Goal: Task Accomplishment & Management: Manage account settings

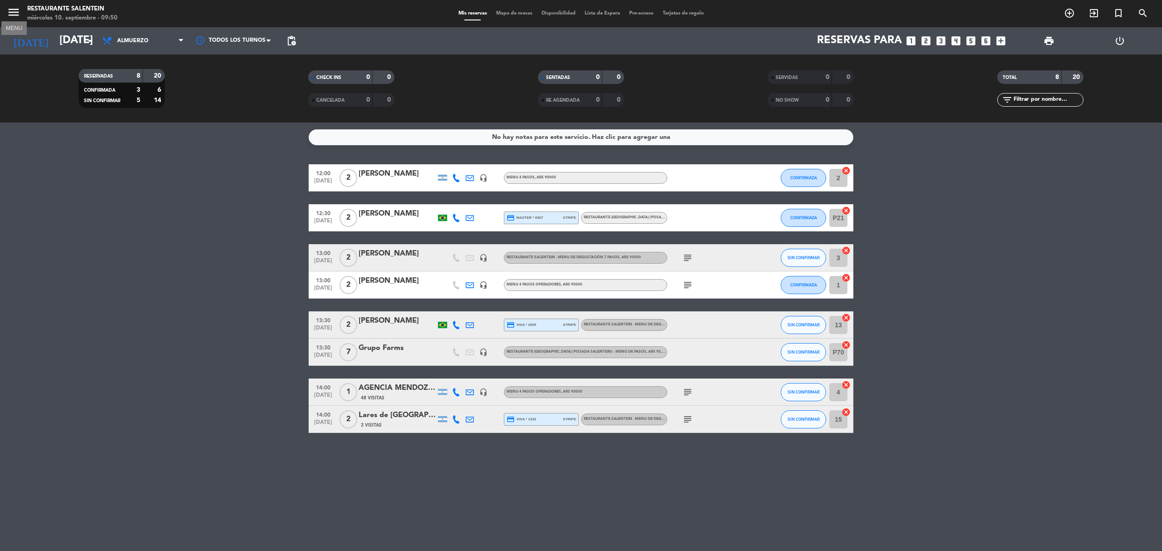
click at [15, 8] on icon "menu" at bounding box center [14, 12] width 14 height 14
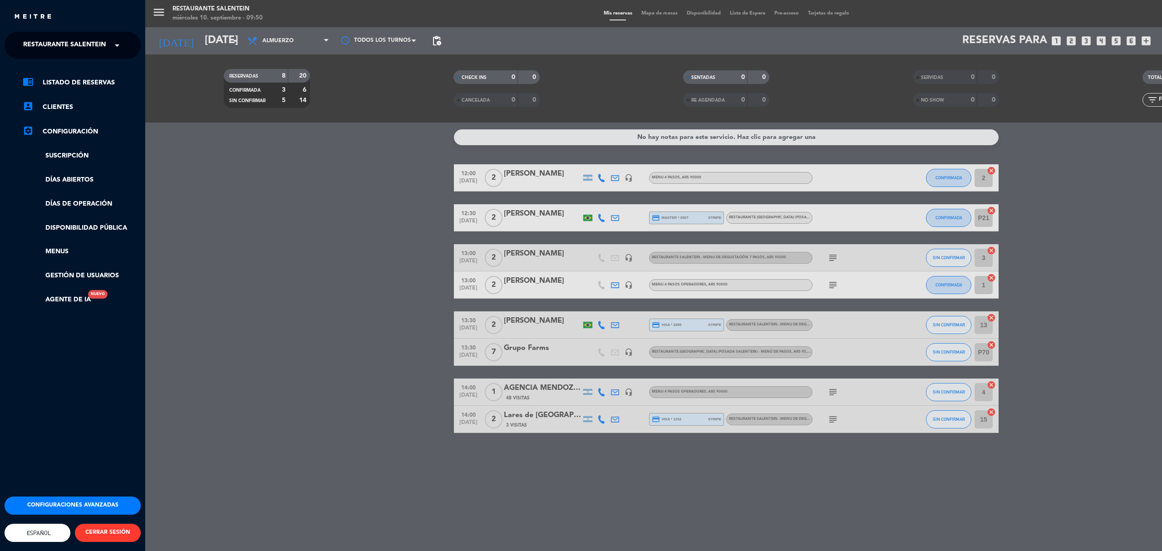
click at [119, 44] on span at bounding box center [119, 45] width 15 height 19
click at [93, 72] on div "Bodega Salentein" at bounding box center [72, 70] width 135 height 14
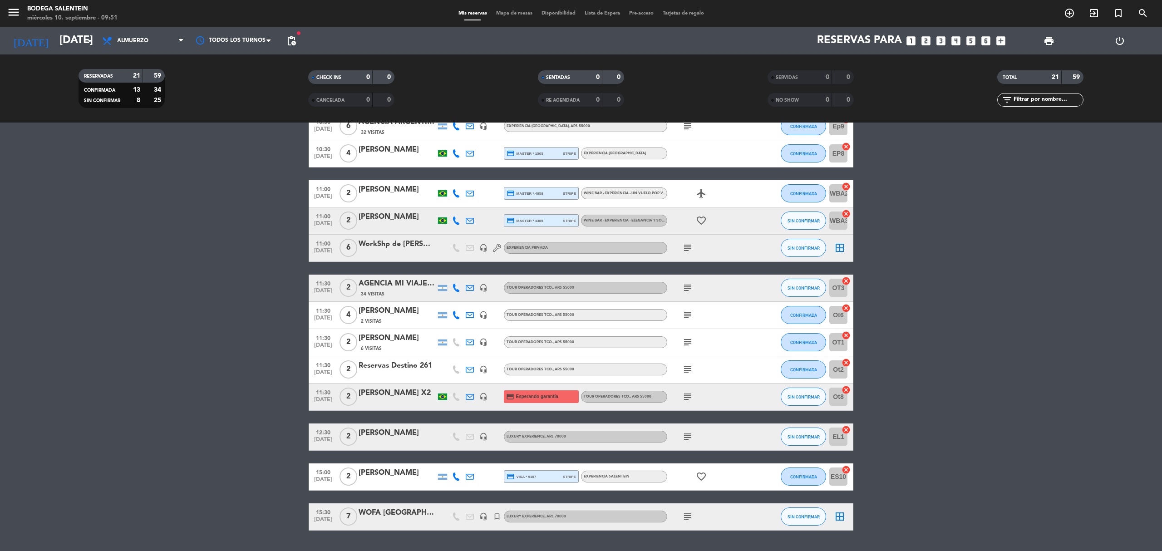
scroll to position [424, 0]
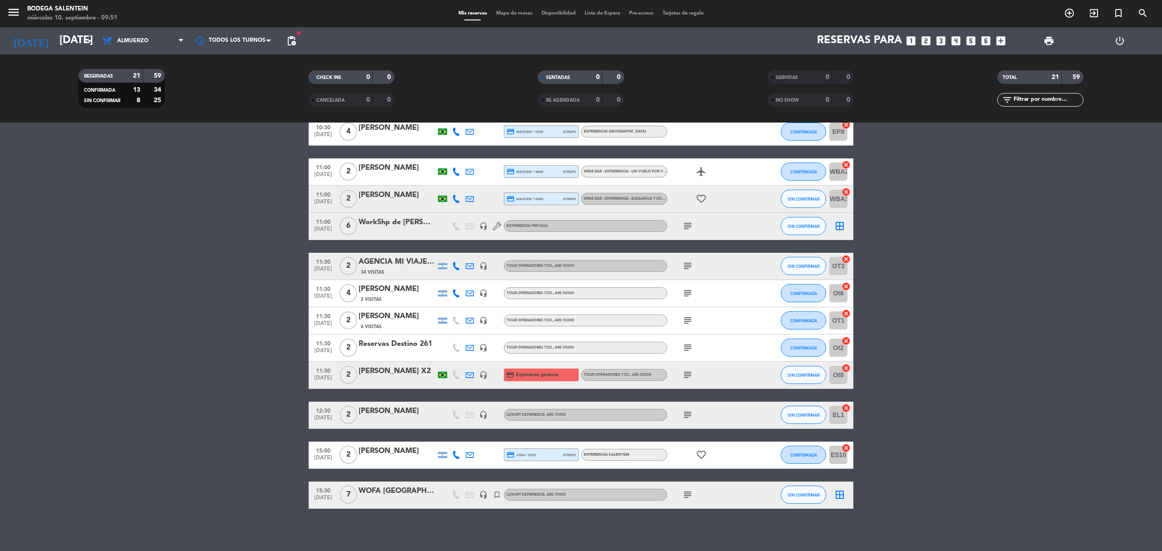
click at [418, 291] on div "[PERSON_NAME]" at bounding box center [397, 289] width 77 height 12
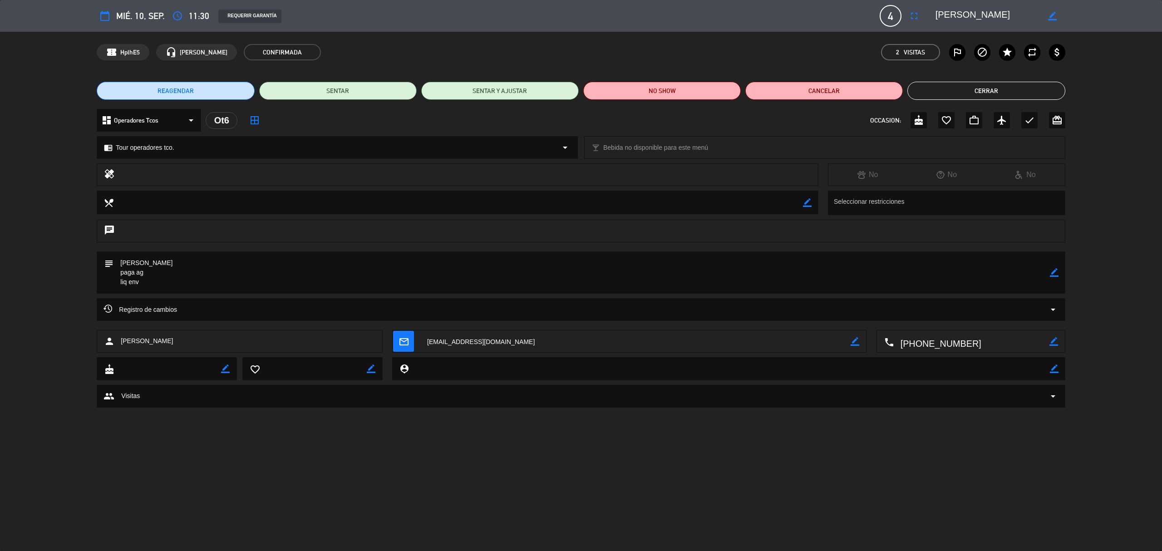
click at [1055, 271] on icon "border_color" at bounding box center [1054, 272] width 9 height 9
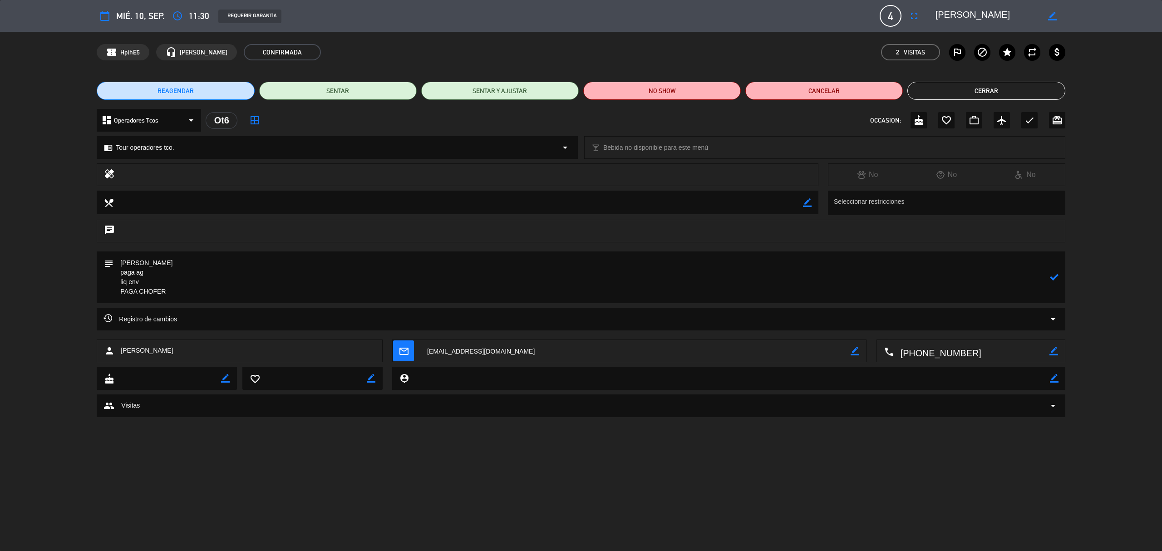
click at [1056, 275] on icon at bounding box center [1054, 277] width 9 height 9
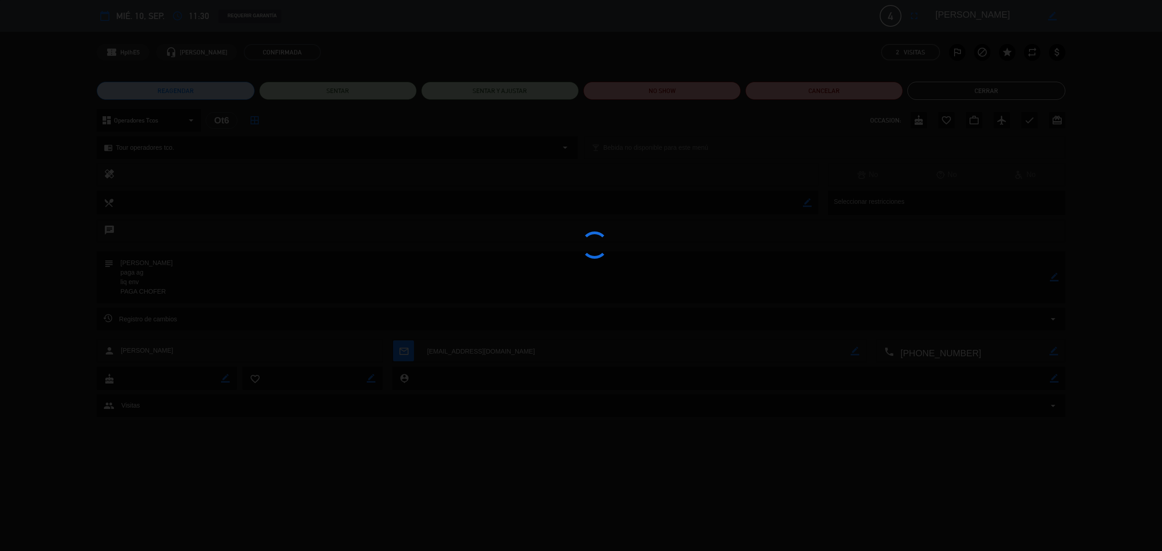
type textarea "[PERSON_NAME] paga ag liq env PAGA CHOFER"
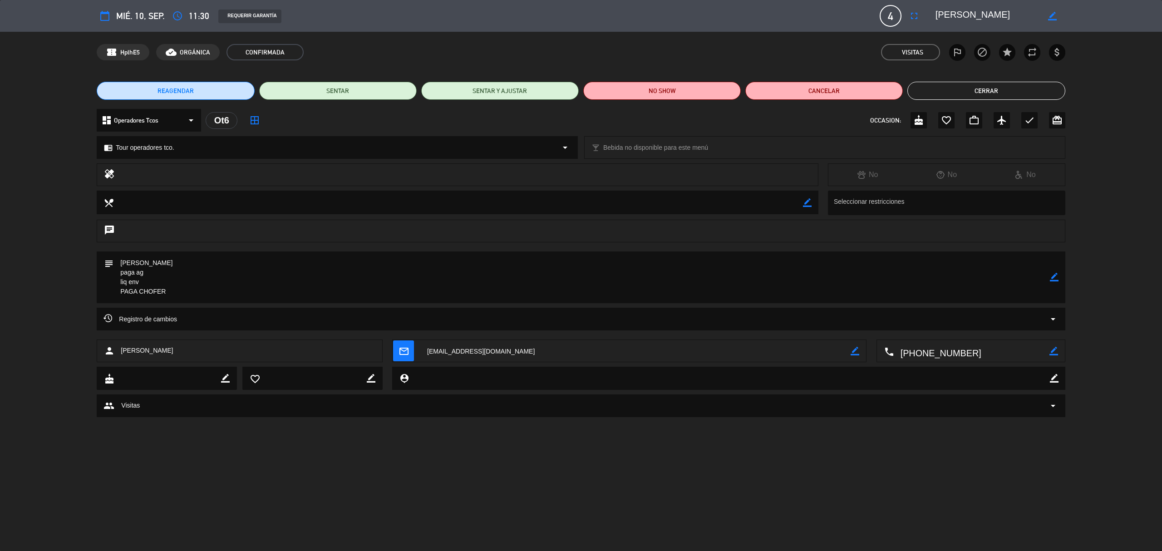
click at [967, 91] on button "Cerrar" at bounding box center [986, 91] width 158 height 18
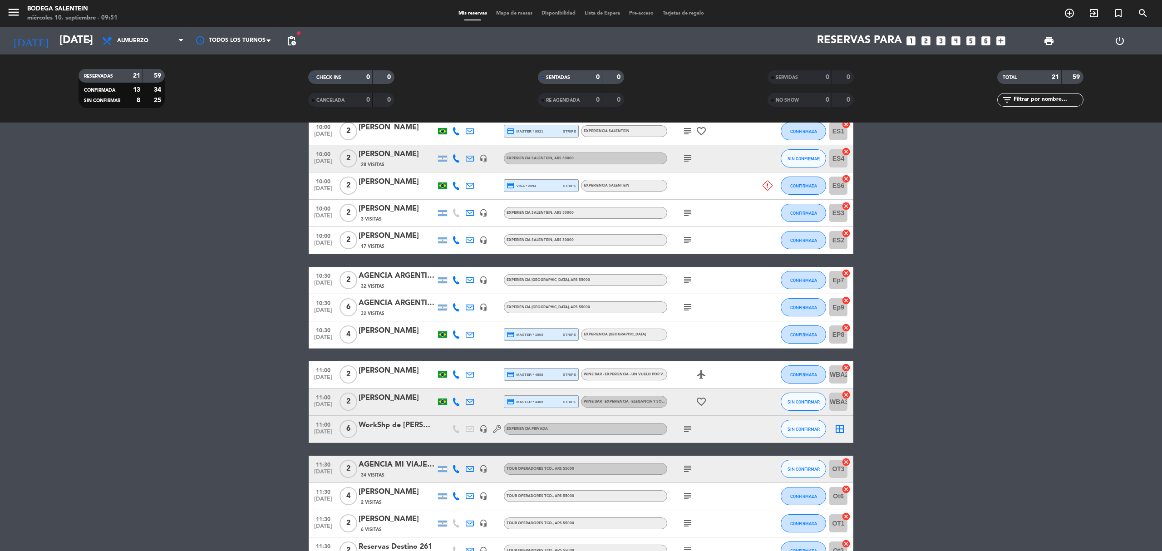
scroll to position [242, 0]
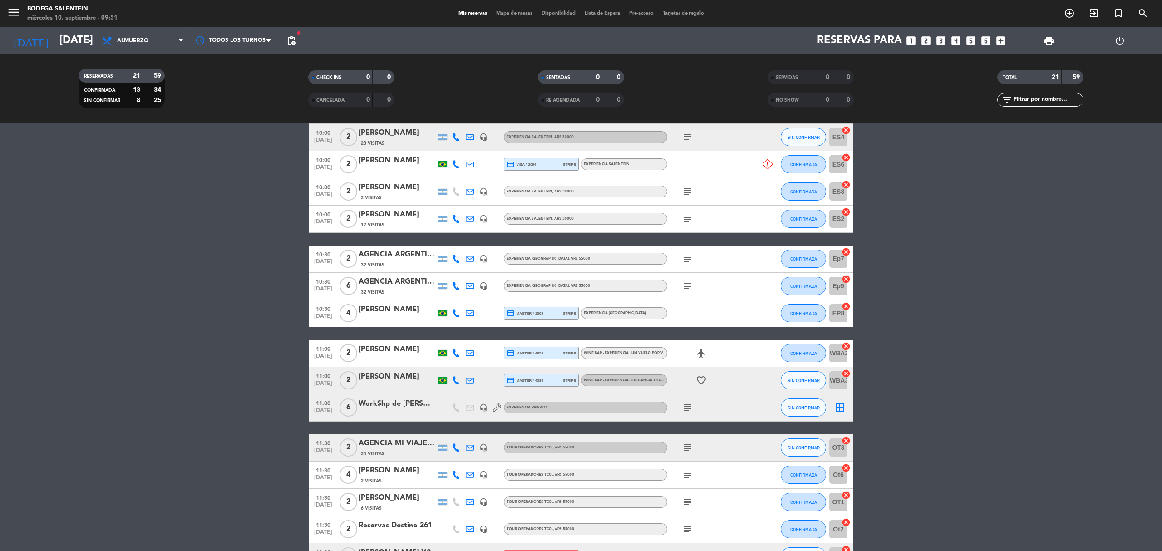
click at [685, 189] on icon "subject" at bounding box center [687, 191] width 11 height 11
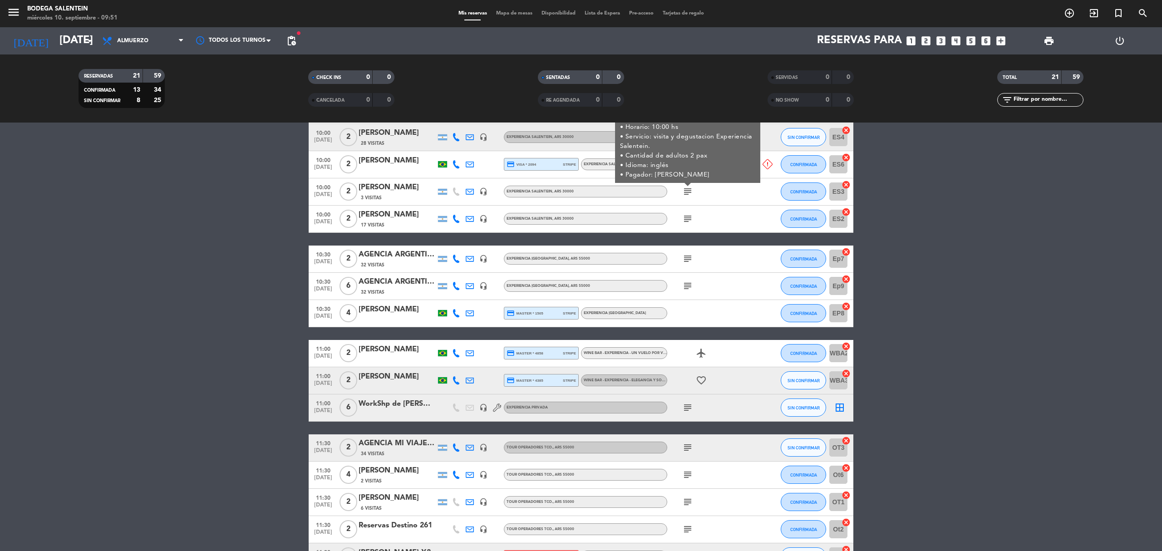
click at [685, 192] on icon "subject" at bounding box center [687, 191] width 11 height 11
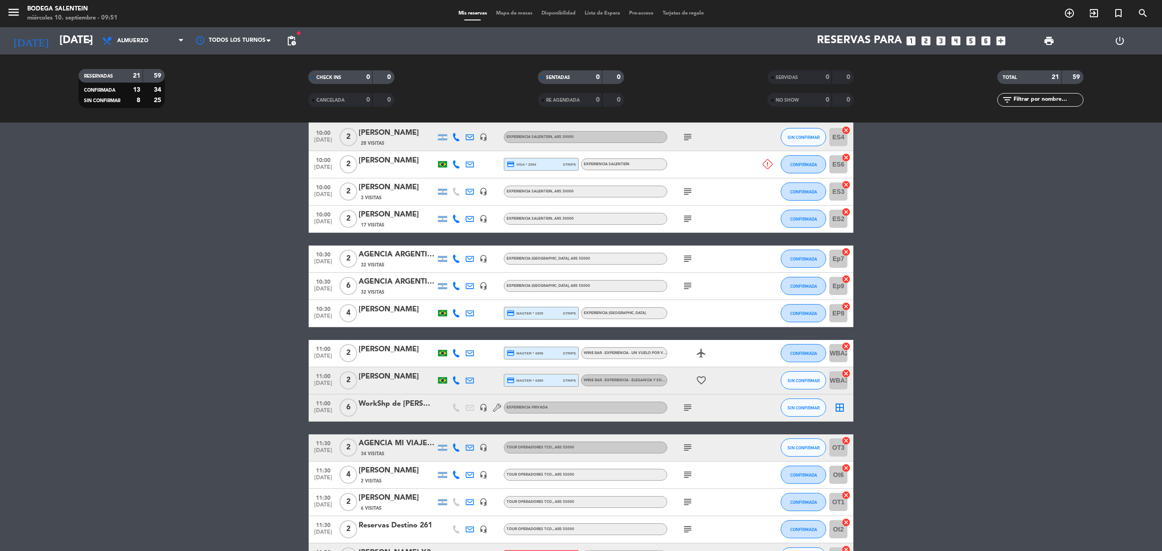
scroll to position [182, 0]
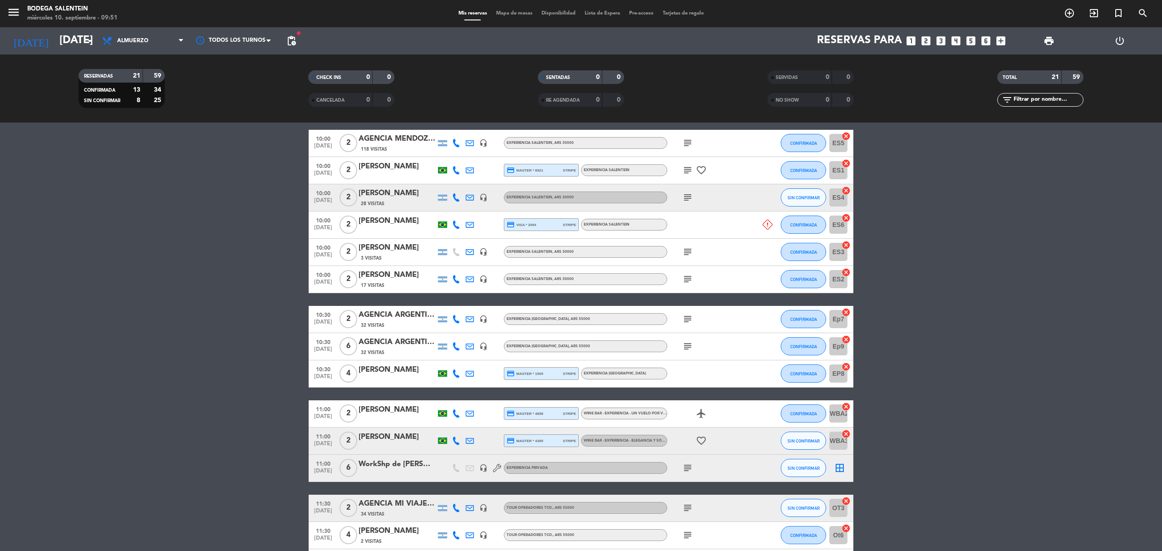
click at [685, 200] on icon "subject" at bounding box center [687, 197] width 11 height 11
click at [683, 320] on icon "subject" at bounding box center [687, 319] width 11 height 11
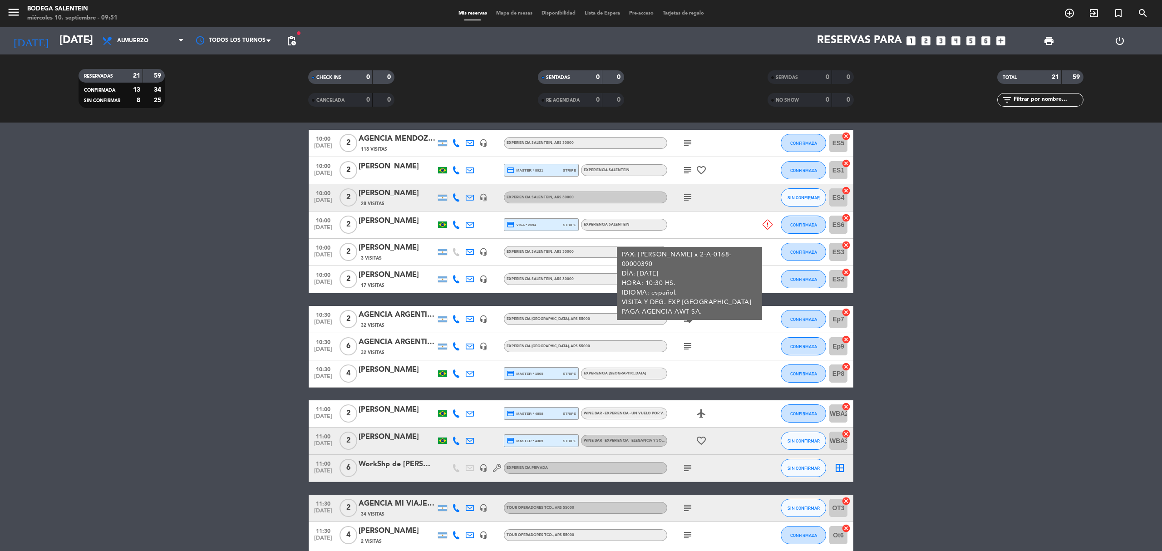
click at [683, 320] on icon "subject" at bounding box center [687, 319] width 11 height 11
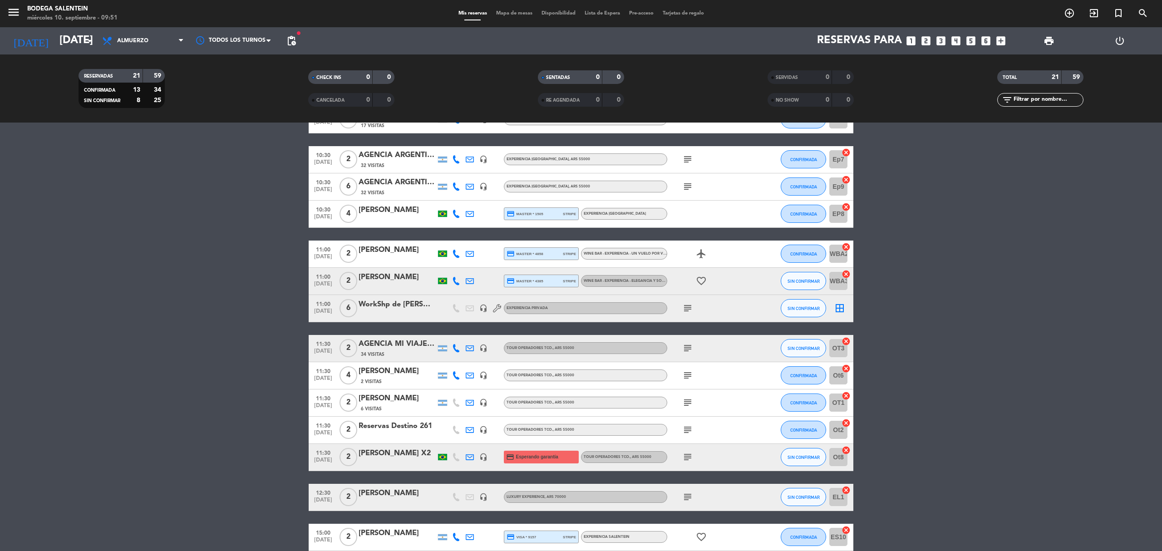
scroll to position [363, 0]
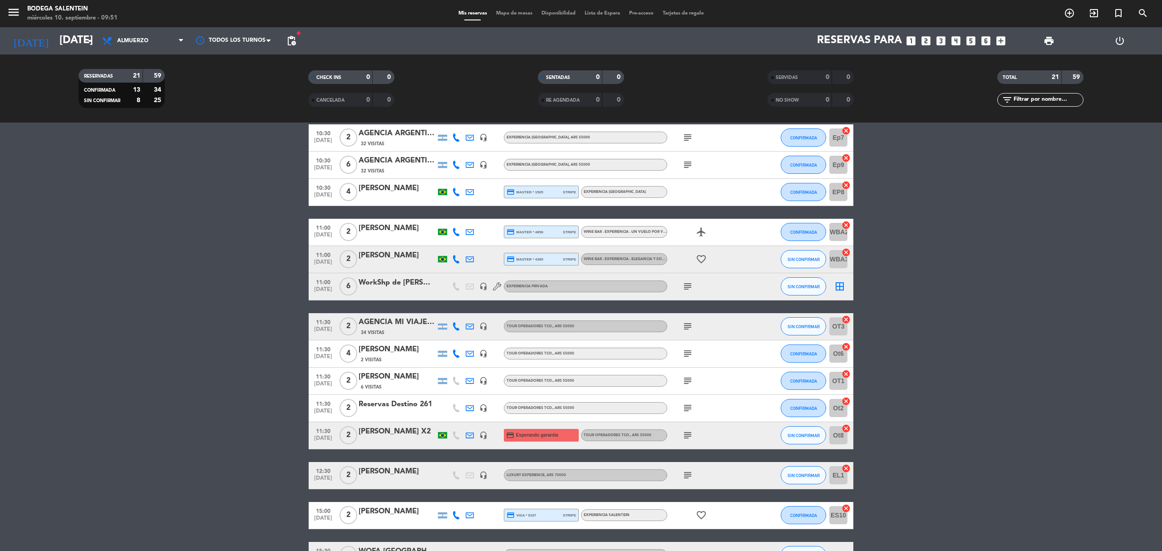
click at [686, 328] on icon "subject" at bounding box center [687, 326] width 11 height 11
click at [686, 327] on icon "subject" at bounding box center [687, 326] width 11 height 11
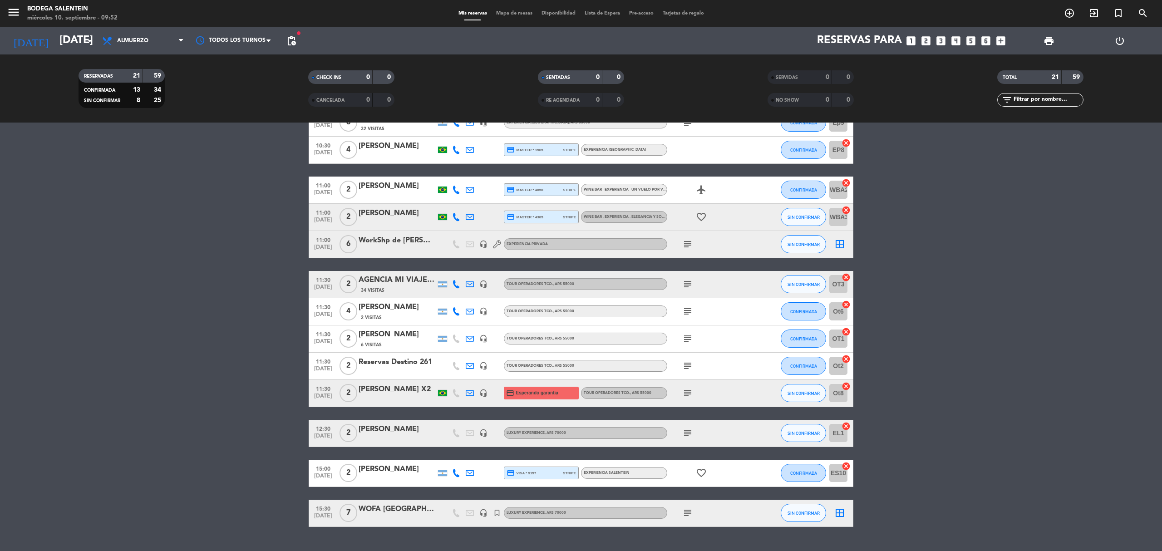
scroll to position [424, 0]
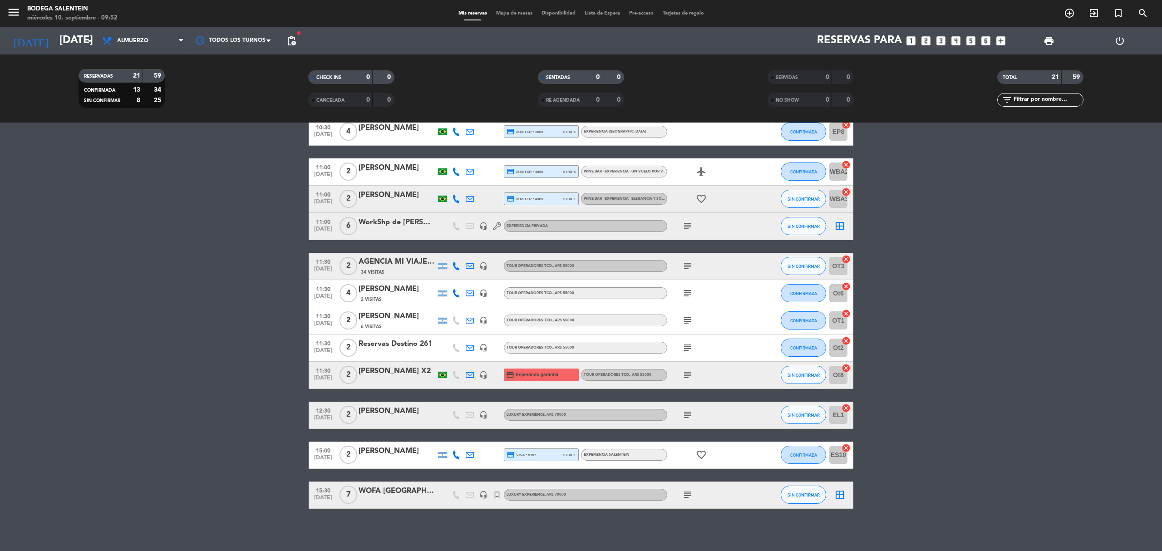
click at [691, 322] on icon "subject" at bounding box center [687, 320] width 11 height 11
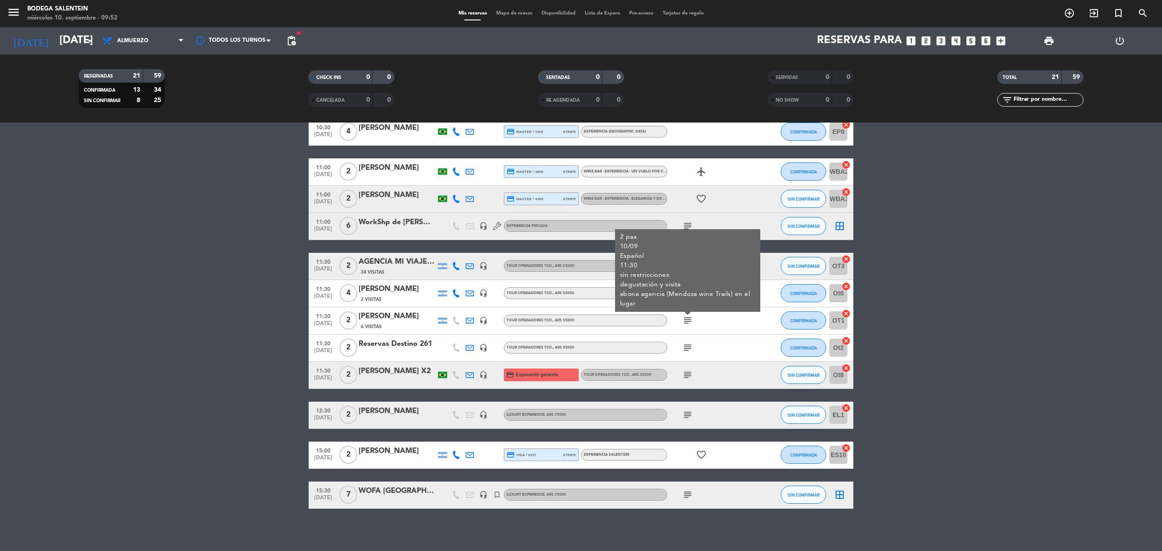
click at [724, 316] on div "subject 2 pax 10/09 Español 11:30 sin restricciones degustación y visita abona …" at bounding box center [708, 320] width 82 height 27
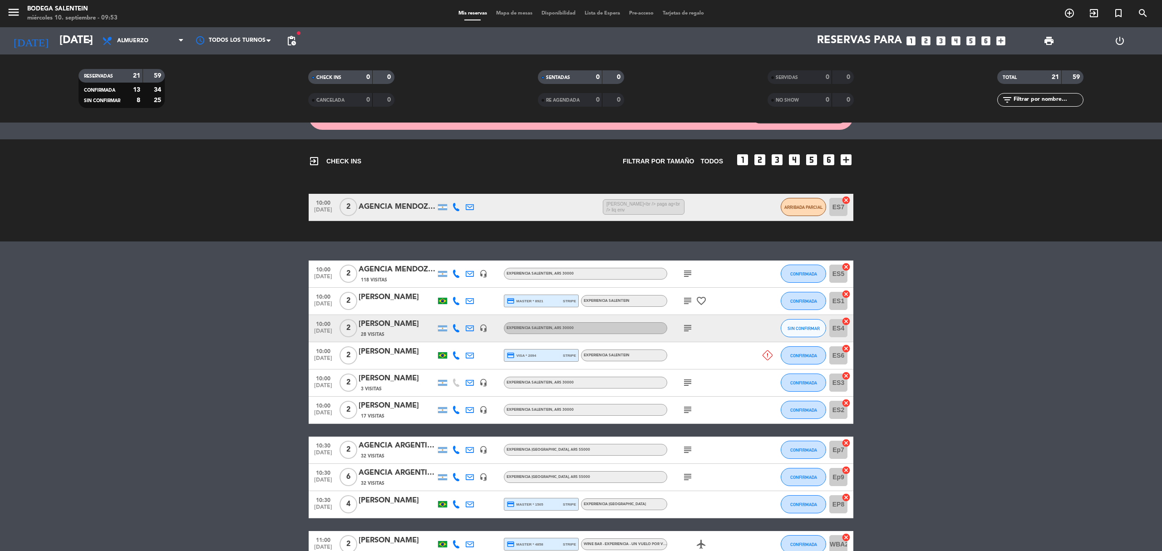
scroll to position [0, 0]
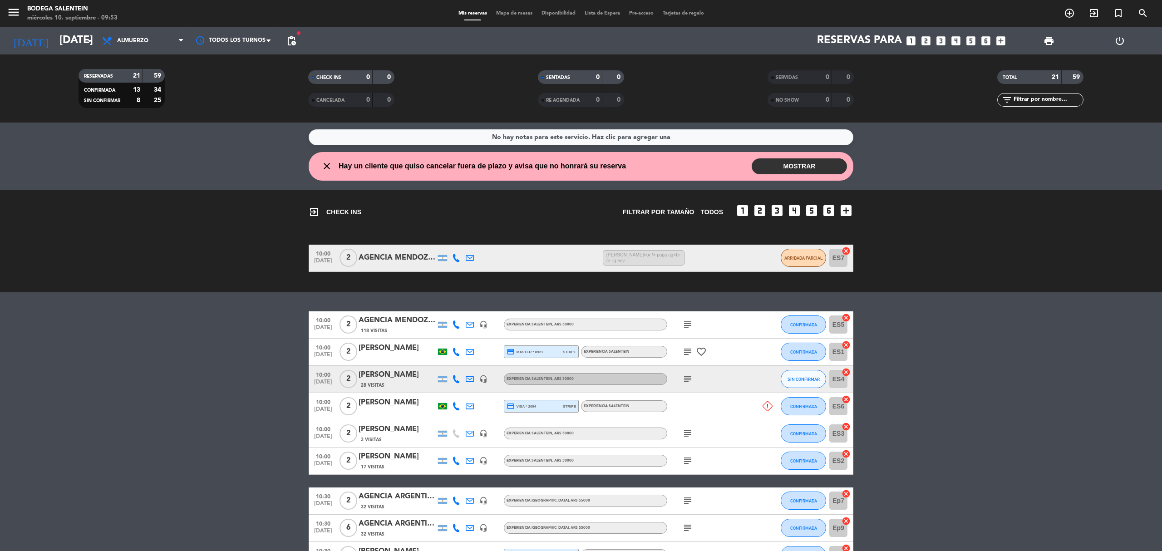
click at [689, 433] on icon "subject" at bounding box center [687, 433] width 11 height 11
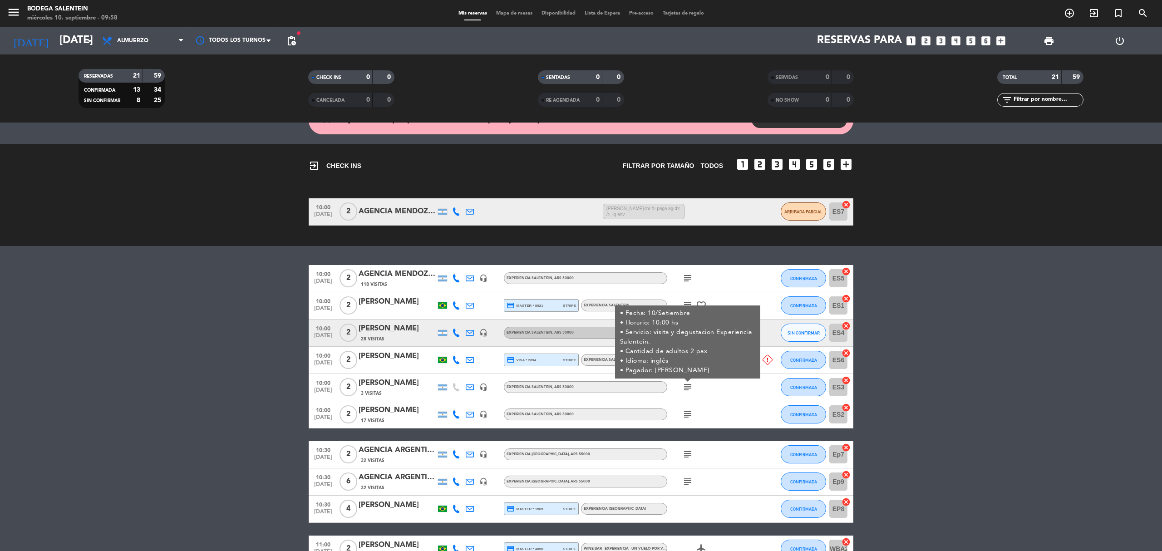
scroll to position [60, 0]
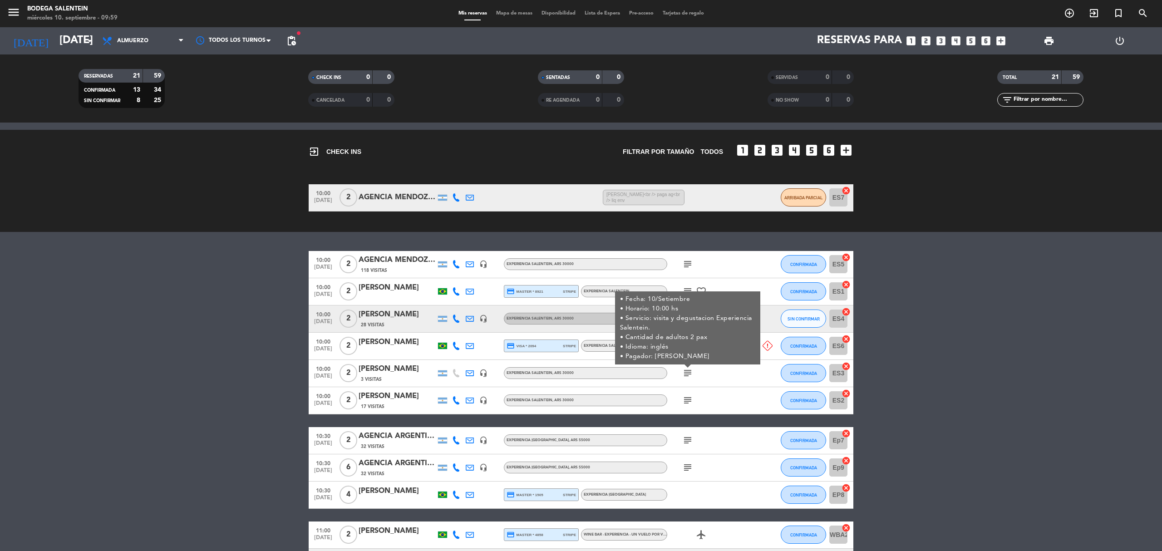
click at [912, 315] on bookings-row "10:00 [DATE] 2 AGENCIA MENDOZA WINE CAMP 118 Visitas headset_mic Experiencia Sa…" at bounding box center [581, 561] width 1162 height 621
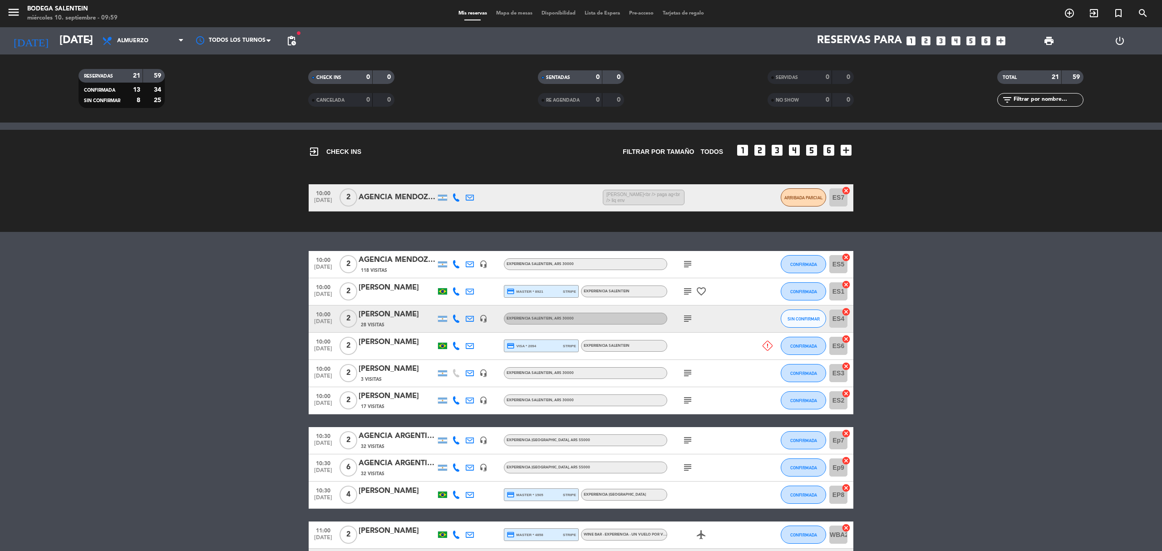
click at [685, 268] on icon "subject" at bounding box center [687, 264] width 11 height 11
click at [796, 268] on button "CONFIRMADA" at bounding box center [803, 264] width 45 height 18
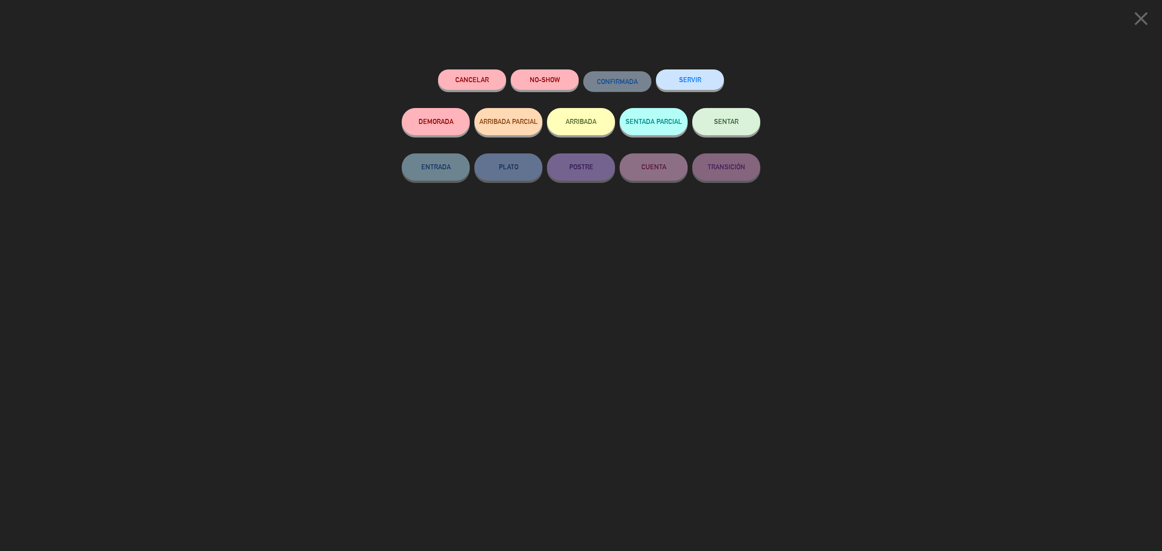
click at [505, 122] on span "ARRIBADA PARCIAL" at bounding box center [508, 122] width 59 height 8
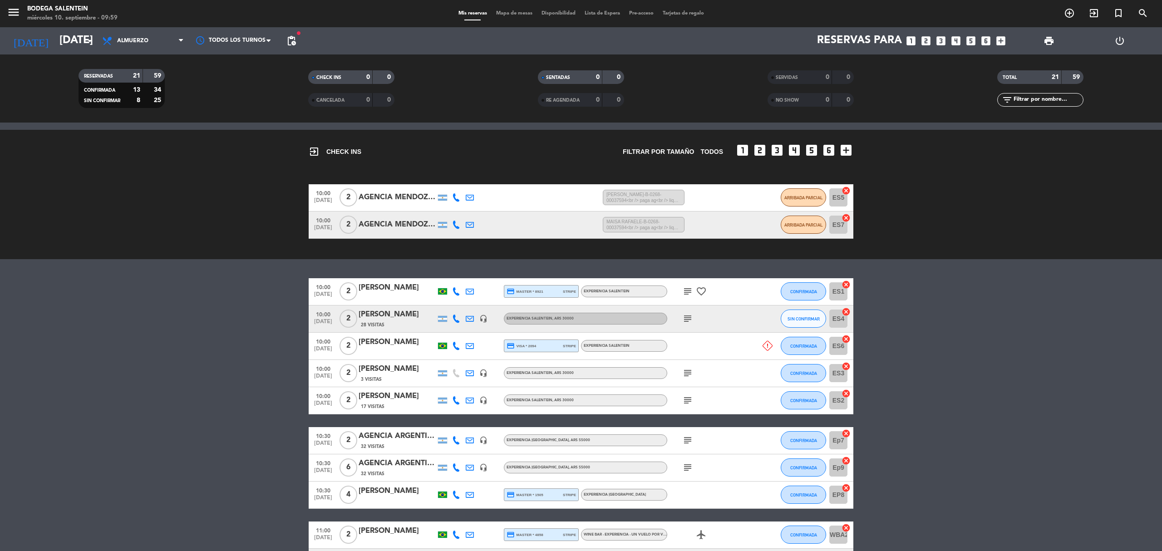
click at [689, 370] on icon "subject" at bounding box center [687, 373] width 11 height 11
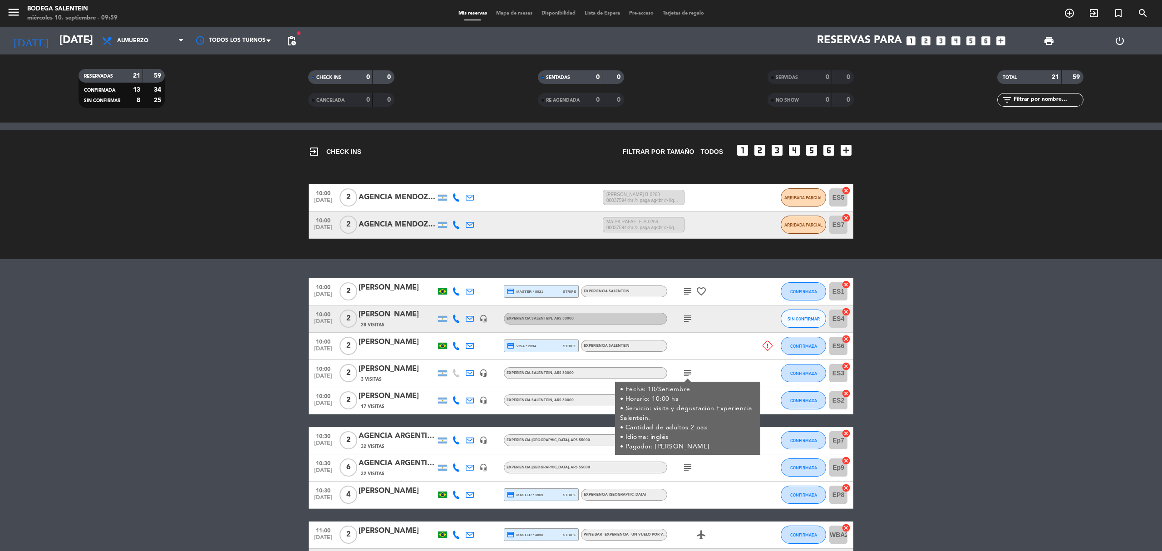
click at [689, 370] on icon "subject" at bounding box center [687, 373] width 11 height 11
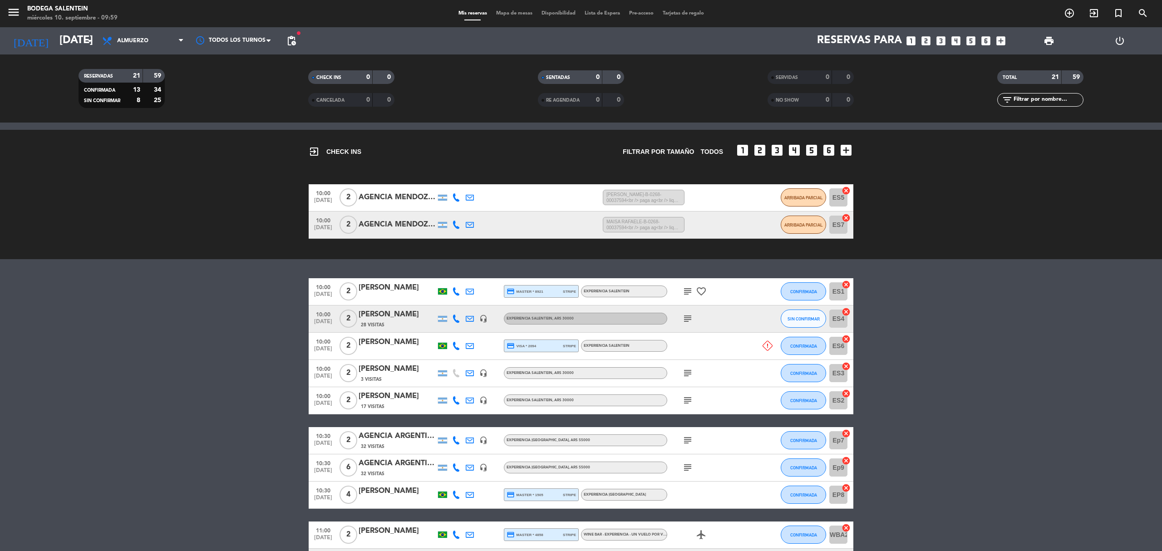
click at [689, 370] on icon "subject" at bounding box center [687, 373] width 11 height 11
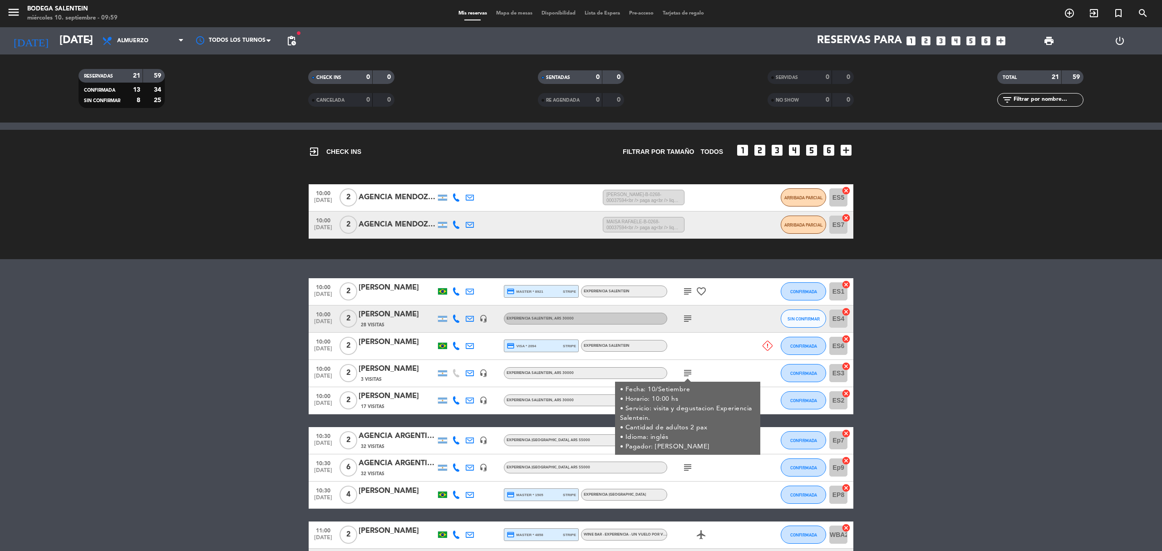
click at [689, 370] on icon "subject" at bounding box center [687, 373] width 11 height 11
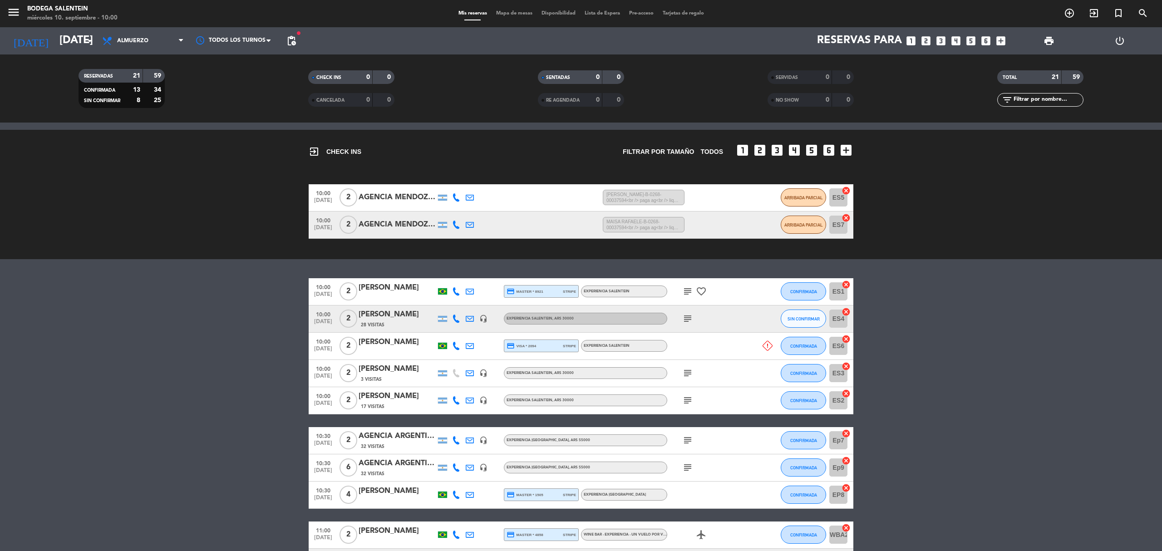
click at [690, 291] on icon "subject" at bounding box center [687, 291] width 11 height 11
click at [688, 320] on icon "subject" at bounding box center [687, 318] width 11 height 11
click at [686, 371] on icon "subject" at bounding box center [687, 373] width 11 height 11
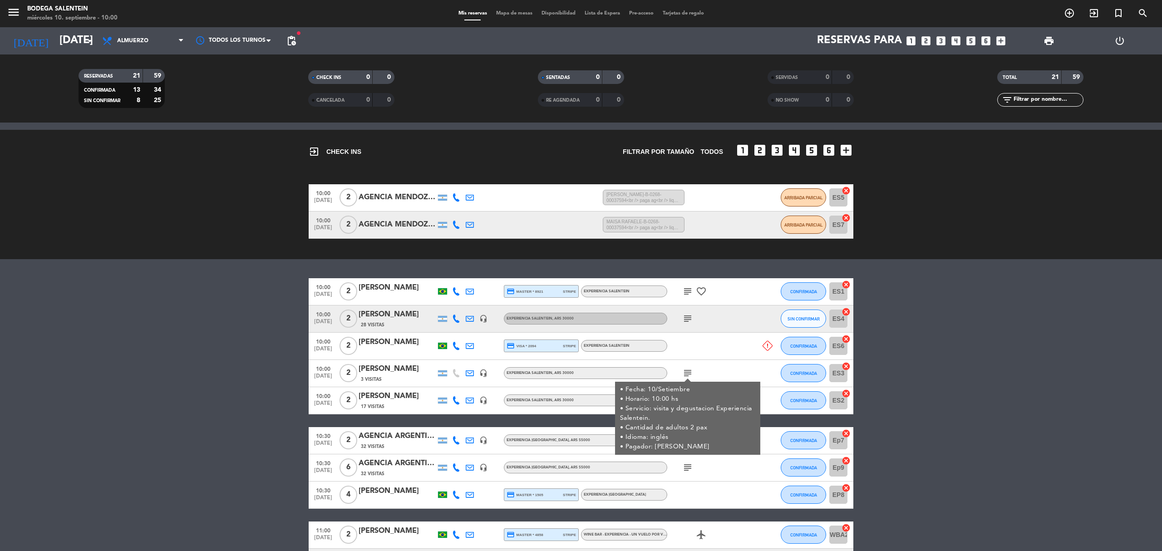
click at [686, 371] on icon "subject" at bounding box center [687, 373] width 11 height 11
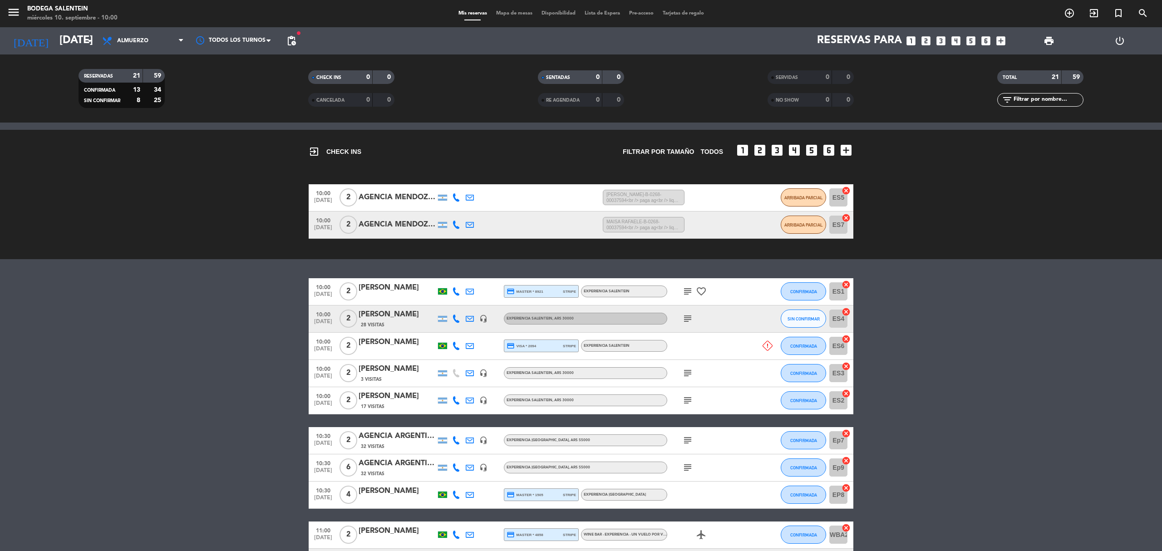
click at [690, 400] on icon "subject" at bounding box center [687, 400] width 11 height 11
click at [792, 402] on span "CONFIRMADA" at bounding box center [803, 400] width 27 height 5
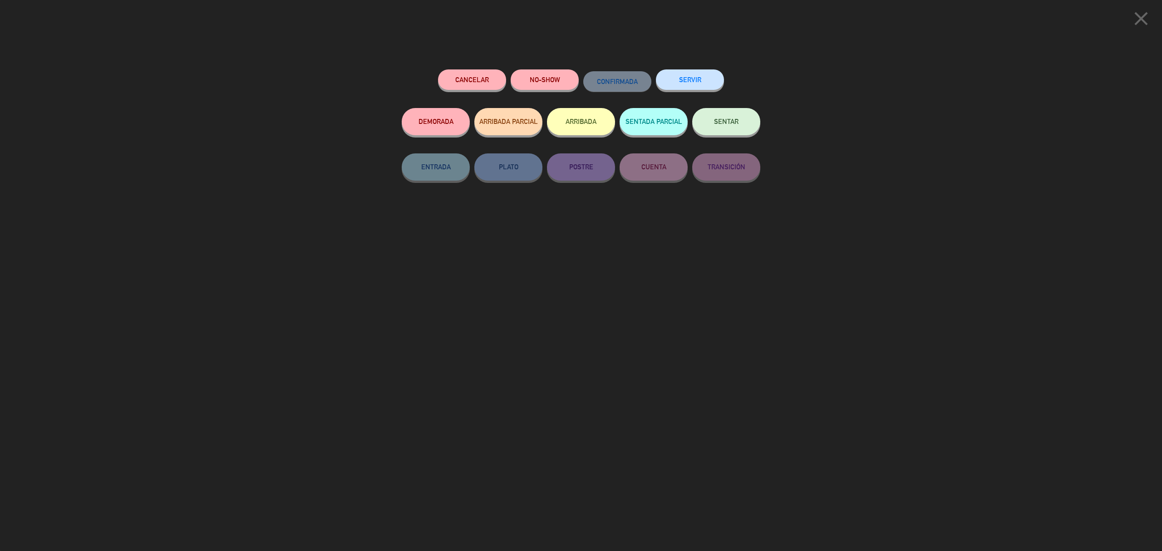
click at [511, 126] on button "ARRIBADA PARCIAL" at bounding box center [508, 121] width 68 height 27
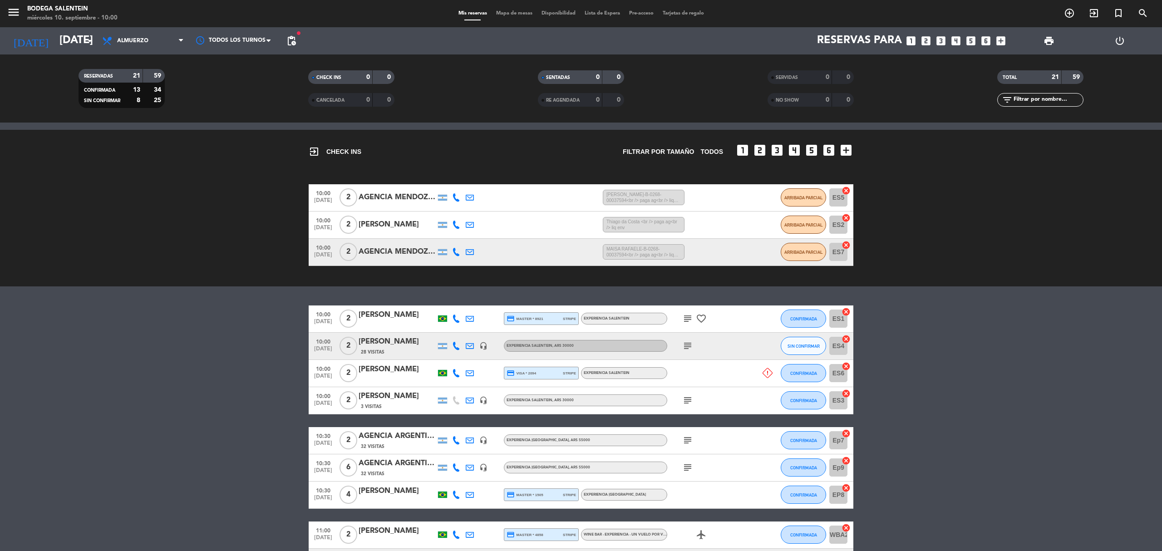
click at [686, 318] on icon "subject" at bounding box center [687, 318] width 11 height 11
click at [405, 320] on div "[PERSON_NAME]" at bounding box center [397, 315] width 77 height 12
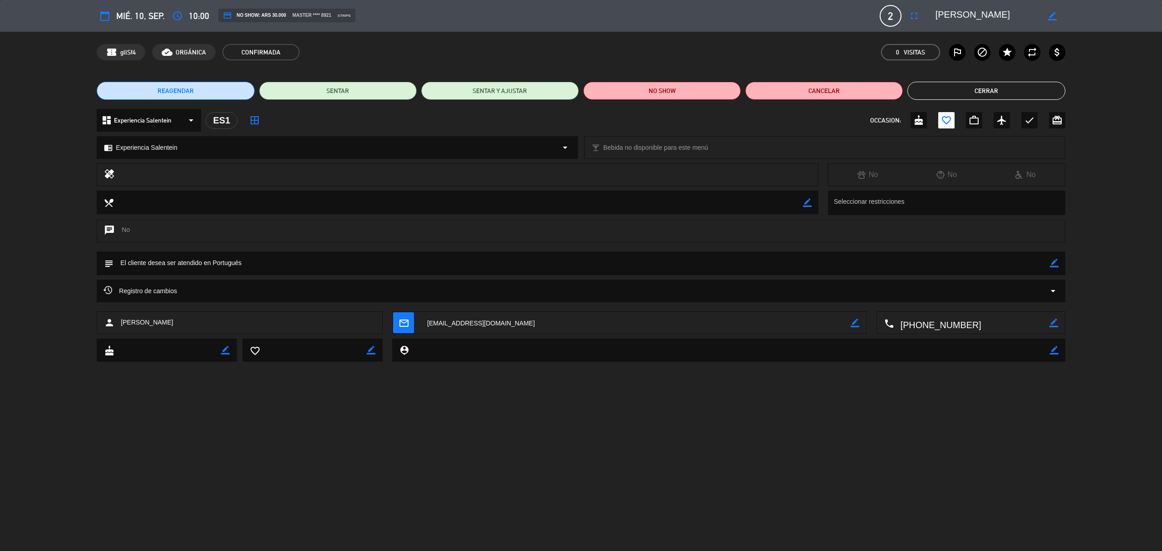
click at [995, 88] on button "Cerrar" at bounding box center [986, 91] width 158 height 18
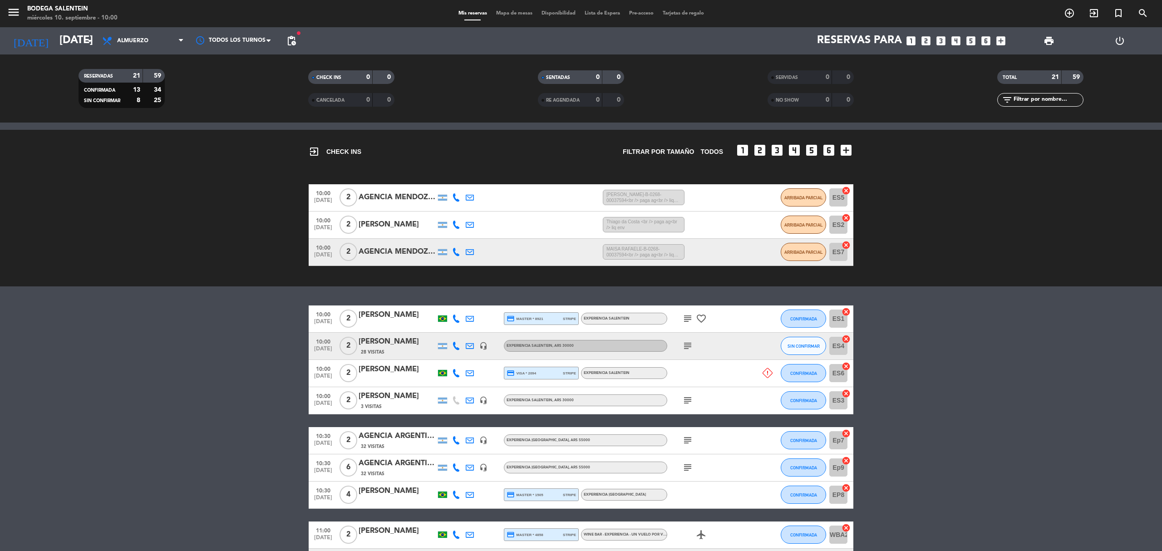
click at [685, 344] on icon "subject" at bounding box center [687, 345] width 11 height 11
click at [690, 399] on icon "subject" at bounding box center [687, 400] width 11 height 11
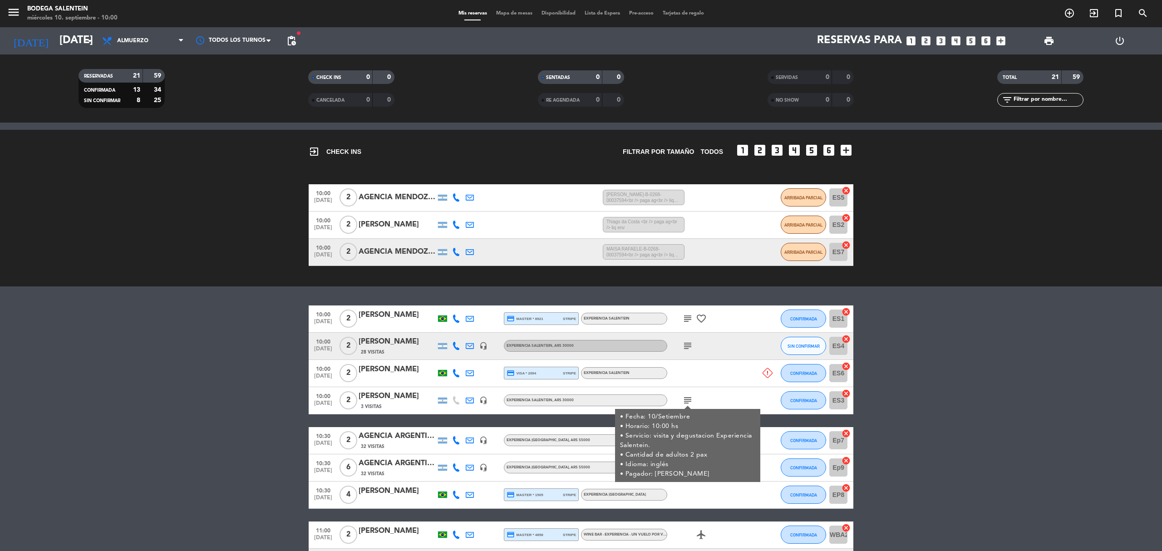
click at [690, 399] on icon "subject" at bounding box center [687, 400] width 11 height 11
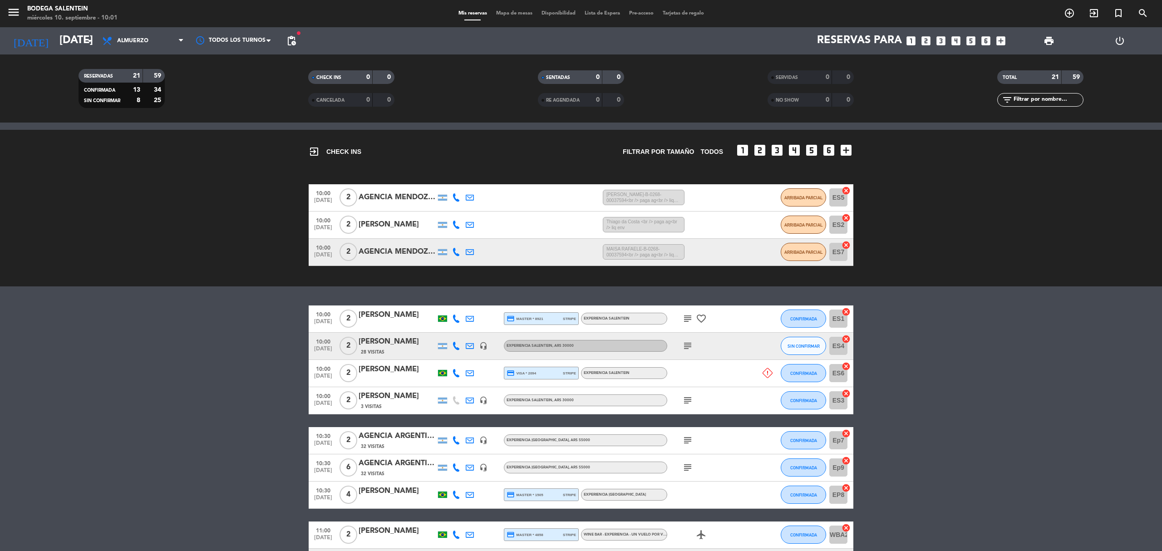
click at [689, 320] on icon "subject" at bounding box center [687, 318] width 11 height 11
click at [398, 317] on div "[PERSON_NAME]" at bounding box center [397, 315] width 77 height 12
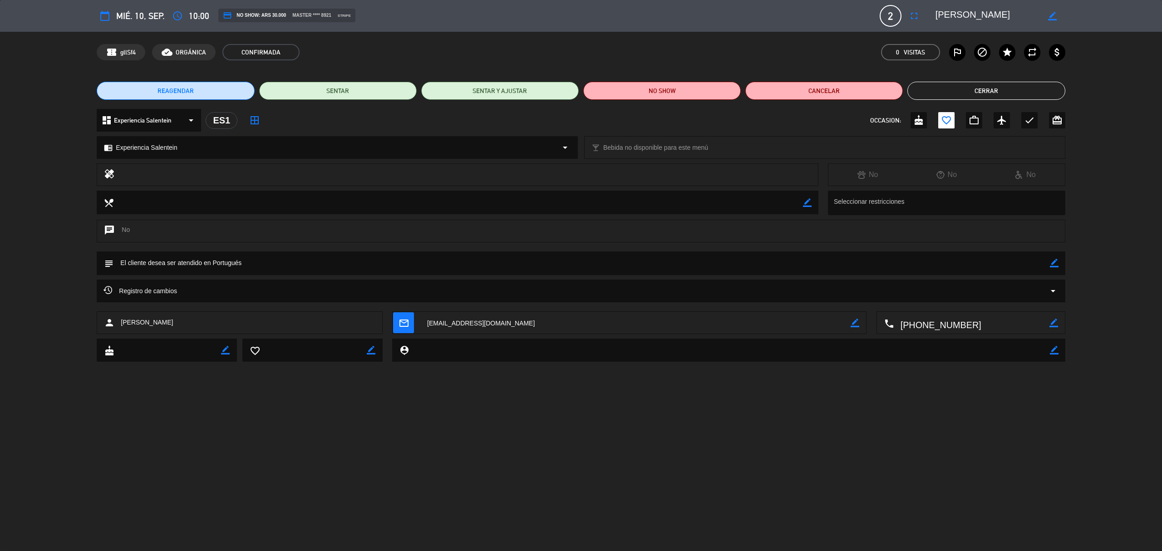
drag, startPoint x: 188, startPoint y: 321, endPoint x: 129, endPoint y: 320, distance: 58.6
click at [126, 321] on div "person [PERSON_NAME]" at bounding box center [240, 322] width 286 height 23
drag, startPoint x: 135, startPoint y: 321, endPoint x: 364, endPoint y: 389, distance: 238.7
click at [405, 404] on div "calendar_today mié. 10, sep. access_time 10:00 credit_card NO SHOW: ARS 30.000 …" at bounding box center [581, 275] width 1162 height 551
drag, startPoint x: 194, startPoint y: 320, endPoint x: 121, endPoint y: 324, distance: 73.6
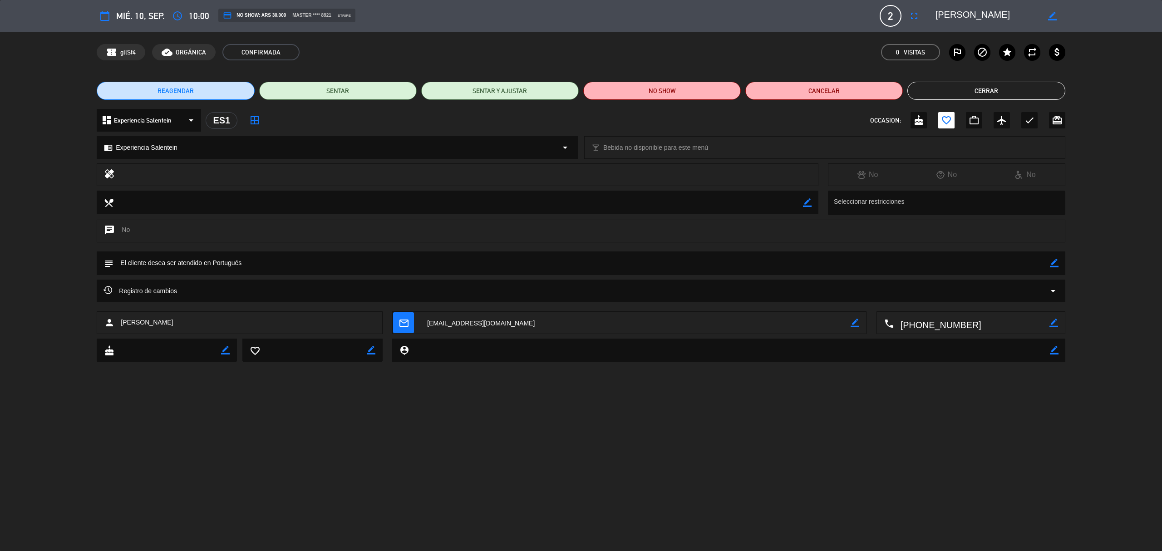
click at [121, 324] on div "person [PERSON_NAME]" at bounding box center [240, 322] width 286 height 23
copy span "[PERSON_NAME]"
click at [952, 89] on button "Cerrar" at bounding box center [986, 91] width 158 height 18
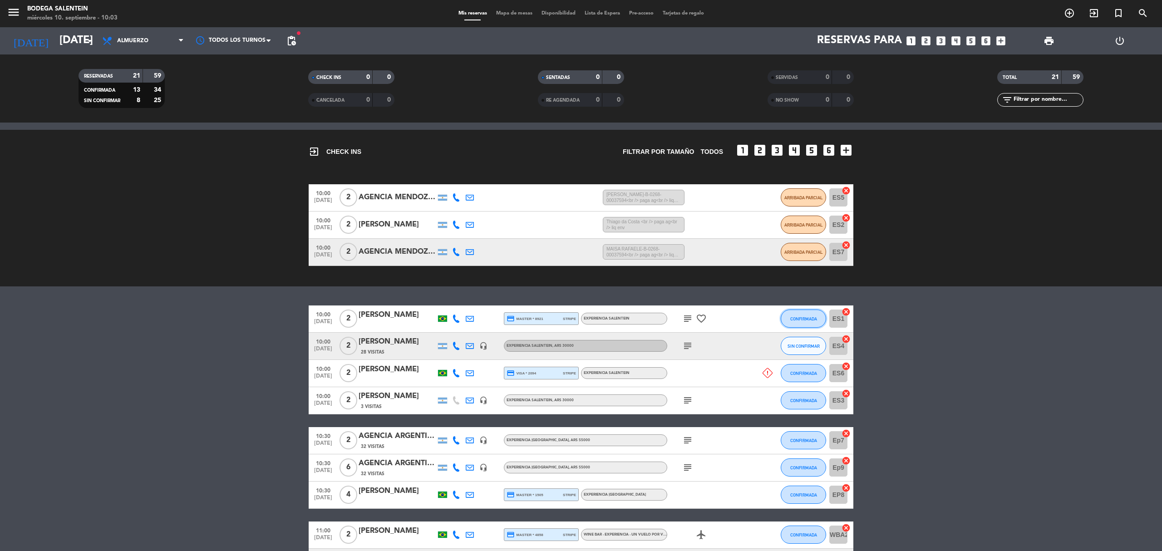
click at [788, 315] on button "CONFIRMADA" at bounding box center [803, 319] width 45 height 18
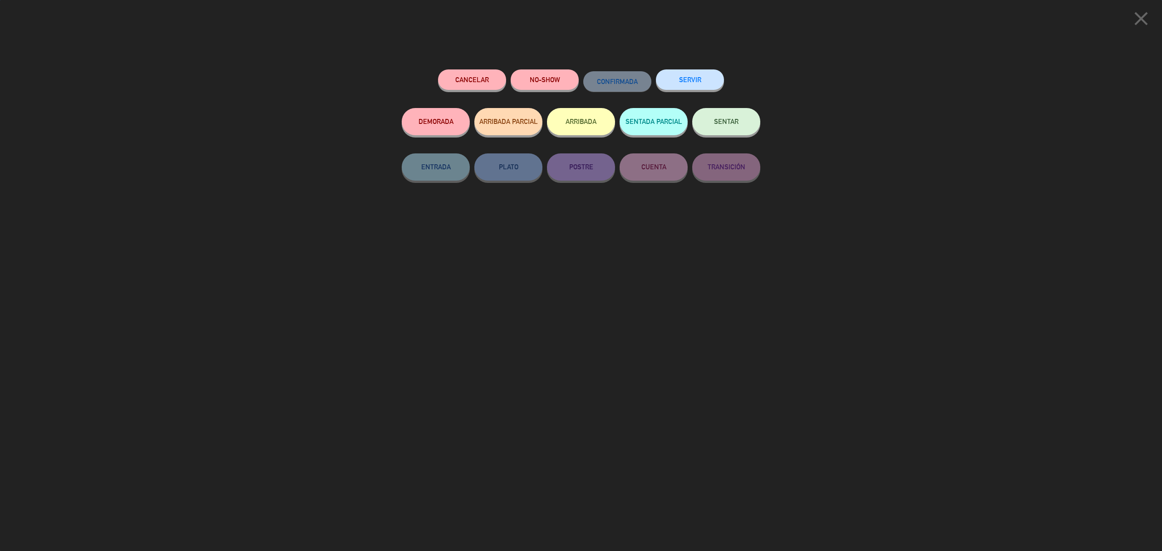
click at [689, 82] on button "SERVIR" at bounding box center [690, 79] width 68 height 20
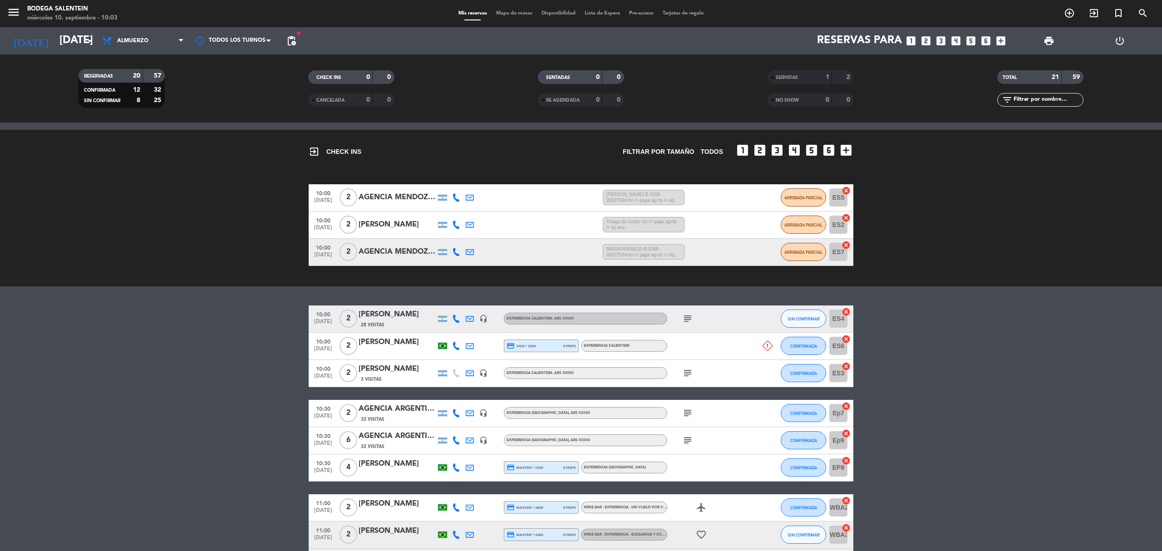
click at [686, 320] on icon "subject" at bounding box center [687, 318] width 11 height 11
click at [682, 317] on icon "subject" at bounding box center [687, 318] width 11 height 11
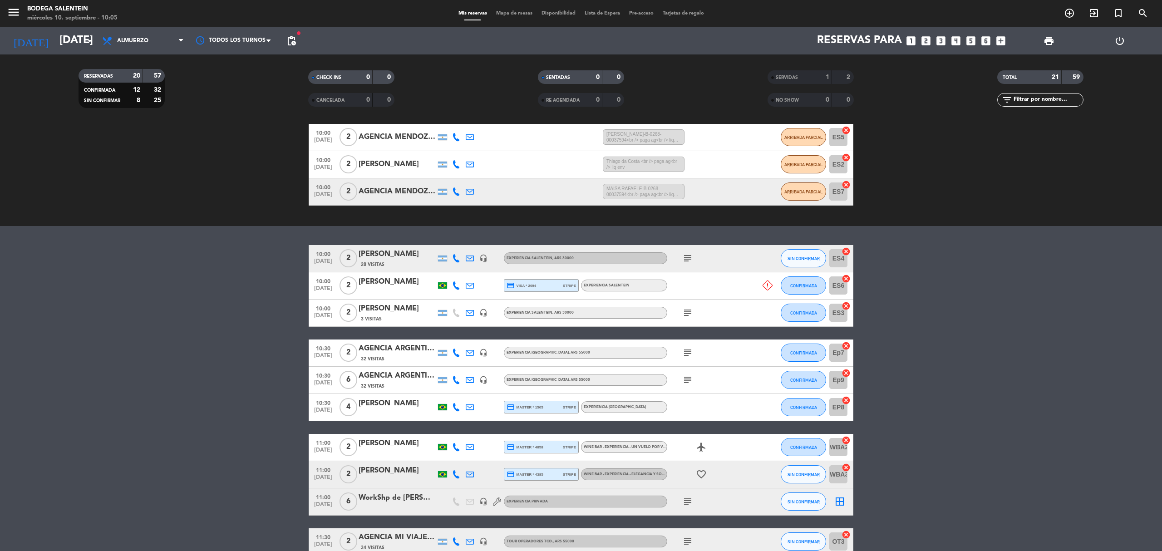
scroll to position [0, 0]
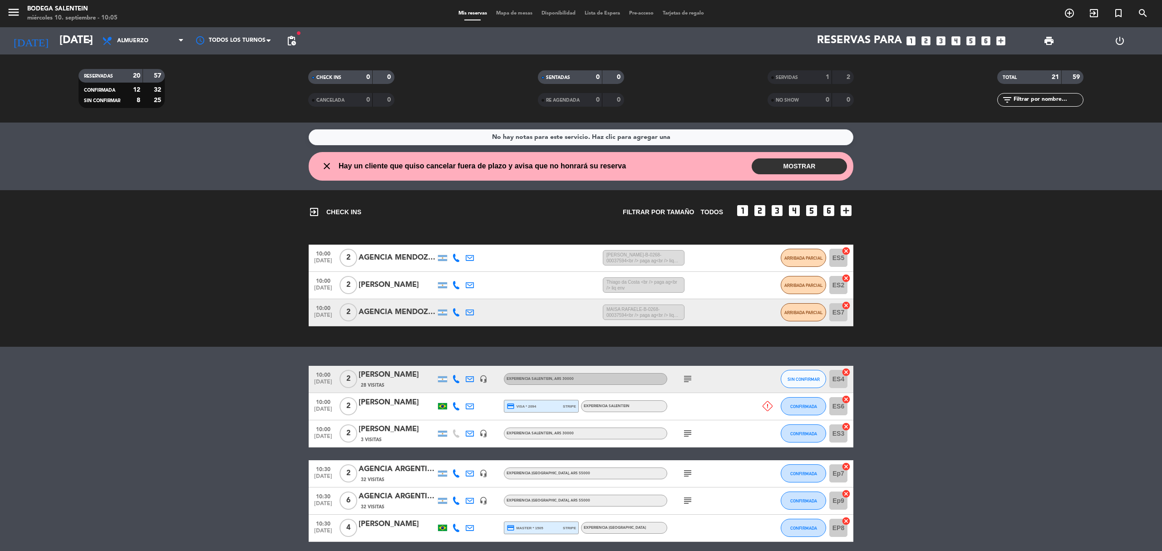
click at [816, 161] on button "MOSTRAR" at bounding box center [799, 166] width 95 height 16
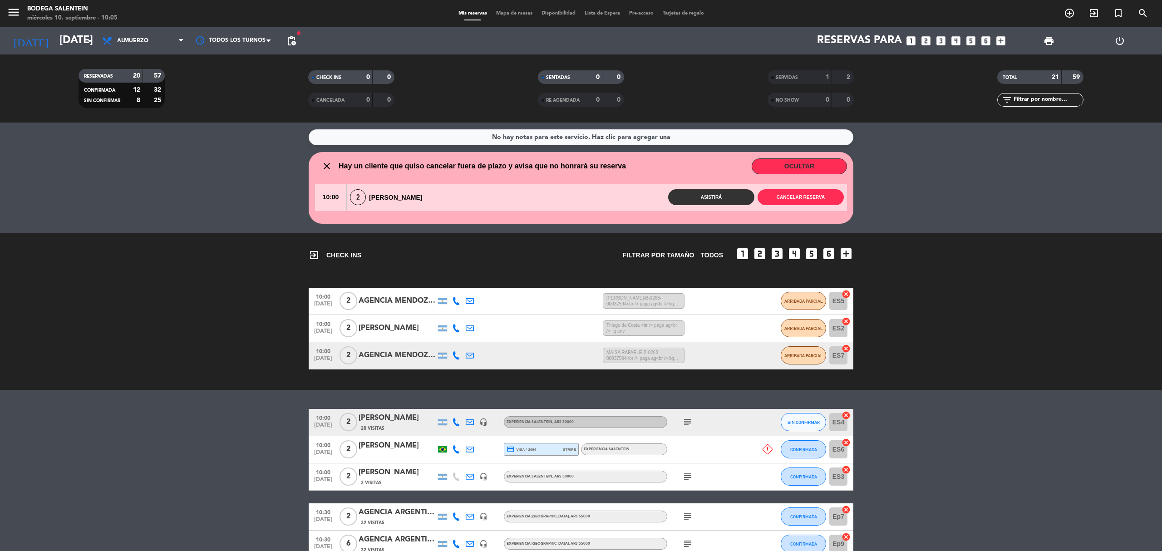
click at [816, 161] on button "OCULTAR" at bounding box center [799, 166] width 95 height 16
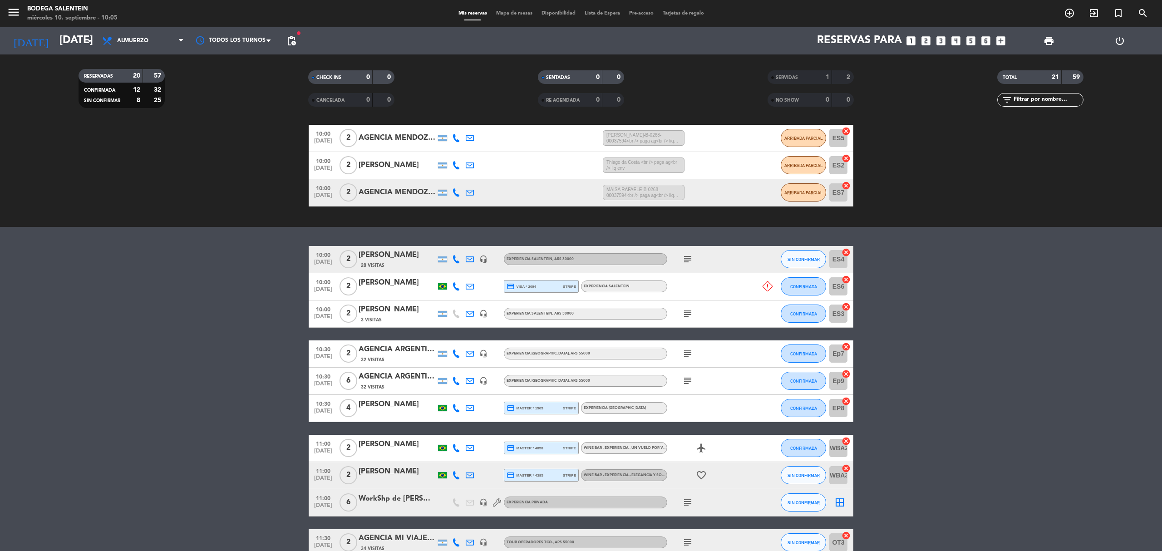
scroll to position [121, 0]
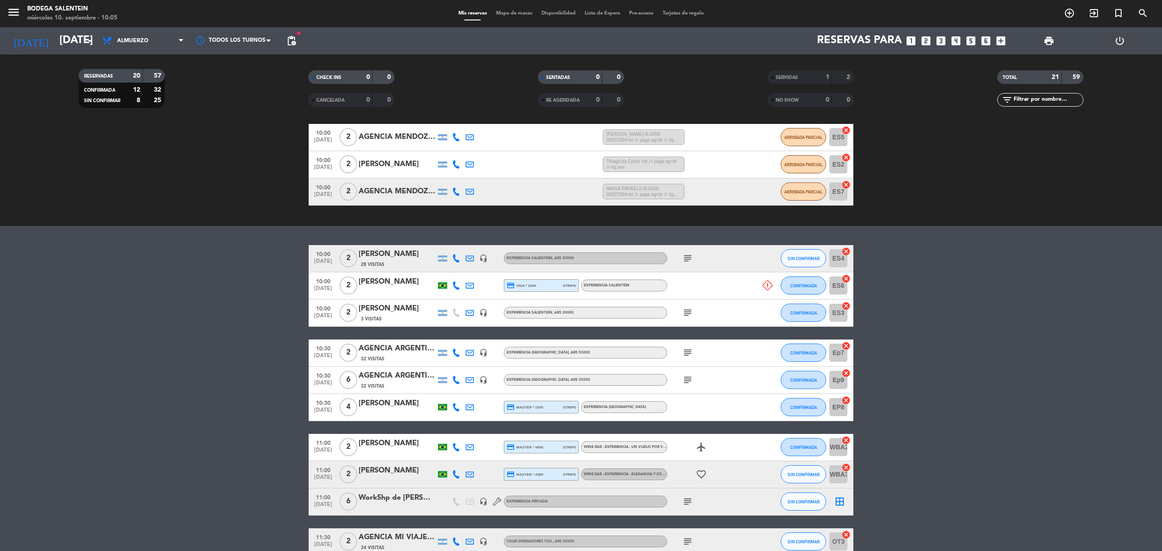
click at [690, 256] on icon "subject" at bounding box center [687, 258] width 11 height 11
click at [402, 311] on div "[PERSON_NAME]" at bounding box center [397, 309] width 77 height 12
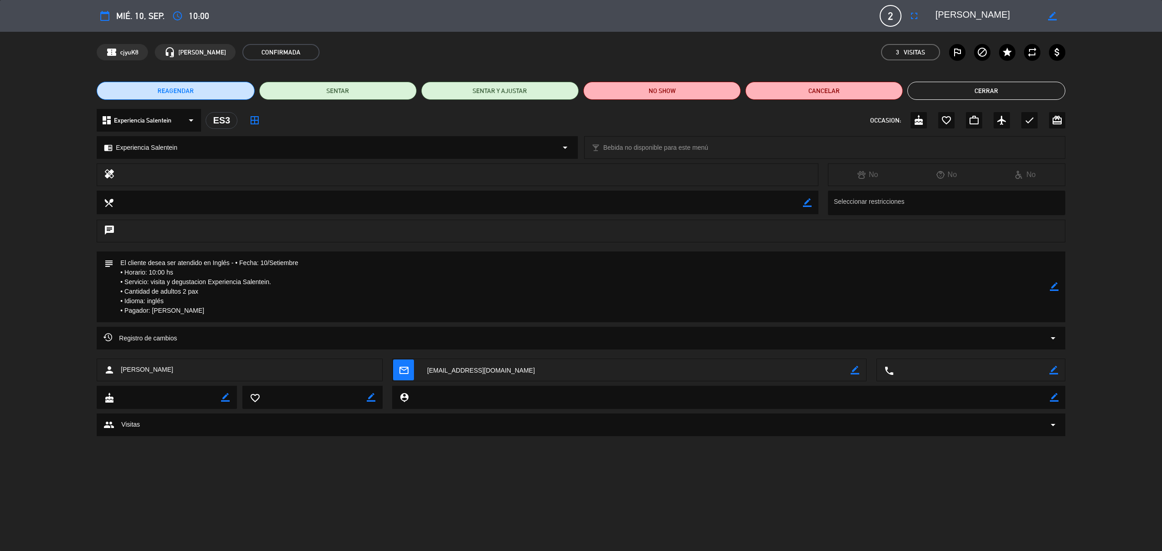
click at [946, 91] on button "Cerrar" at bounding box center [986, 91] width 158 height 18
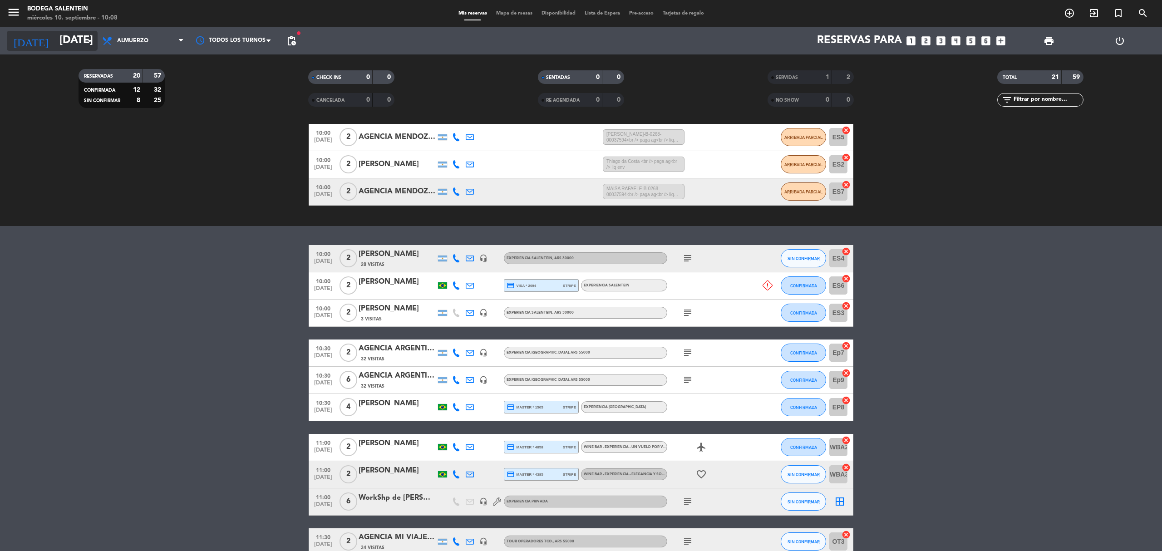
click at [88, 38] on icon "arrow_drop_down" at bounding box center [89, 40] width 11 height 11
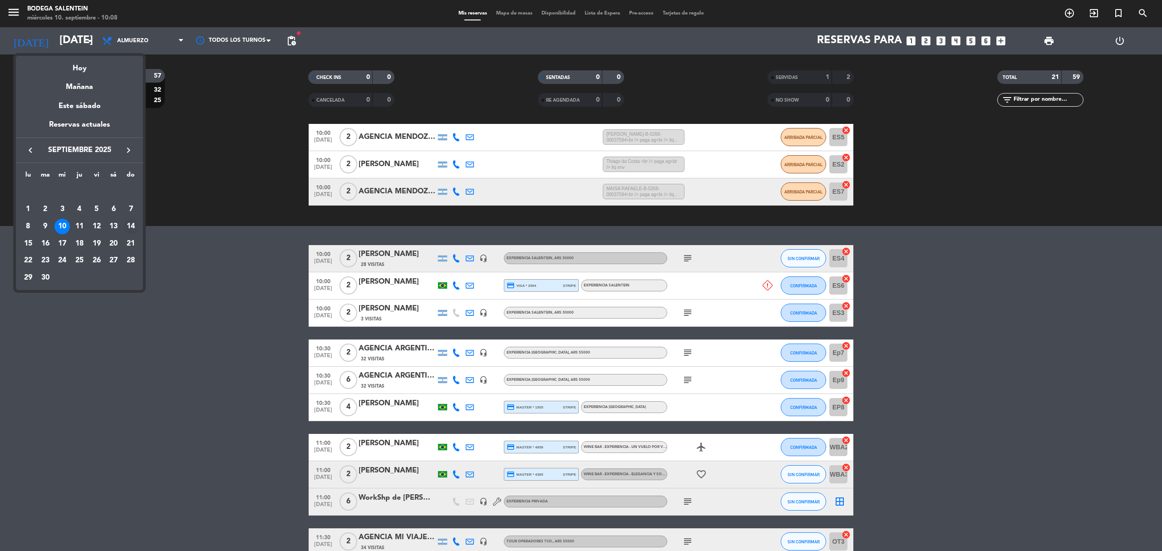
click at [128, 227] on div "14" at bounding box center [130, 226] width 15 height 15
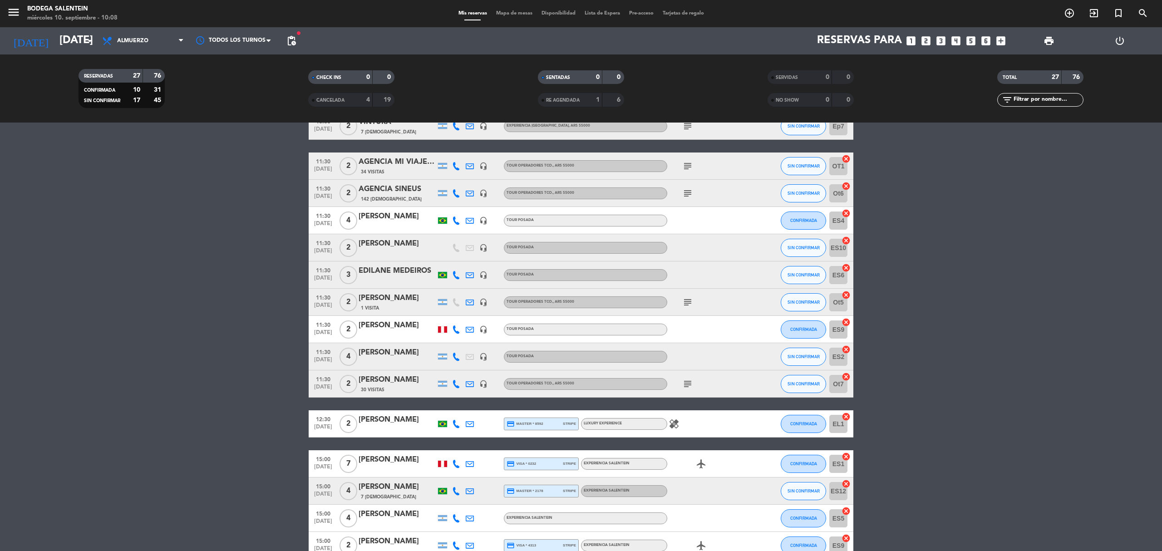
scroll to position [424, 0]
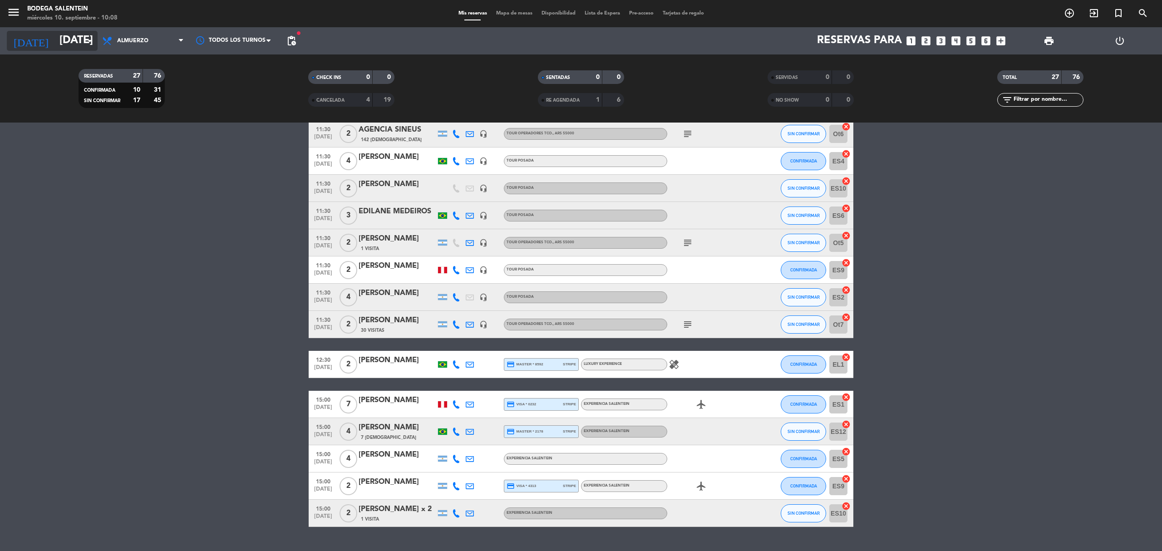
click at [84, 39] on icon "arrow_drop_down" at bounding box center [89, 40] width 11 height 11
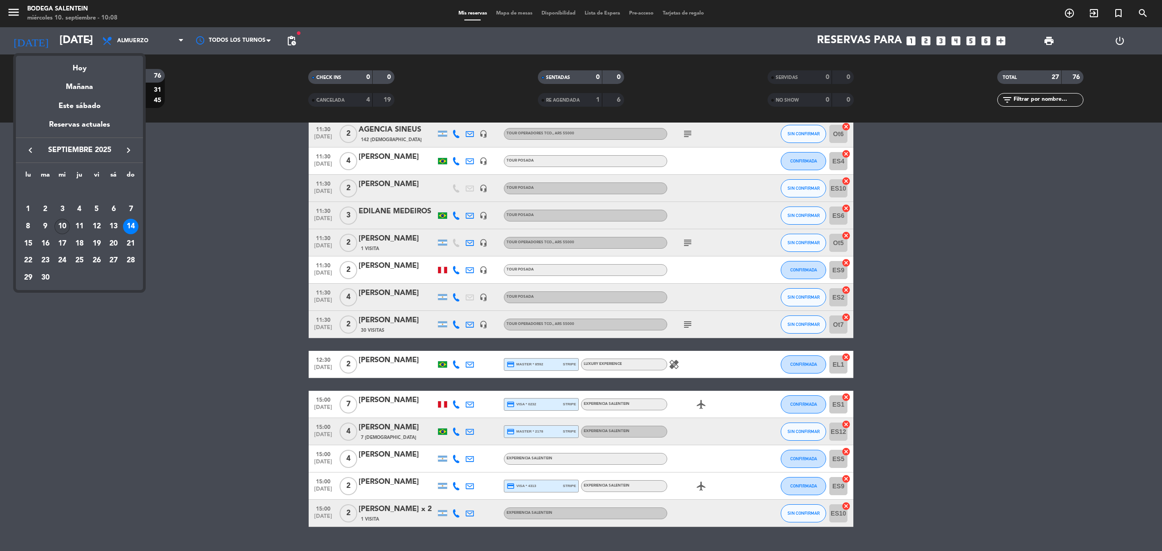
click at [64, 225] on div "10" at bounding box center [61, 226] width 15 height 15
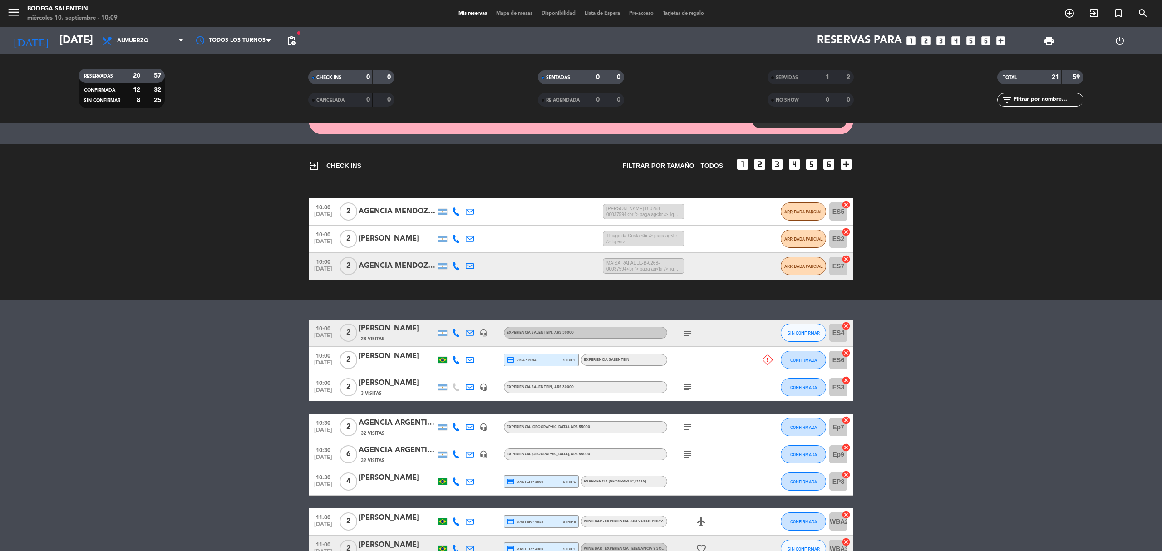
scroll to position [60, 0]
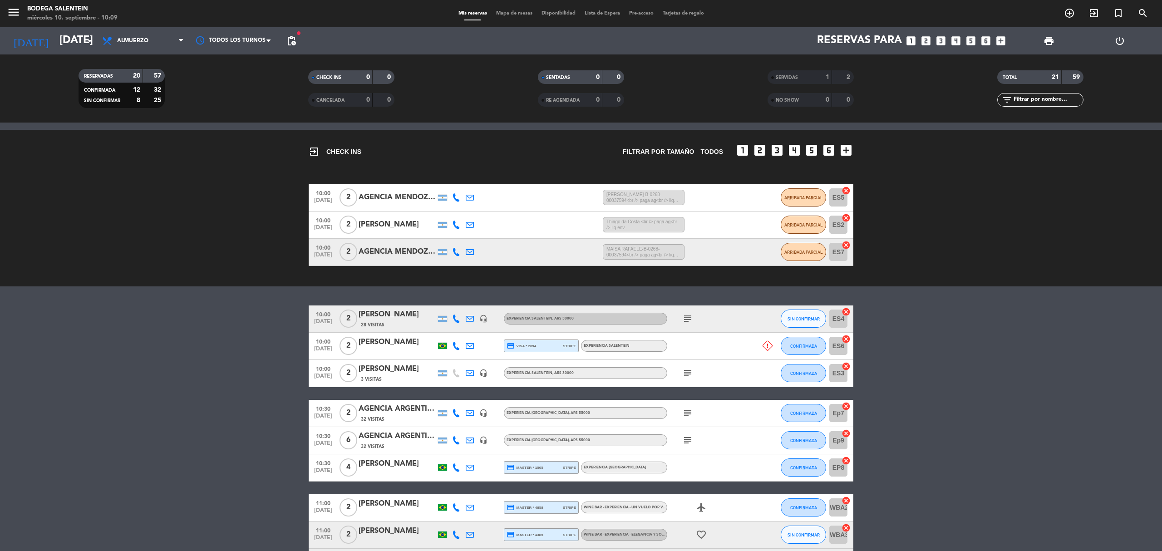
click at [687, 316] on icon "subject" at bounding box center [687, 318] width 11 height 11
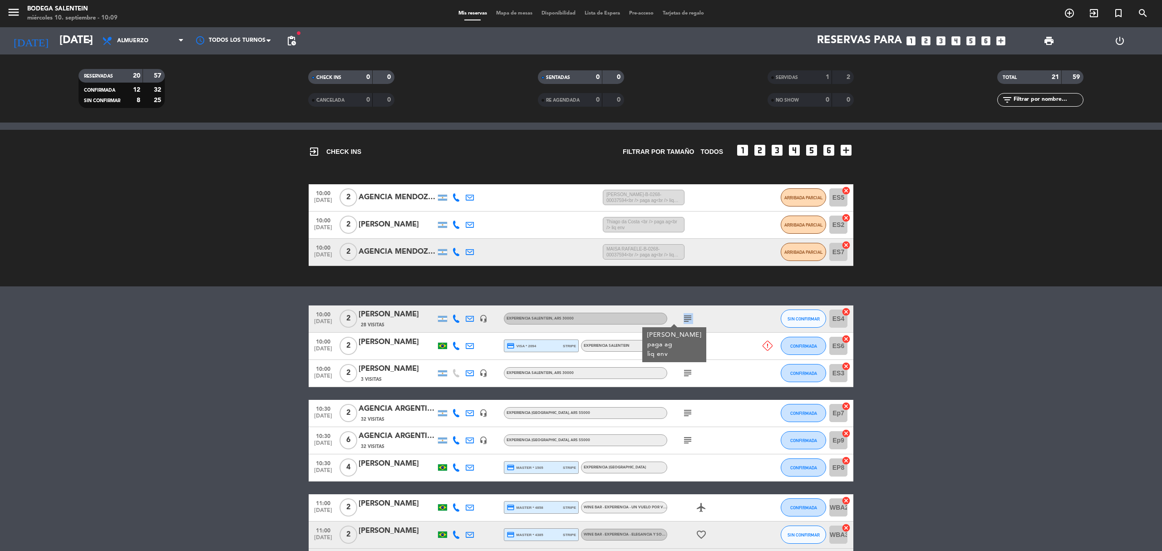
click at [687, 316] on icon "subject" at bounding box center [687, 318] width 11 height 11
click at [814, 316] on span "SIN CONFIRMAR" at bounding box center [804, 318] width 32 height 5
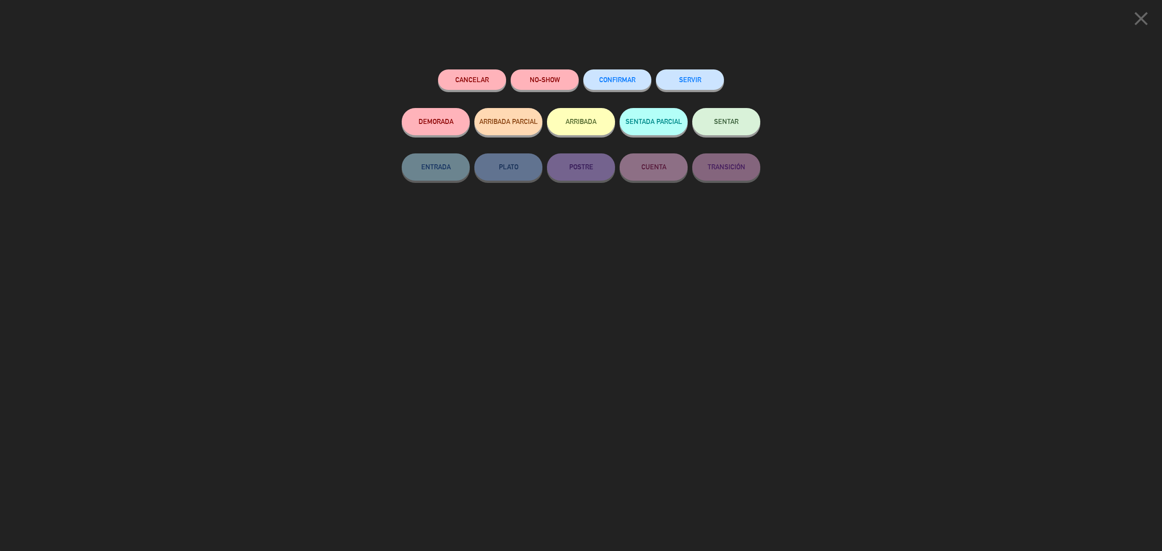
click at [512, 121] on span "ARRIBADA PARCIAL" at bounding box center [508, 122] width 59 height 8
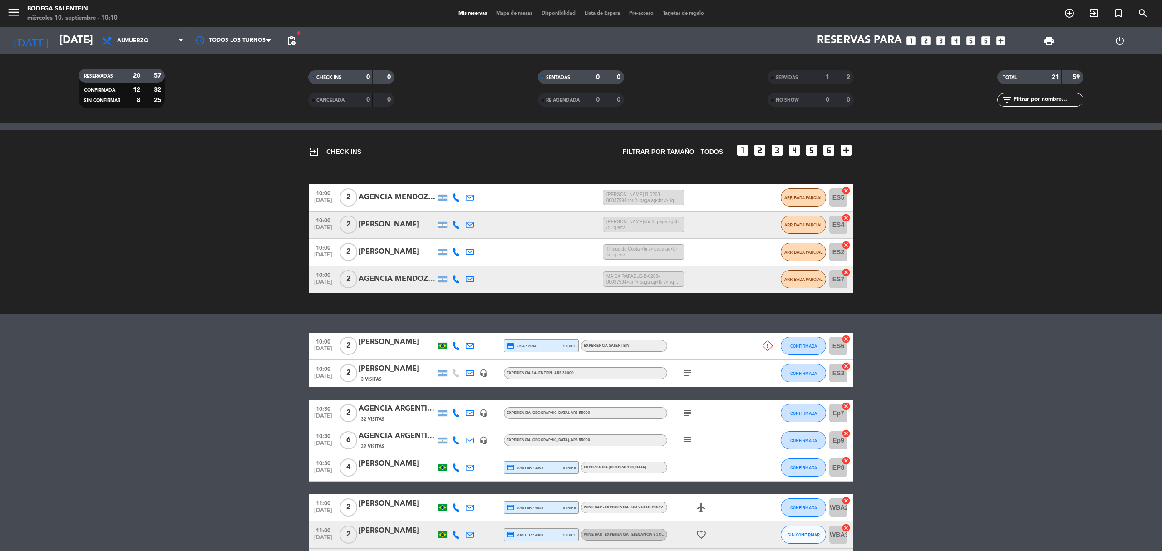
click at [765, 344] on icon at bounding box center [768, 346] width 10 height 10
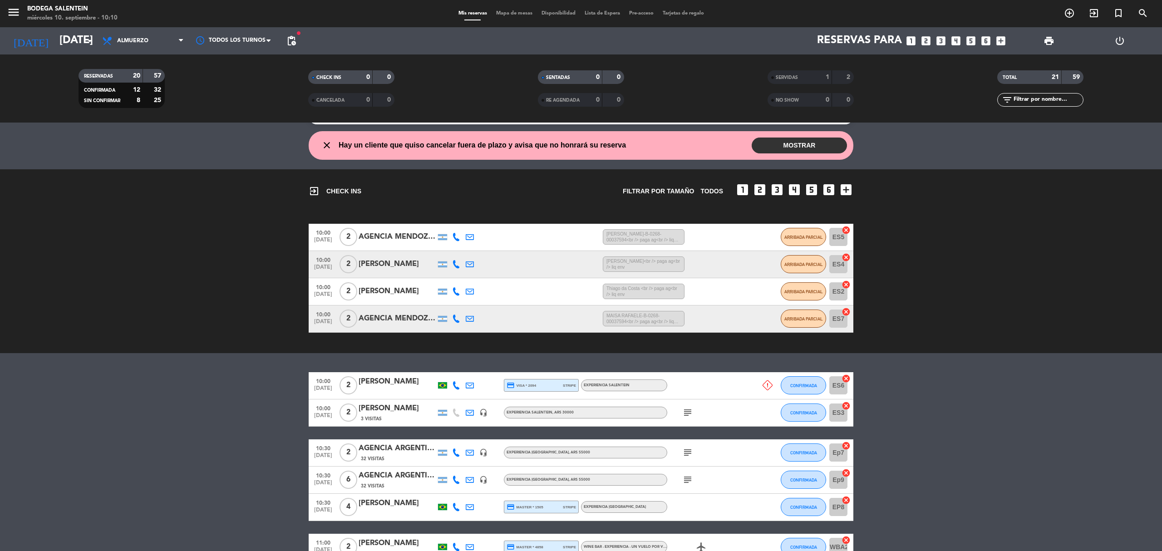
scroll to position [0, 0]
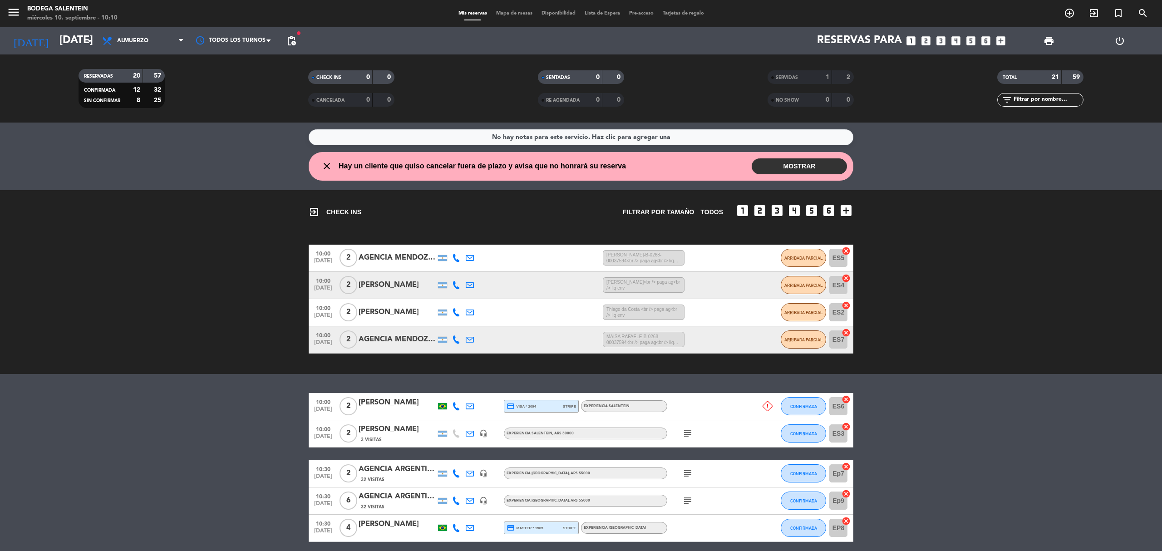
click at [784, 169] on button "MOSTRAR" at bounding box center [799, 166] width 95 height 16
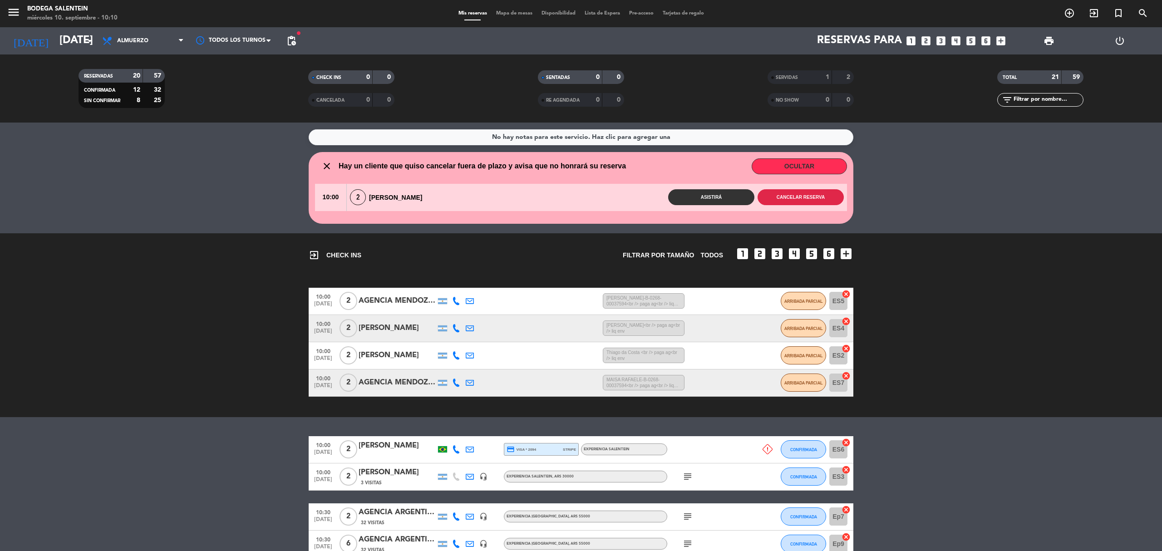
click at [790, 192] on button "Cancelar reserva" at bounding box center [801, 197] width 86 height 16
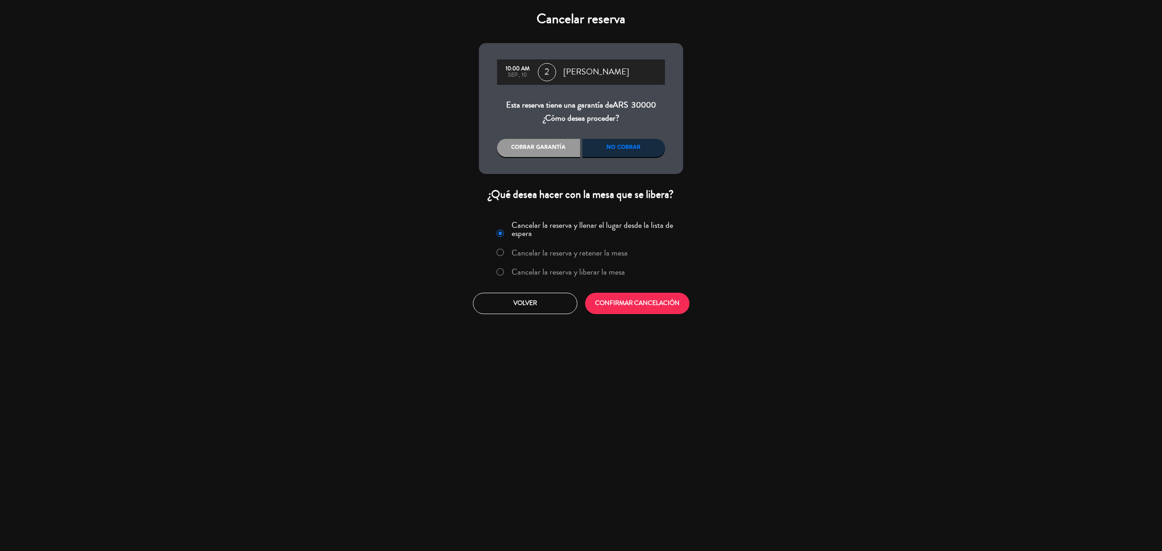
click at [620, 148] on div "No cobrar" at bounding box center [623, 148] width 83 height 18
click at [653, 298] on button "CONFIRMAR CANCELACIÓN" at bounding box center [637, 303] width 104 height 21
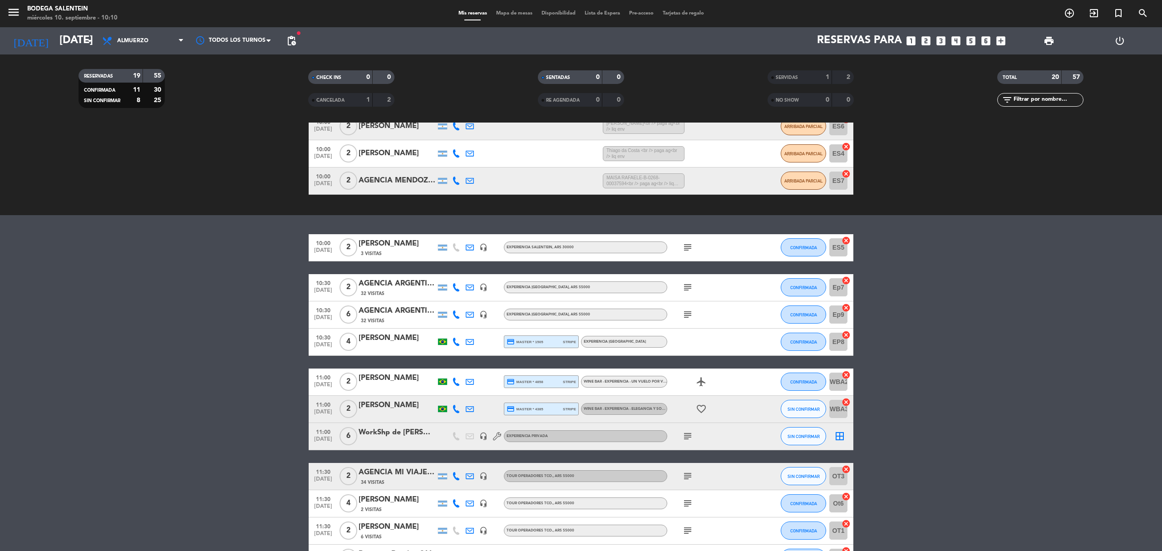
scroll to position [182, 0]
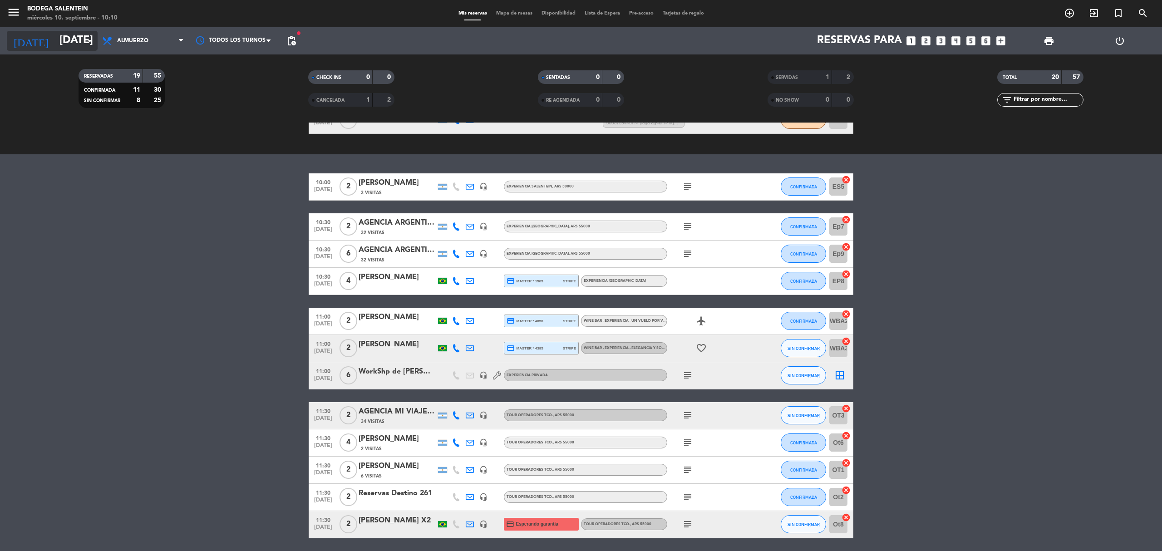
click at [71, 40] on input "[DATE]" at bounding box center [122, 41] width 135 height 22
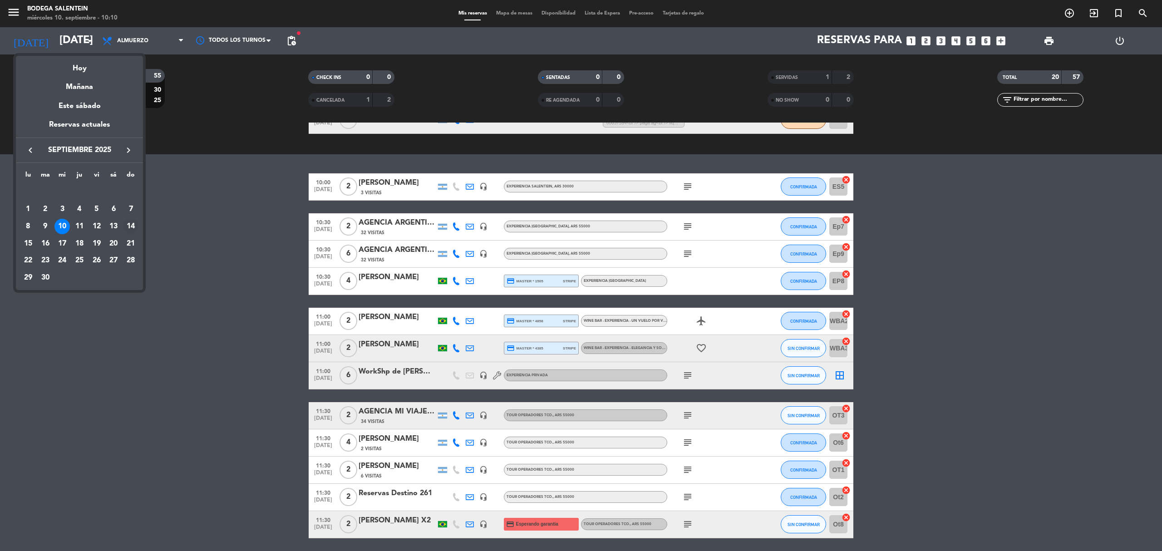
click at [131, 226] on div "14" at bounding box center [130, 226] width 15 height 15
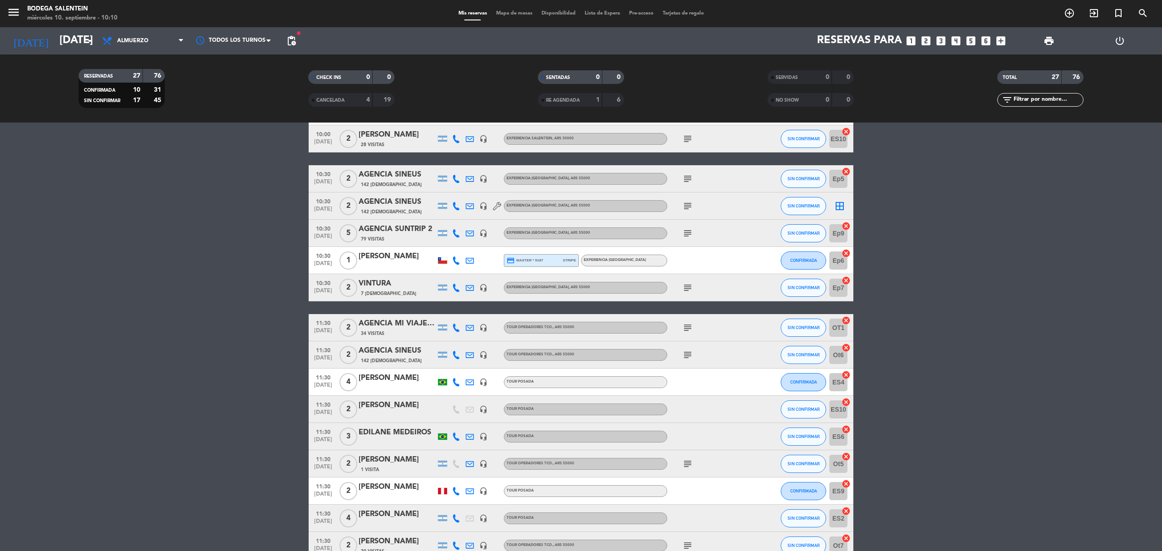
scroll to position [263, 0]
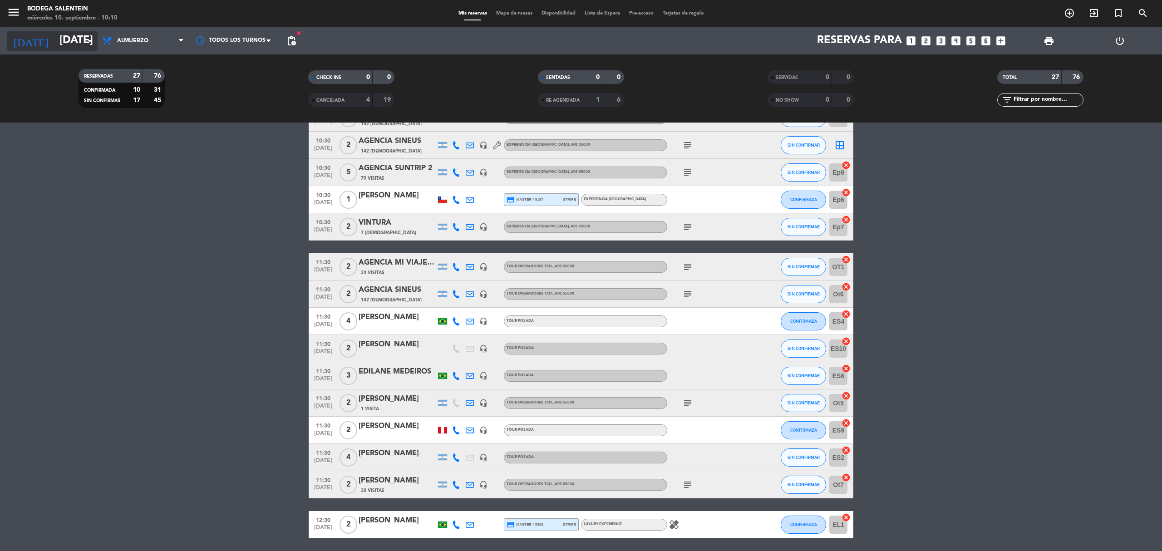
click at [74, 41] on input "[DATE]" at bounding box center [122, 41] width 135 height 22
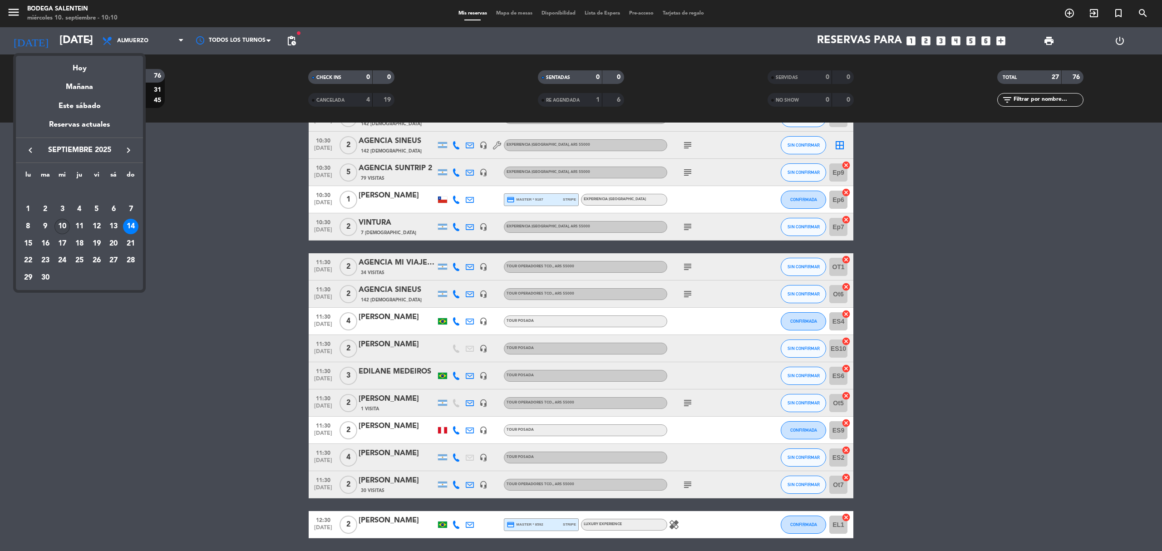
click at [62, 227] on div "10" at bounding box center [61, 226] width 15 height 15
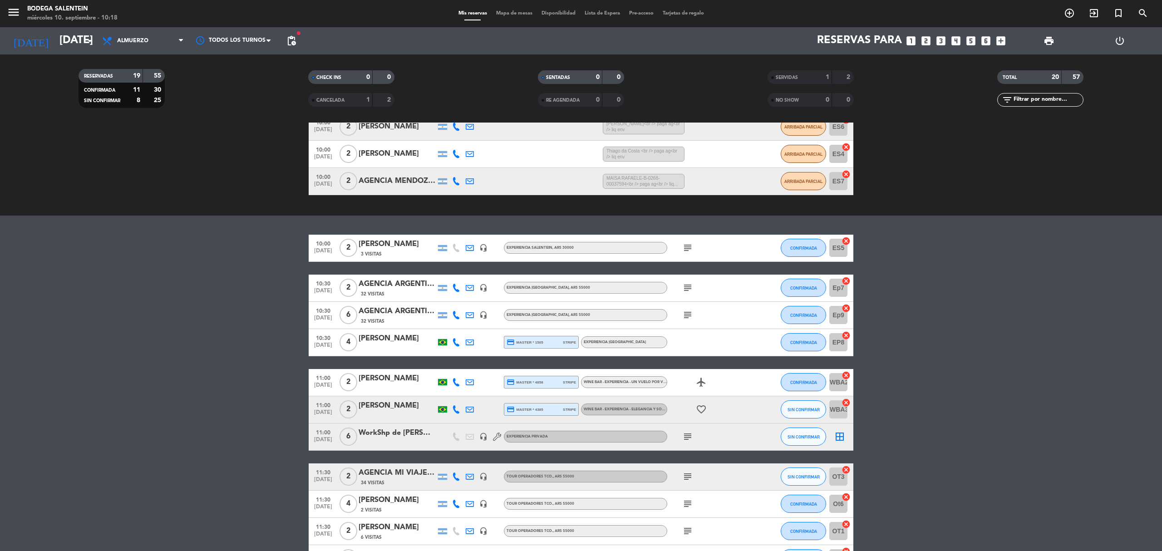
scroll to position [121, 0]
click at [796, 242] on button "CONFIRMADA" at bounding box center [803, 247] width 45 height 18
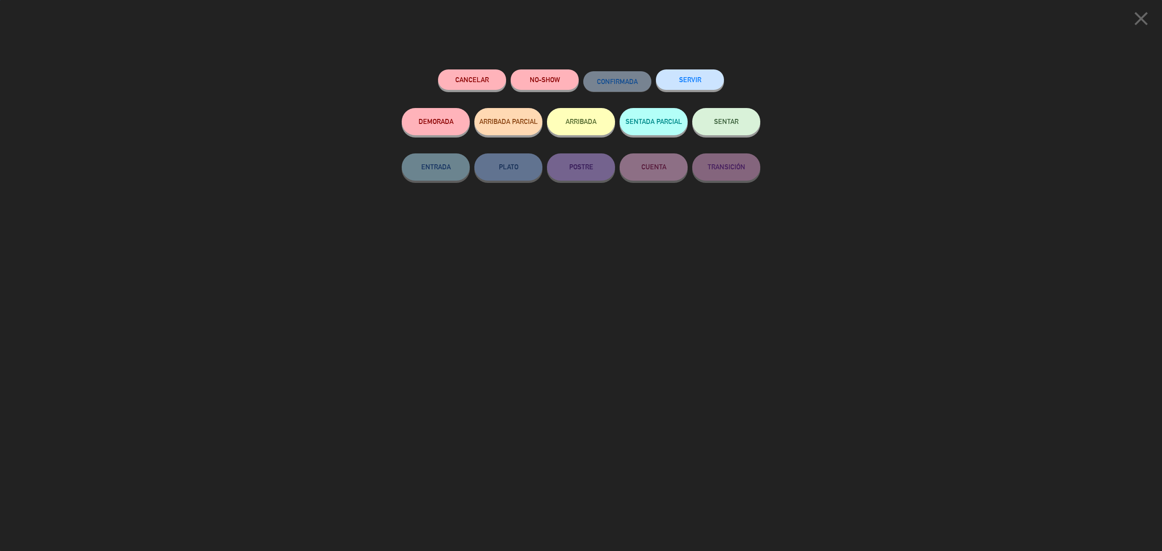
click at [683, 73] on button "SERVIR" at bounding box center [690, 79] width 68 height 20
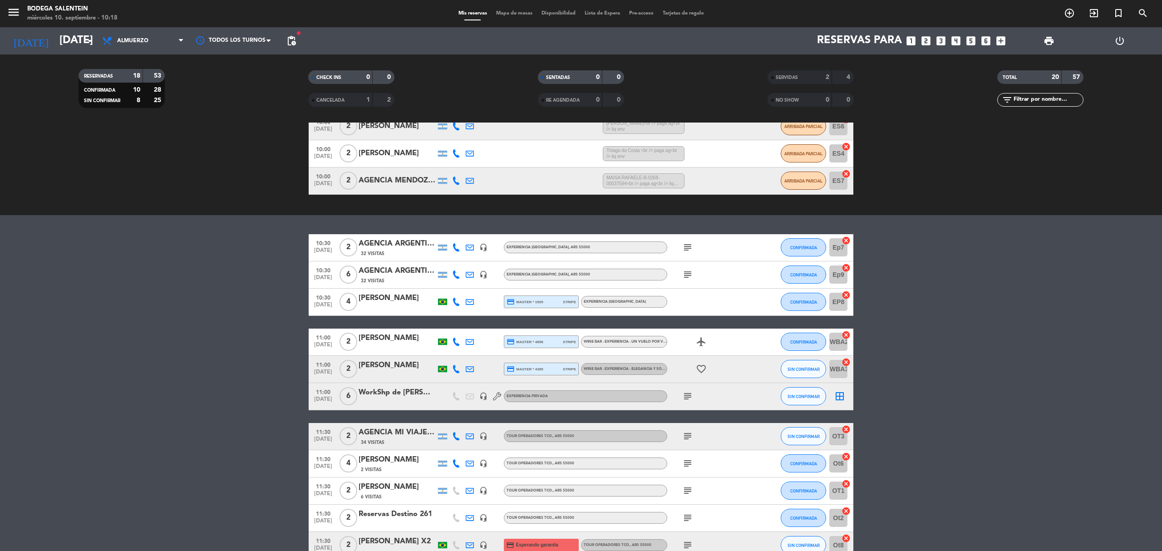
click at [685, 244] on icon "subject" at bounding box center [687, 247] width 11 height 11
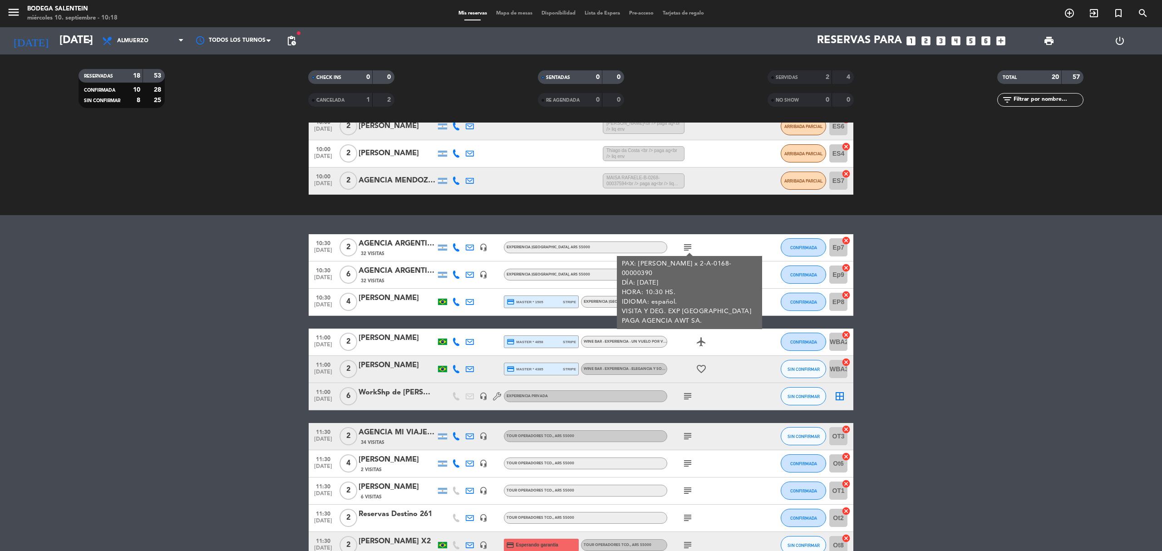
click at [685, 244] on icon "subject" at bounding box center [687, 247] width 11 height 11
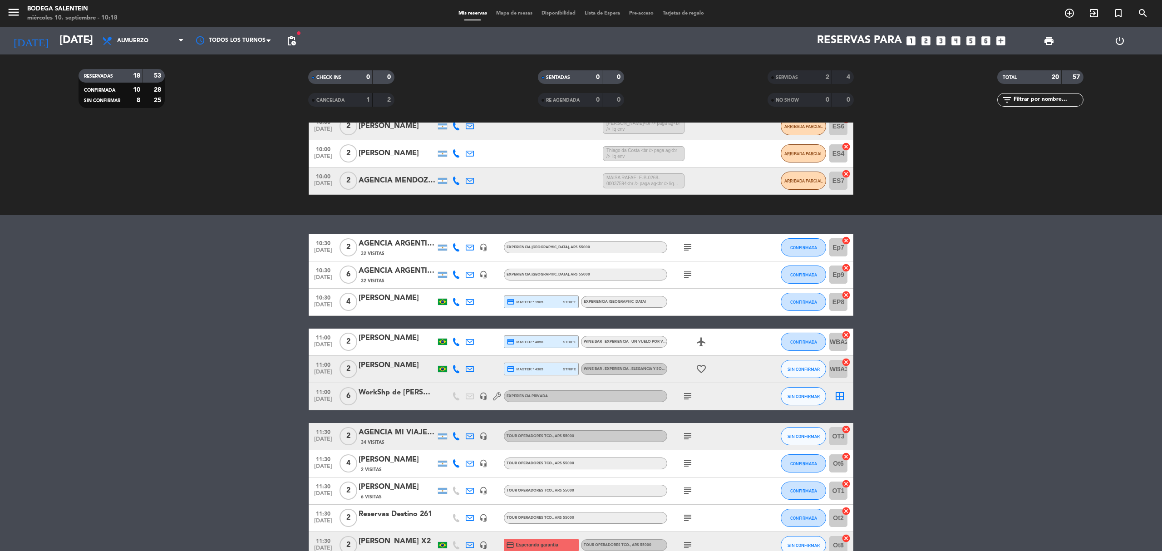
click at [686, 271] on icon "subject" at bounding box center [687, 274] width 11 height 11
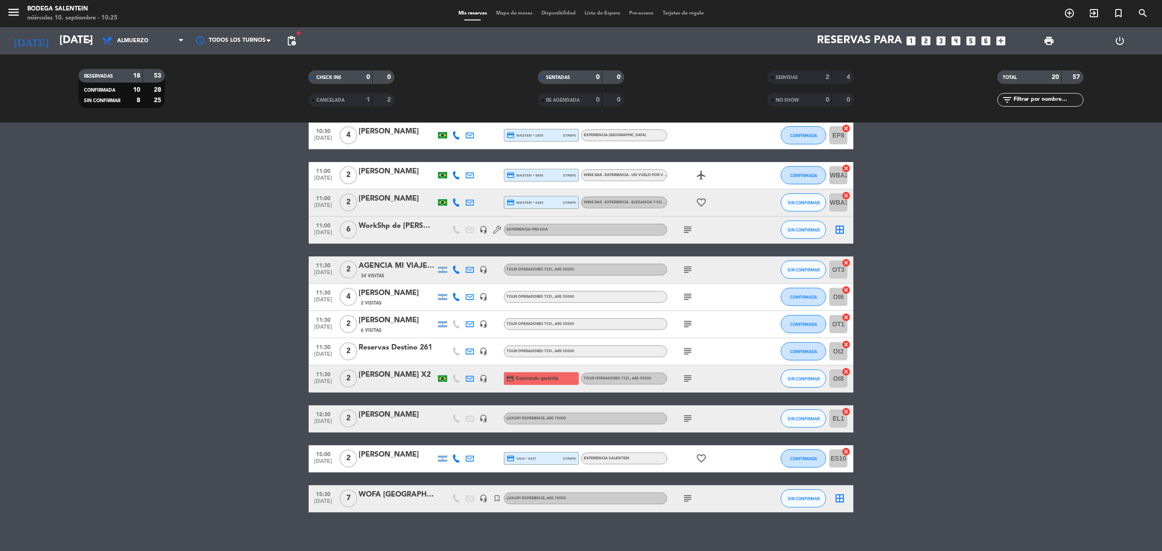
scroll to position [293, 0]
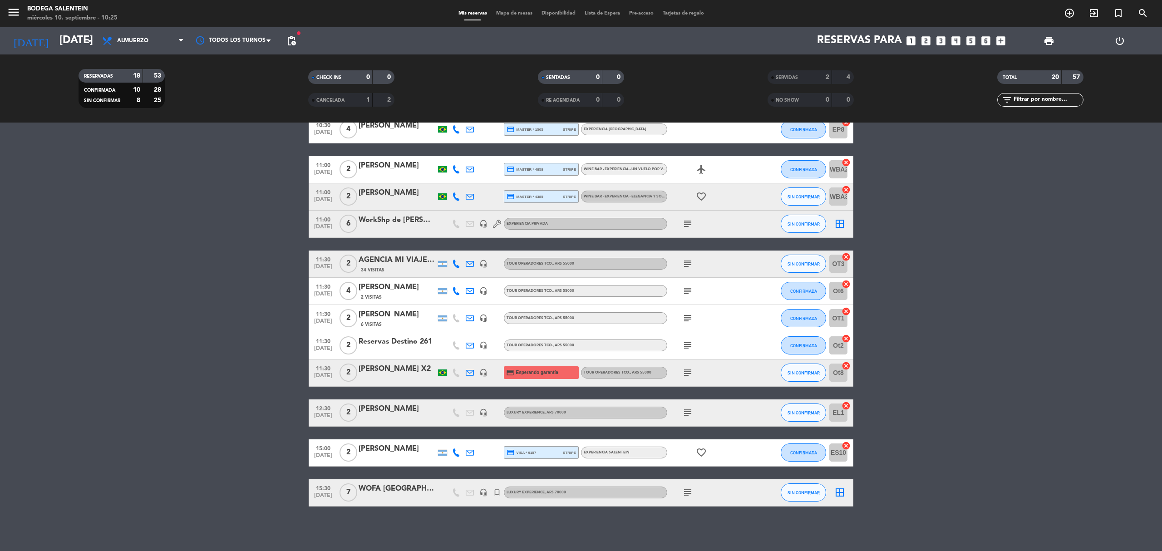
click at [683, 224] on icon "subject" at bounding box center [687, 223] width 11 height 11
click at [683, 418] on icon "subject" at bounding box center [687, 412] width 11 height 11
click at [685, 414] on icon "subject" at bounding box center [687, 412] width 11 height 11
click at [686, 491] on icon "subject" at bounding box center [687, 492] width 11 height 11
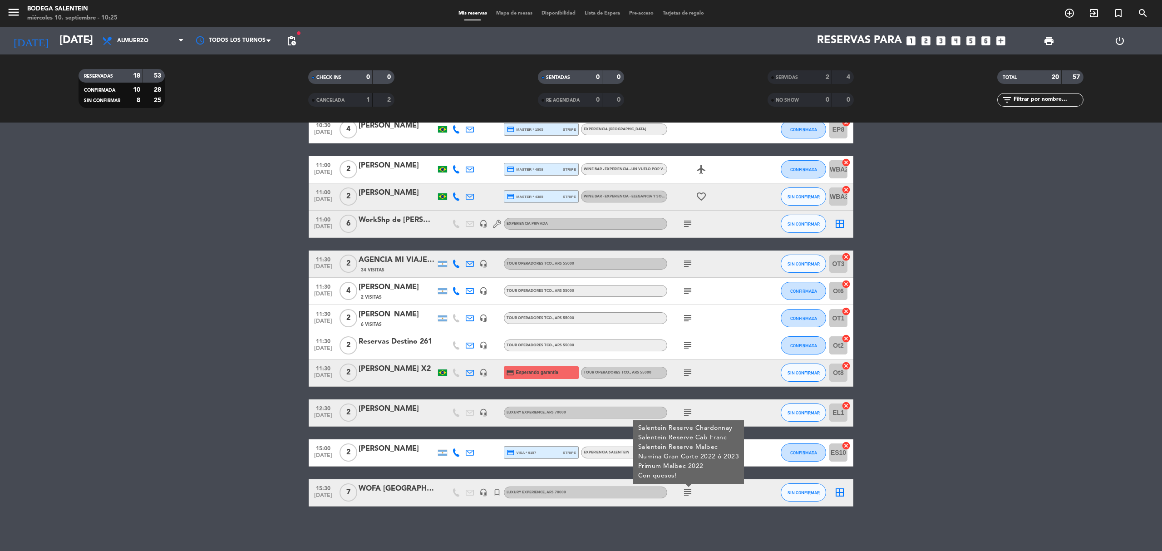
click at [686, 491] on icon "subject" at bounding box center [687, 492] width 11 height 11
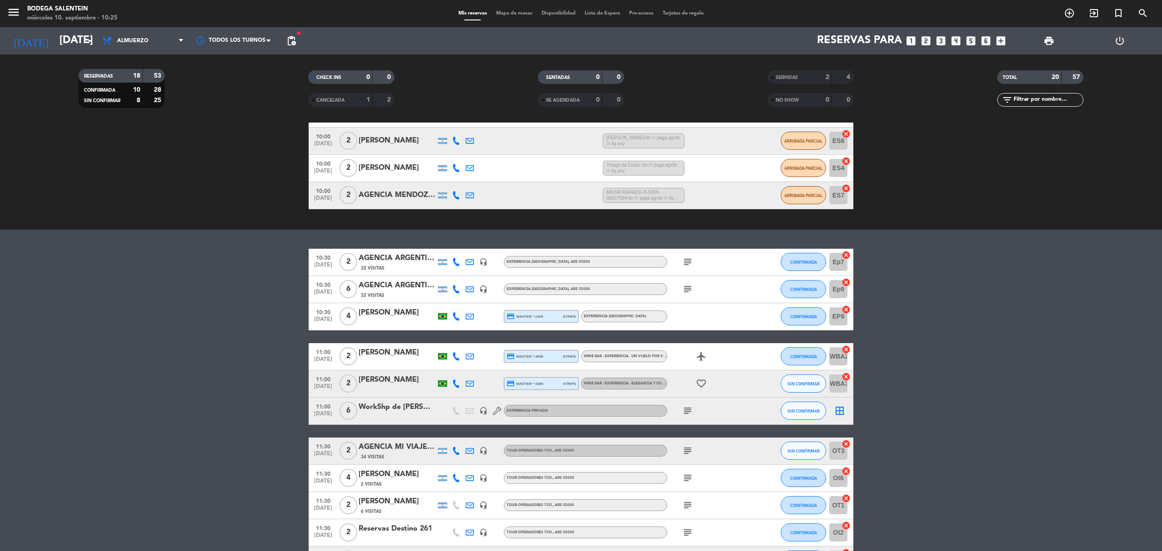
scroll to position [121, 0]
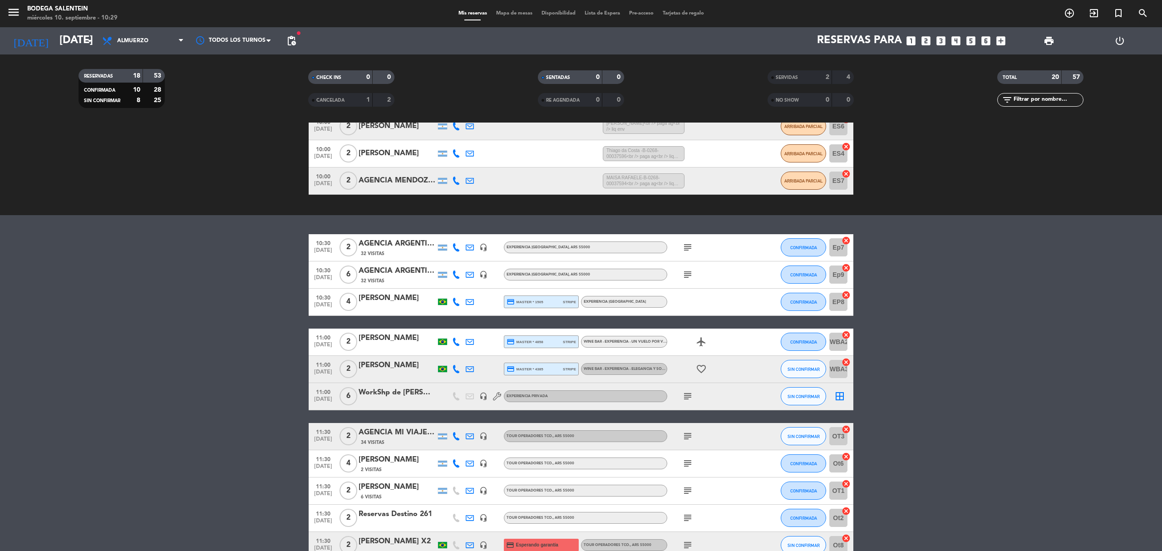
click at [686, 246] on icon "subject" at bounding box center [687, 247] width 11 height 11
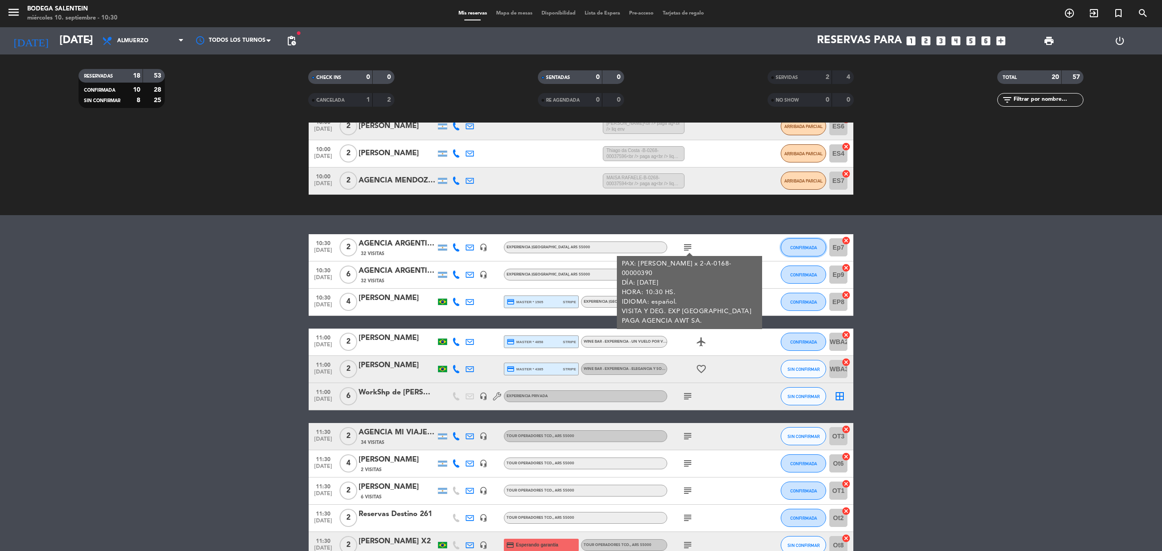
click at [798, 251] on button "CONFIRMADA" at bounding box center [803, 247] width 45 height 18
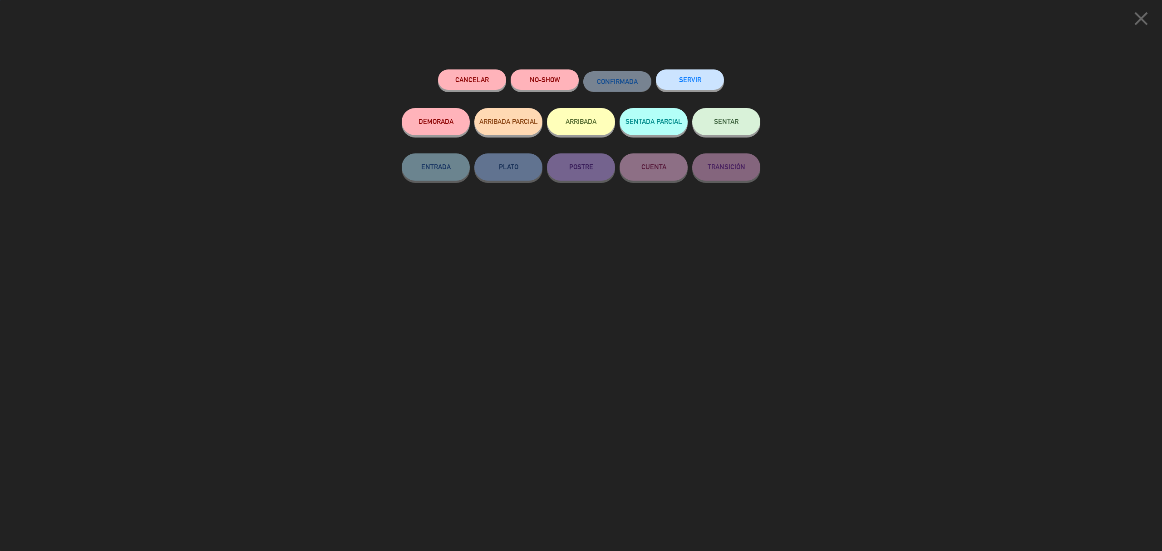
click at [685, 80] on button "SERVIR" at bounding box center [690, 79] width 68 height 20
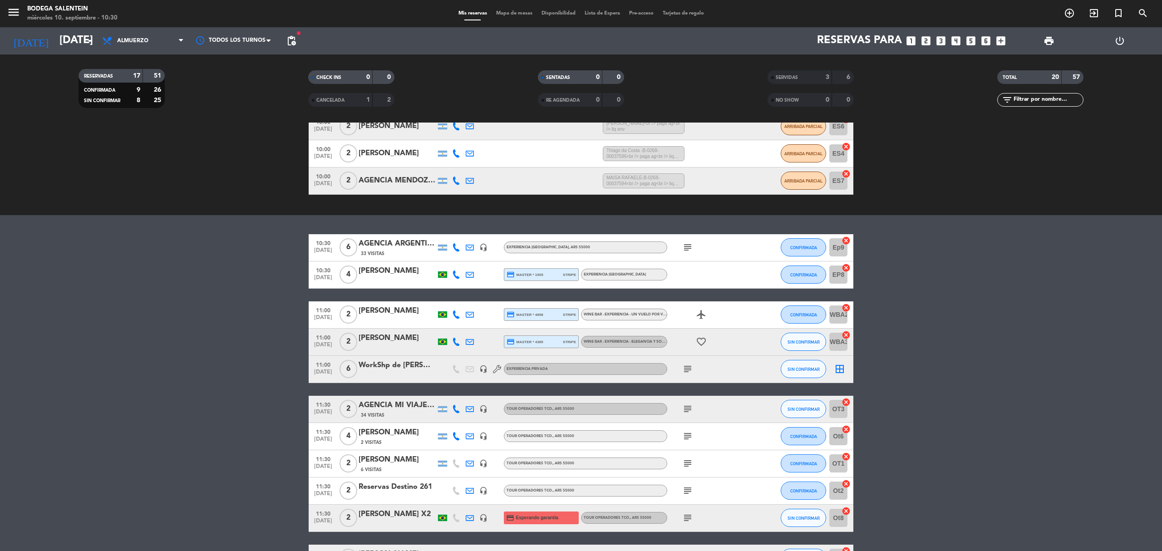
click at [687, 242] on icon "subject" at bounding box center [687, 247] width 11 height 11
click at [689, 246] on icon "subject" at bounding box center [687, 247] width 11 height 11
click at [71, 37] on input "[DATE]" at bounding box center [122, 41] width 135 height 22
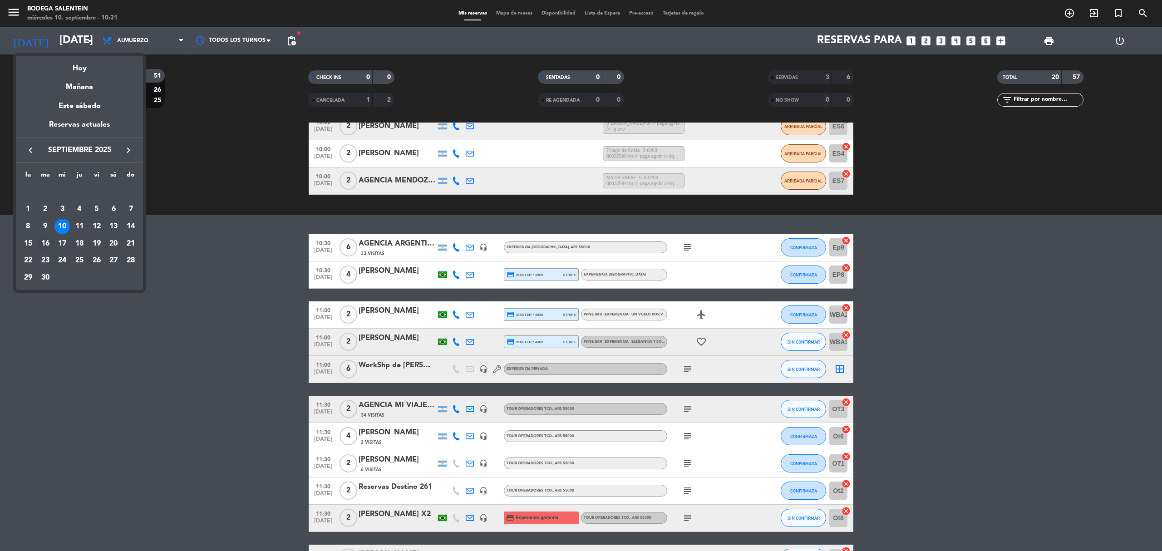
click at [46, 243] on div "16" at bounding box center [45, 243] width 15 height 15
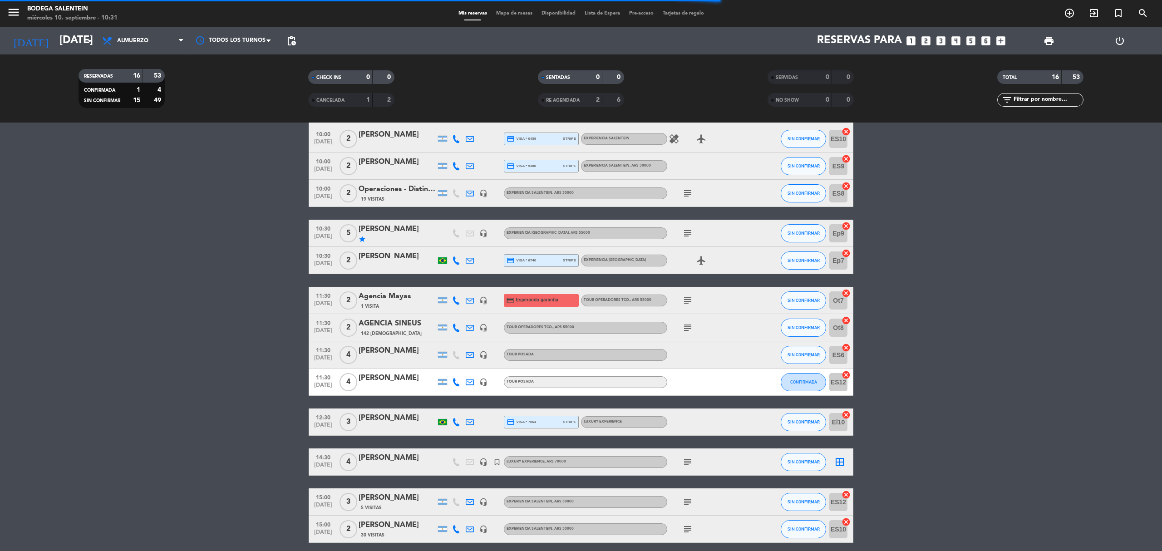
scroll to position [0, 0]
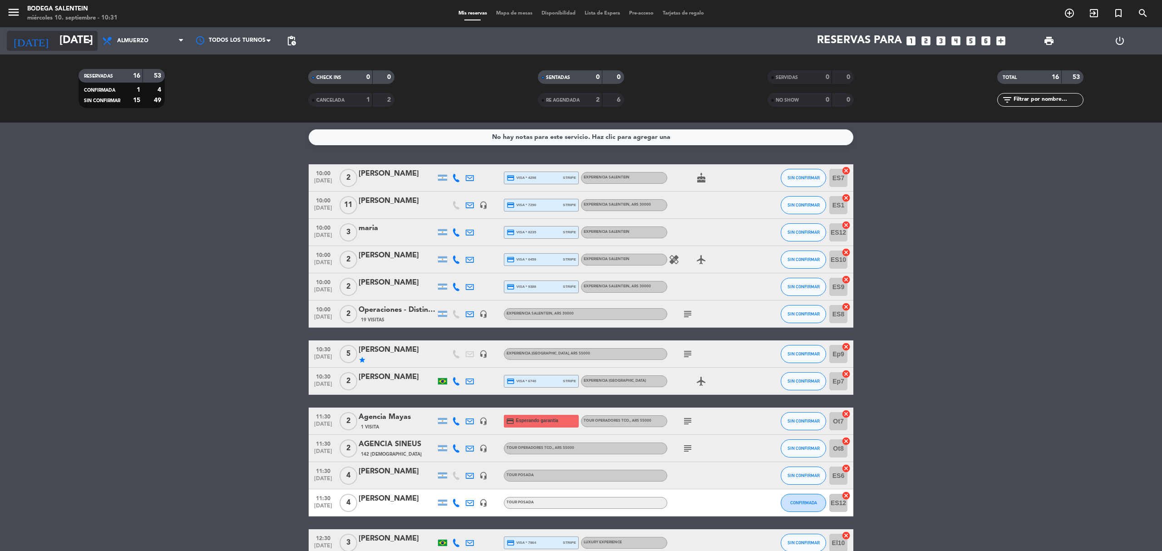
click at [88, 37] on icon "arrow_drop_down" at bounding box center [89, 40] width 11 height 11
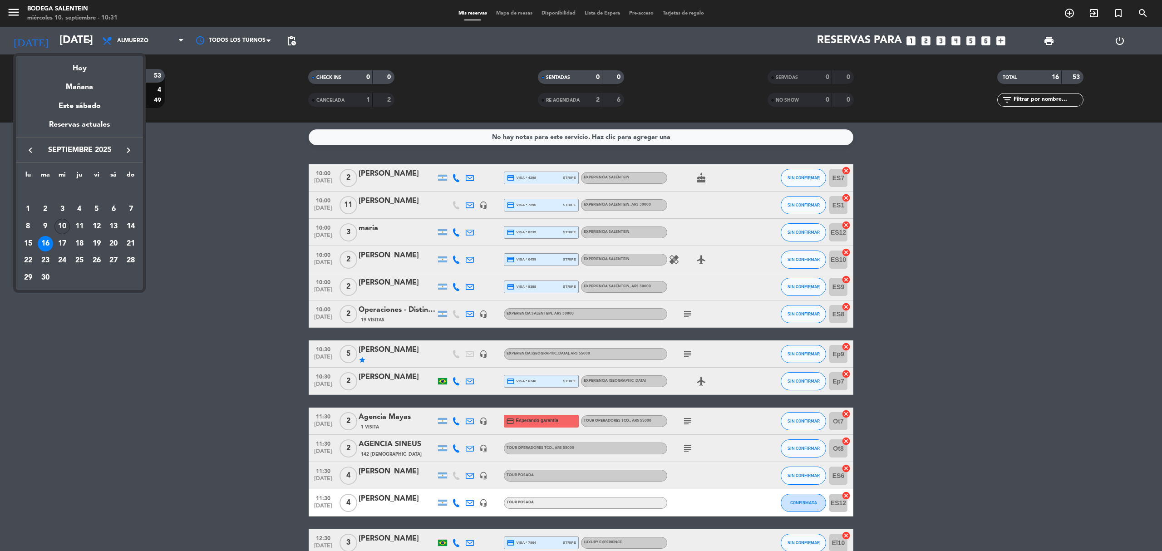
click at [66, 228] on div "10" at bounding box center [61, 226] width 15 height 15
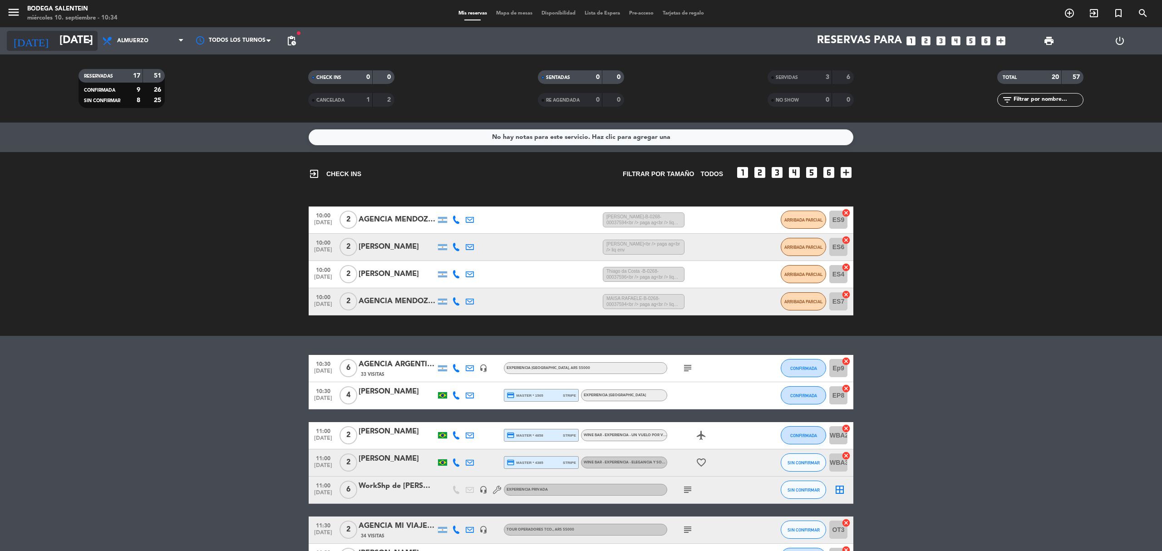
click at [85, 44] on icon "arrow_drop_down" at bounding box center [89, 40] width 11 height 11
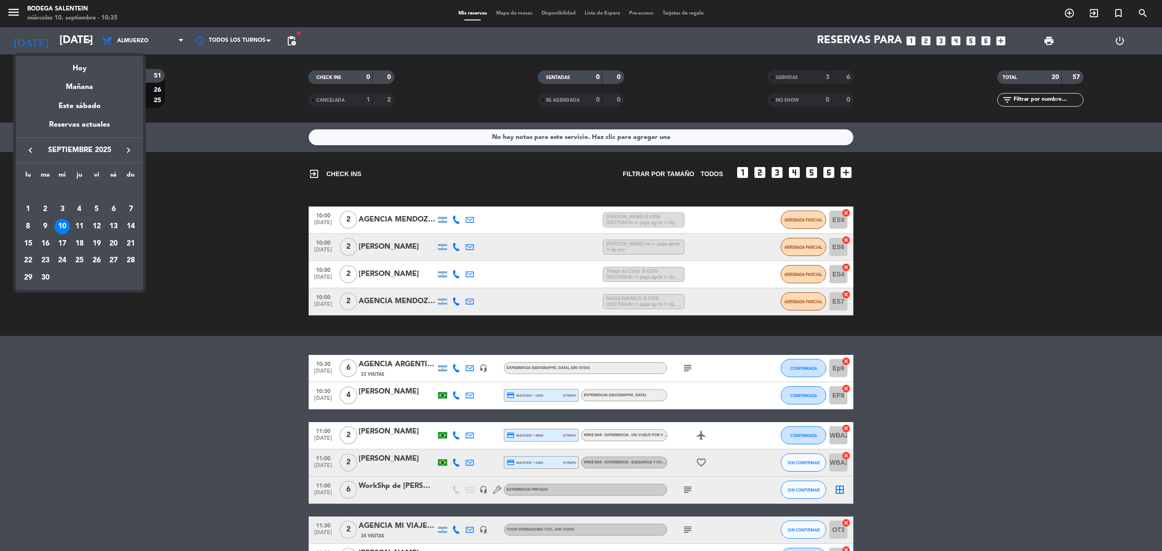
click at [60, 240] on div "17" at bounding box center [61, 243] width 15 height 15
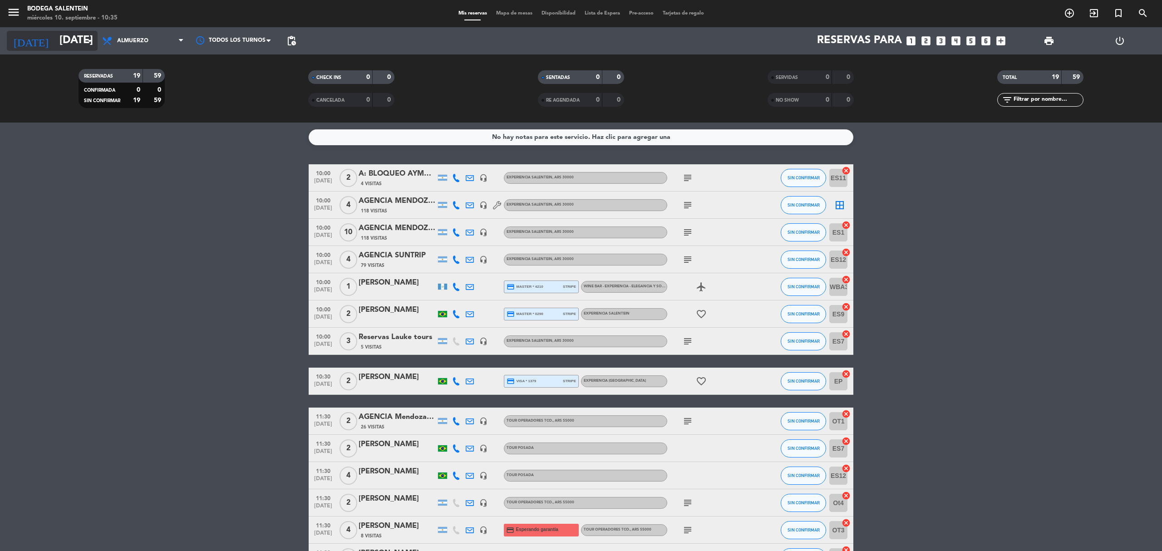
click at [80, 39] on input "[DATE]" at bounding box center [122, 41] width 135 height 22
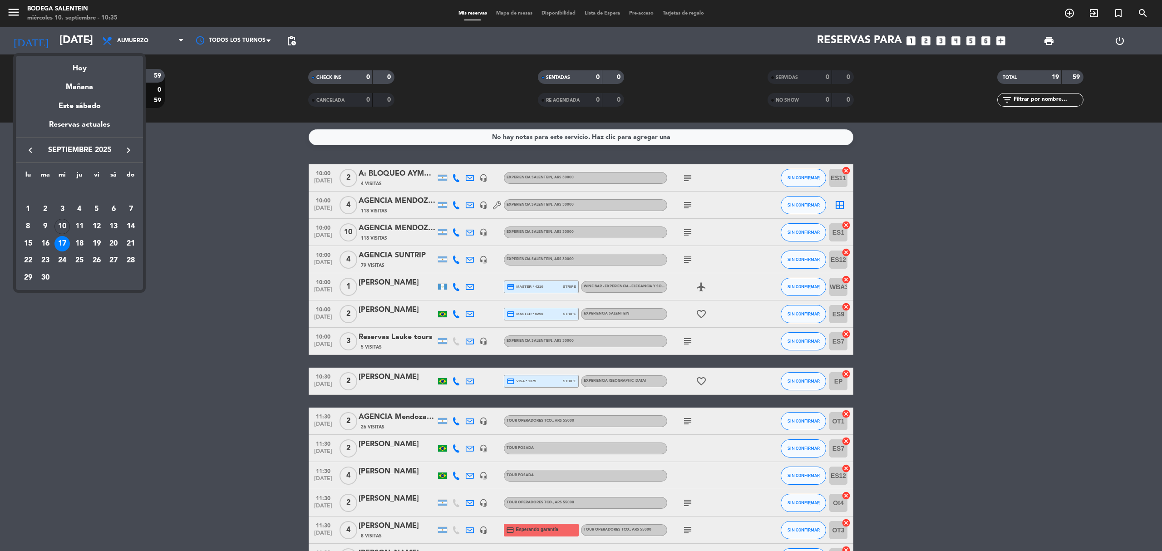
click at [258, 242] on div at bounding box center [581, 275] width 1162 height 551
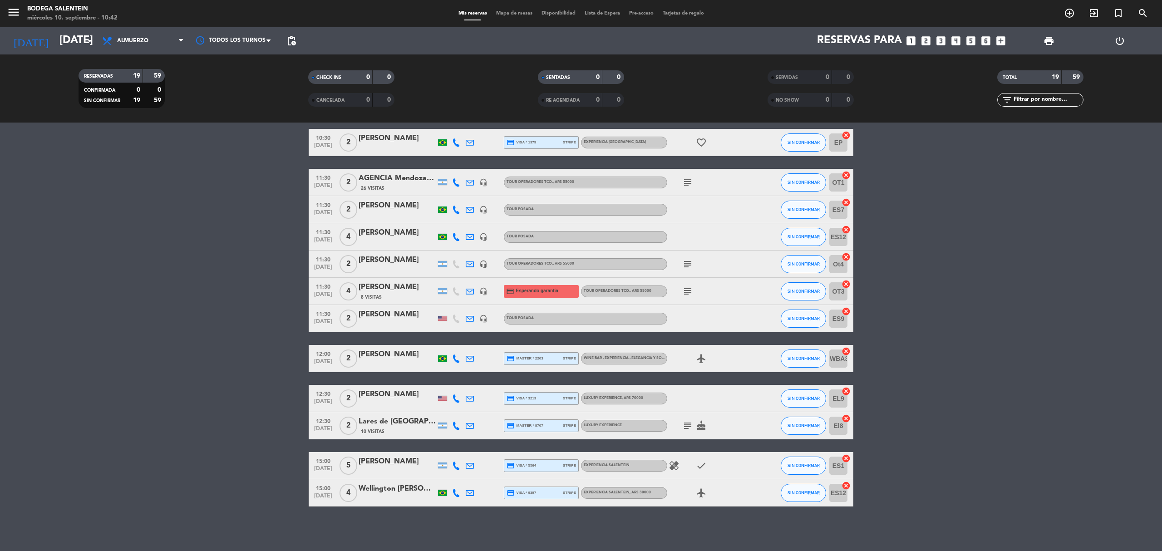
scroll to position [57, 0]
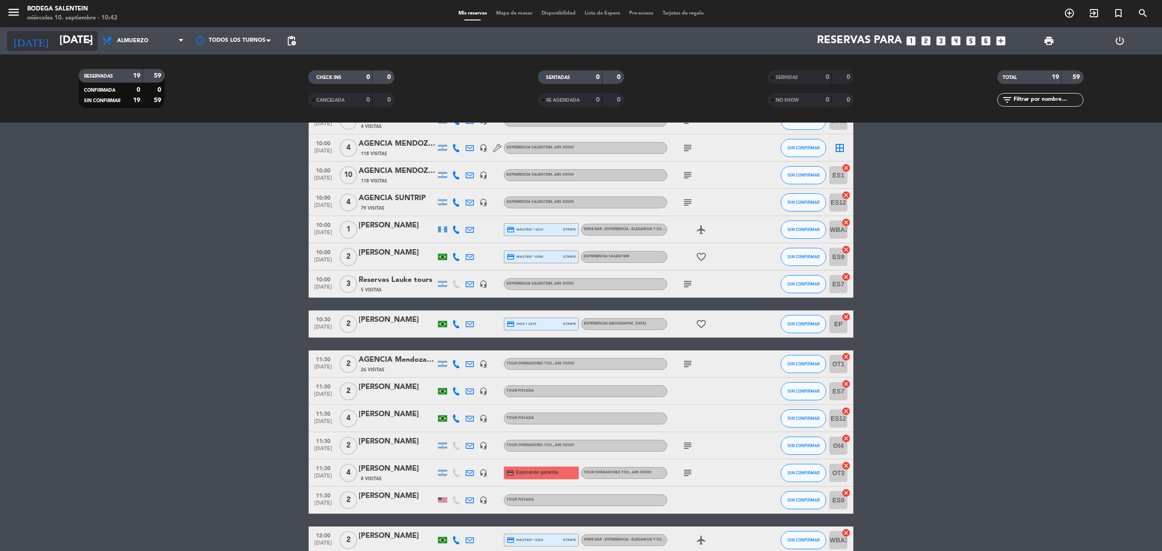
click at [79, 40] on input "[DATE]" at bounding box center [122, 41] width 135 height 22
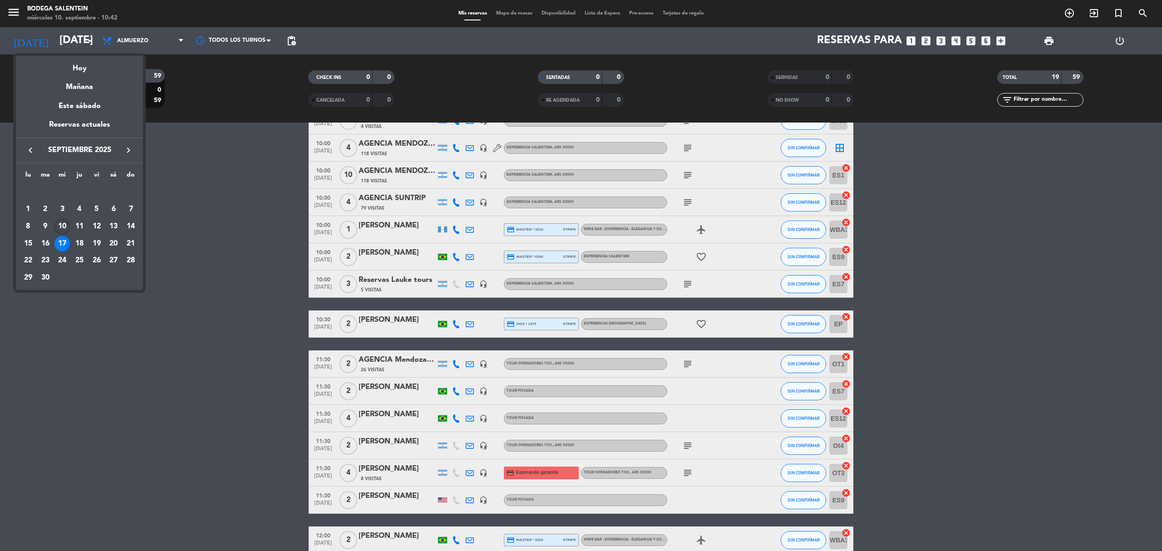
click at [62, 223] on div "10" at bounding box center [61, 226] width 15 height 15
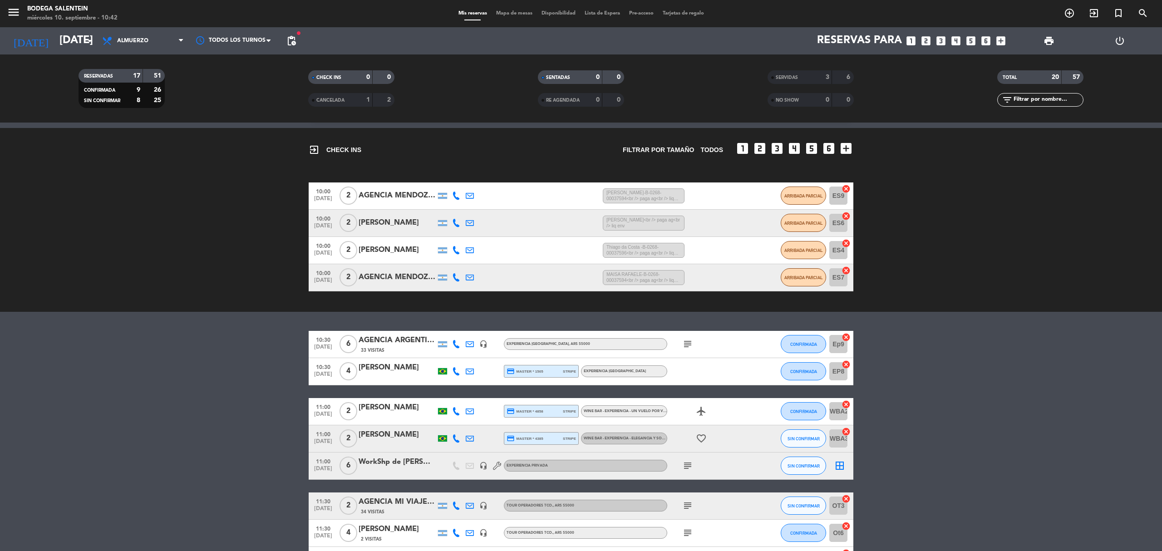
scroll to position [6, 0]
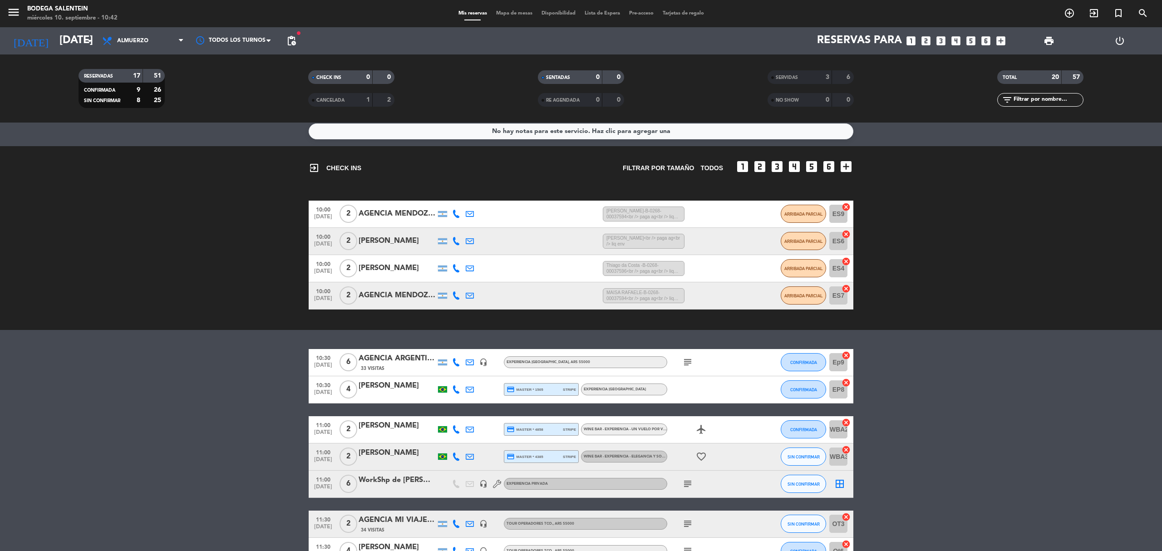
click at [688, 359] on icon "subject" at bounding box center [687, 362] width 11 height 11
click at [687, 360] on icon "subject" at bounding box center [687, 362] width 11 height 11
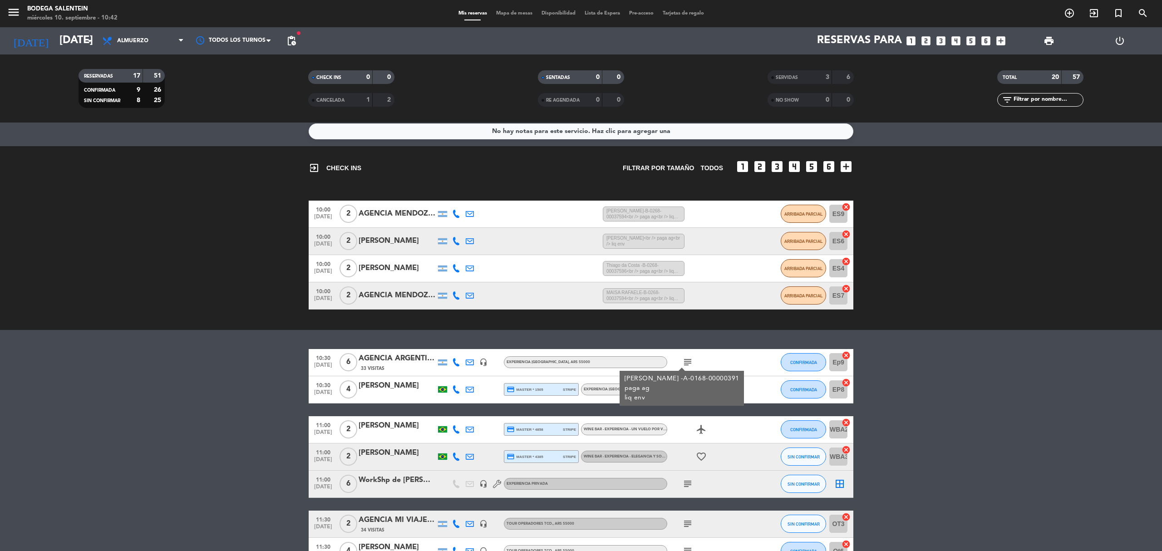
click at [687, 360] on icon "subject" at bounding box center [687, 362] width 11 height 11
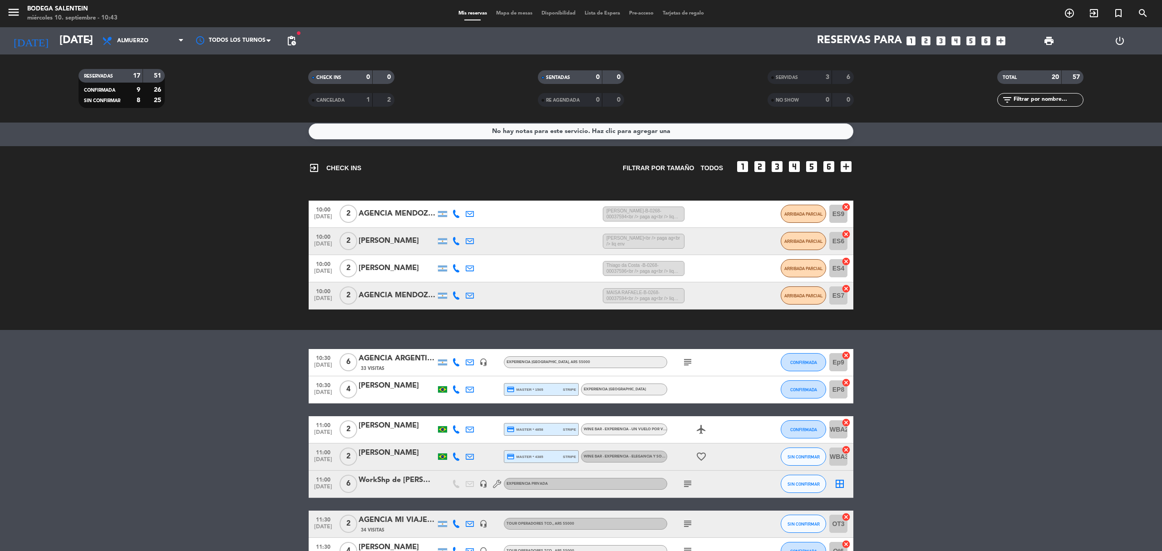
click at [687, 360] on icon "subject" at bounding box center [687, 362] width 11 height 11
click at [813, 358] on button "CONFIRMADA" at bounding box center [803, 362] width 45 height 18
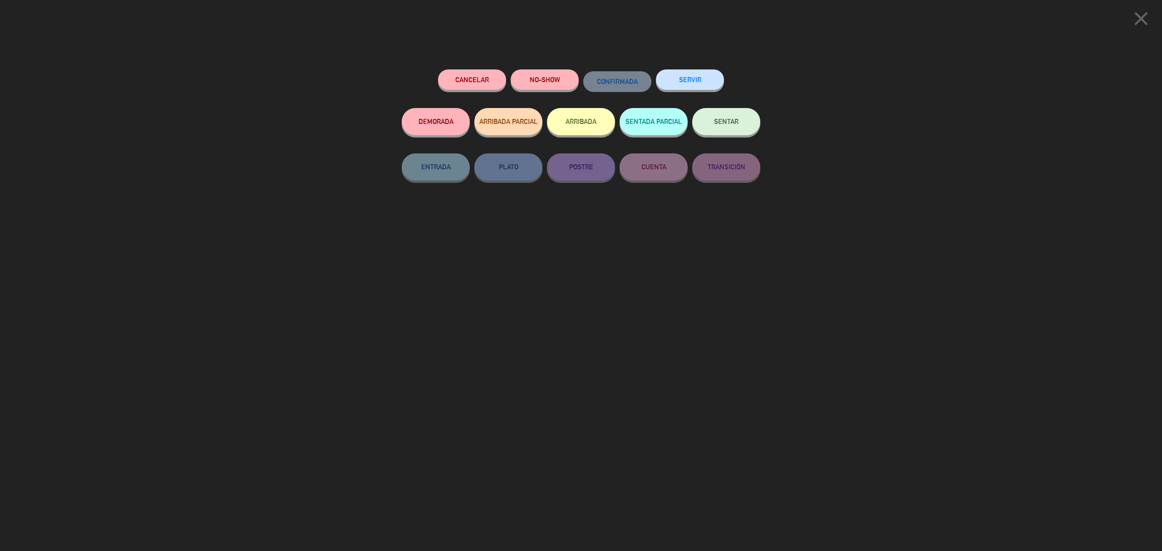
click at [705, 79] on button "SERVIR" at bounding box center [690, 79] width 68 height 20
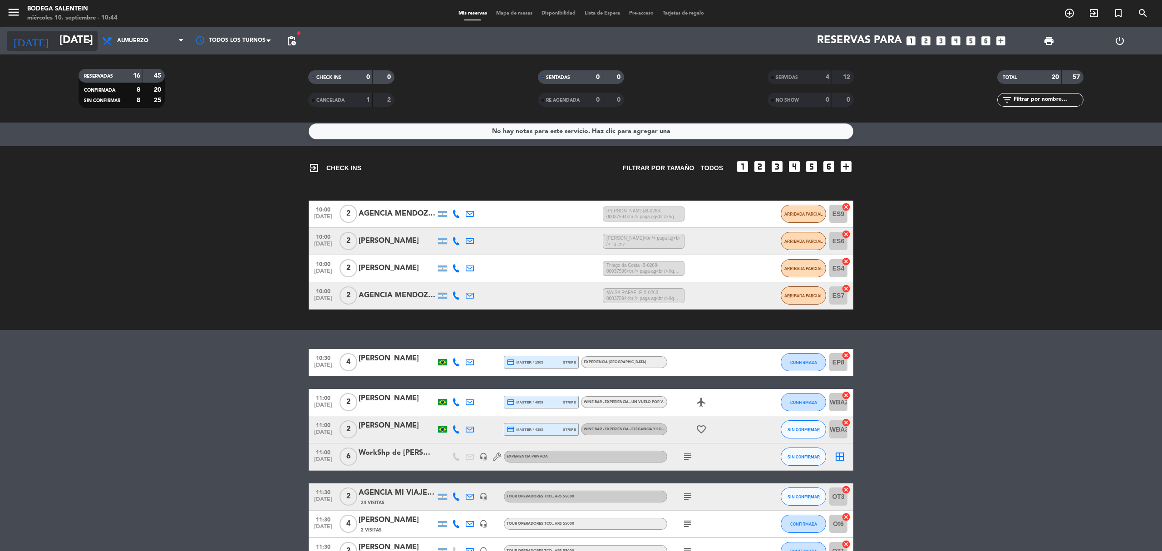
click at [75, 40] on input "[DATE]" at bounding box center [122, 41] width 135 height 22
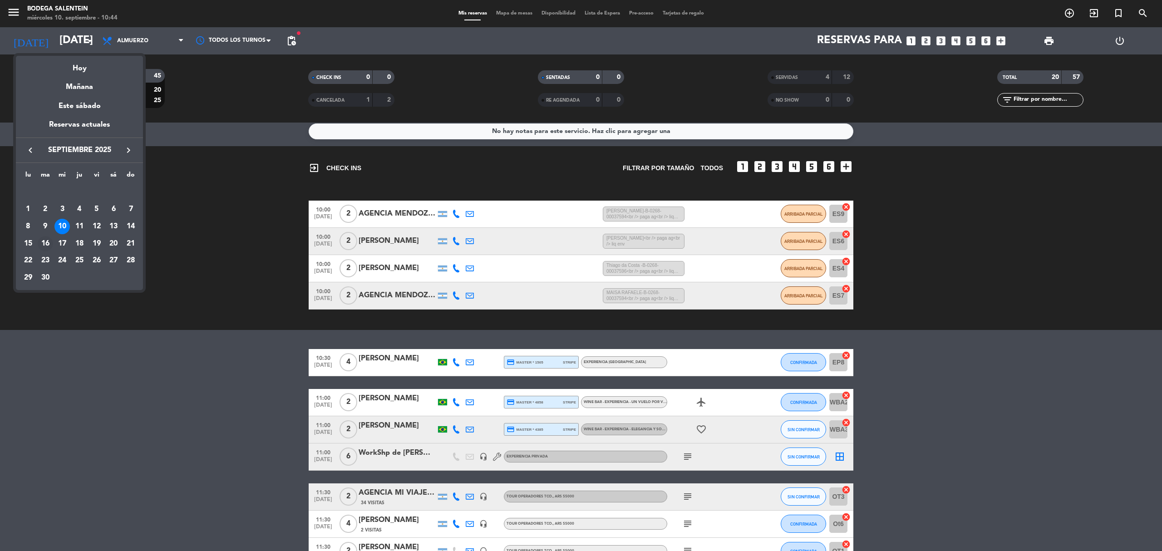
click at [47, 243] on div "16" at bounding box center [45, 243] width 15 height 15
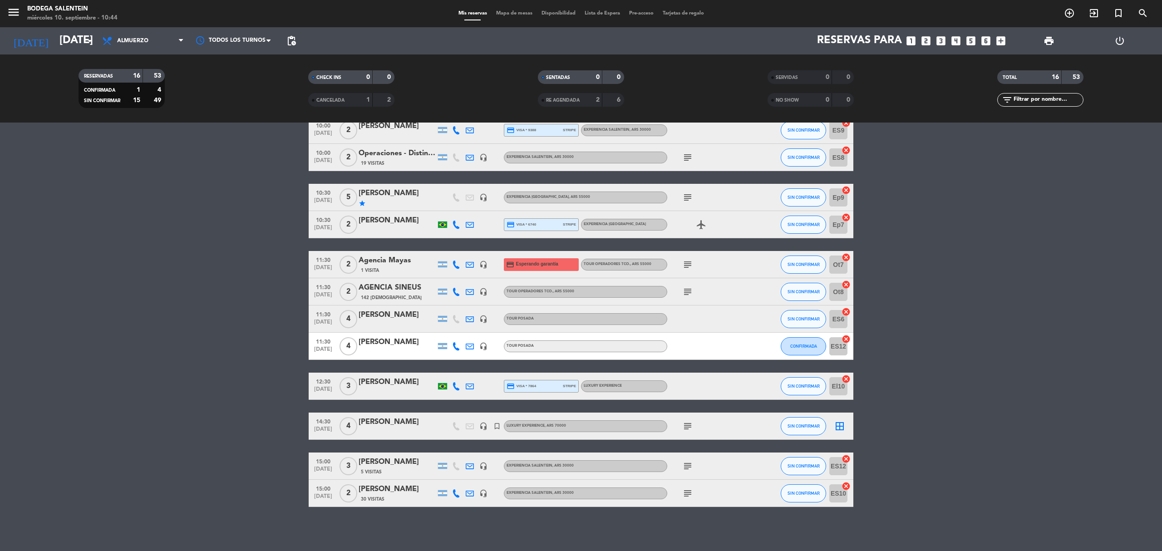
scroll to position [157, 0]
click at [71, 34] on input "[DATE]" at bounding box center [122, 41] width 135 height 22
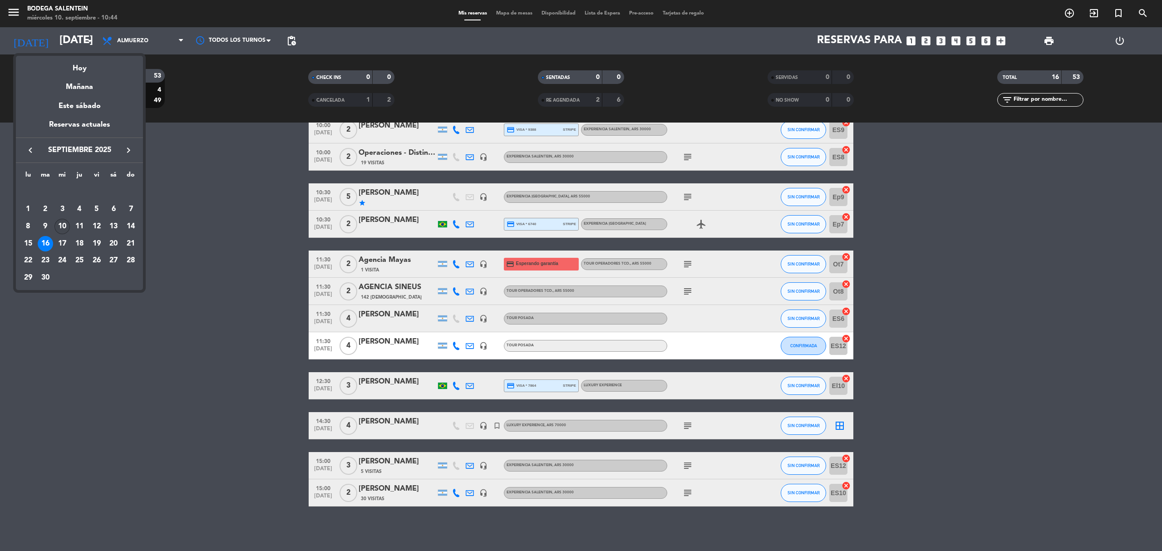
click at [59, 226] on div "10" at bounding box center [61, 226] width 15 height 15
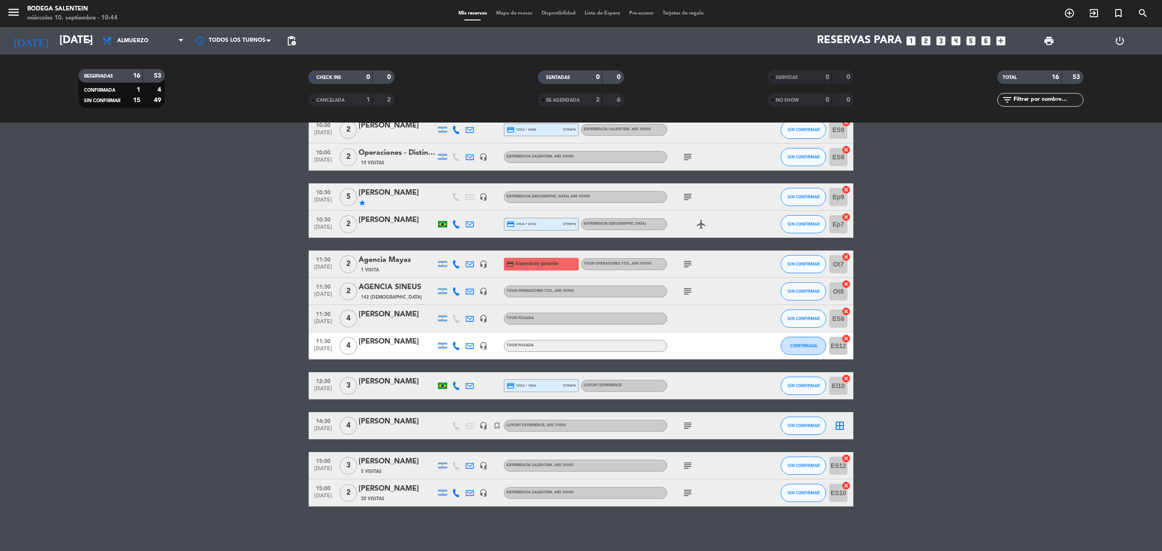
type input "[DATE]"
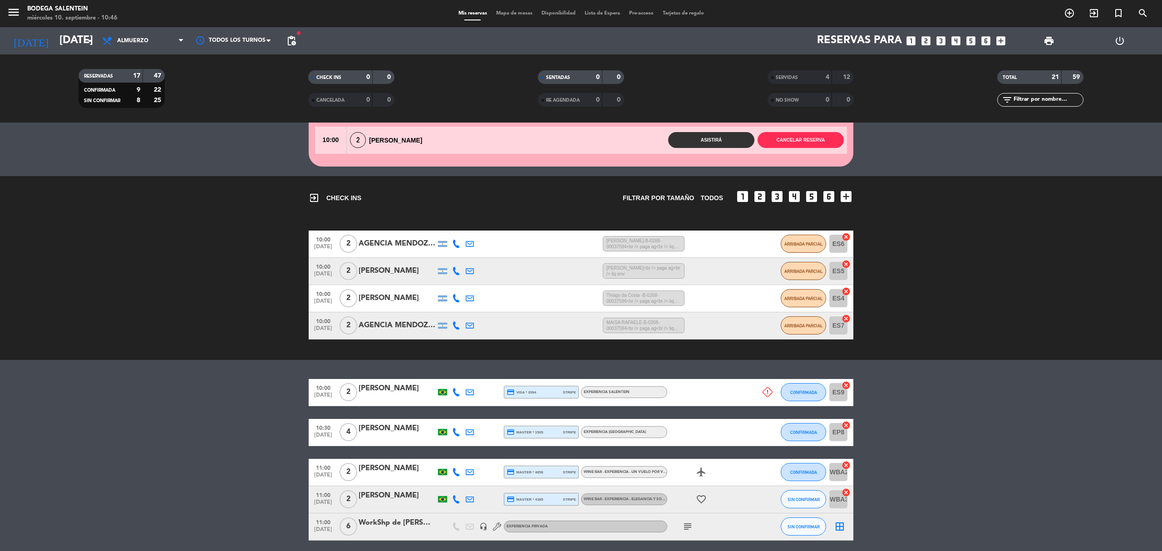
scroll to position [0, 0]
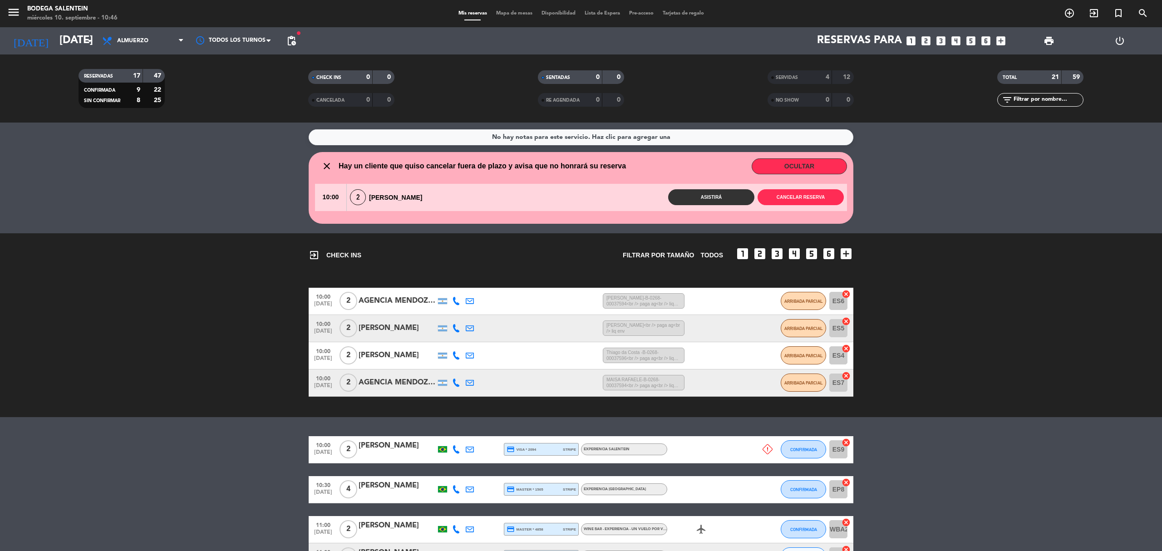
click at [82, 30] on div "[DATE] [DATE] arrow_drop_down" at bounding box center [52, 40] width 91 height 27
click at [81, 39] on input "[DATE]" at bounding box center [122, 41] width 135 height 22
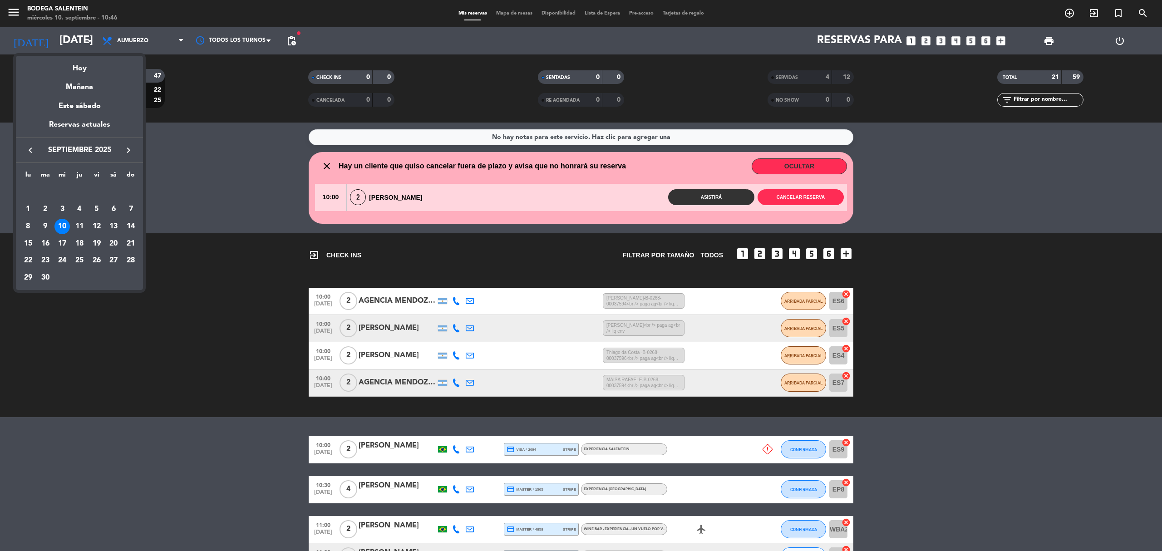
click at [64, 224] on div "10" at bounding box center [61, 226] width 15 height 15
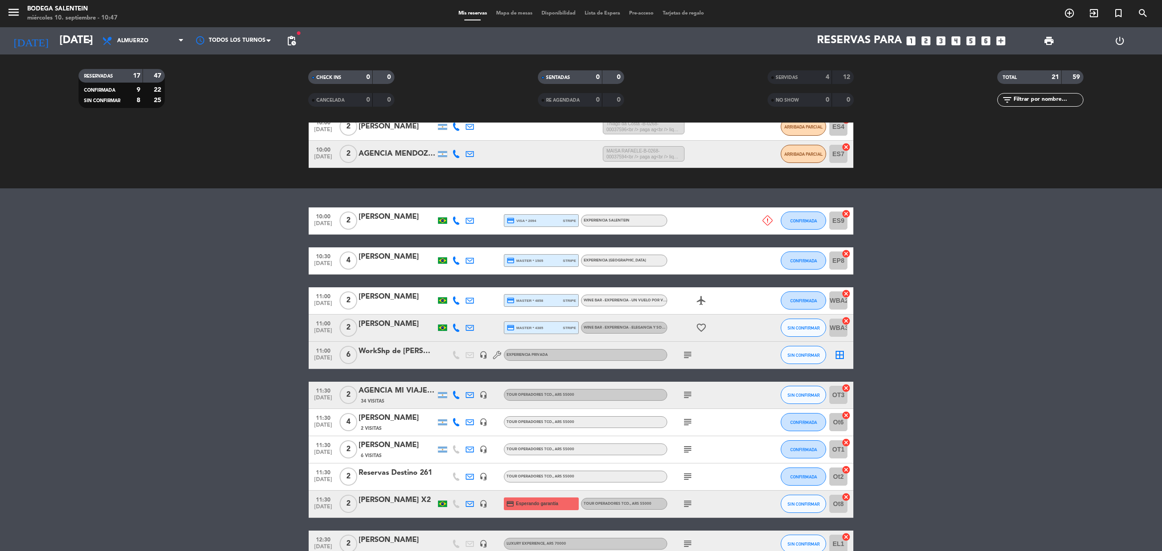
scroll to position [242, 0]
